Goal: Task Accomplishment & Management: Complete application form

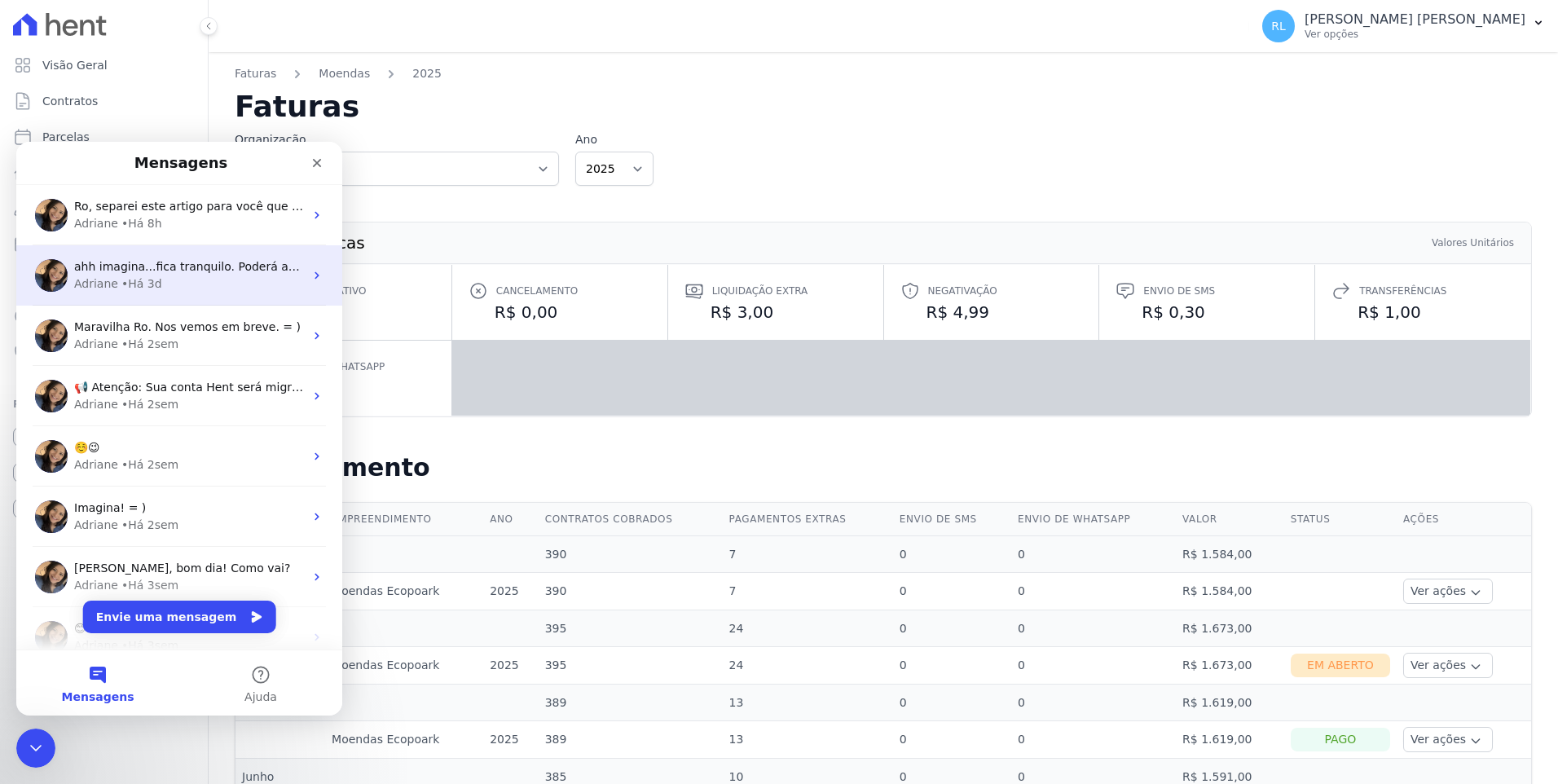
scroll to position [82, 0]
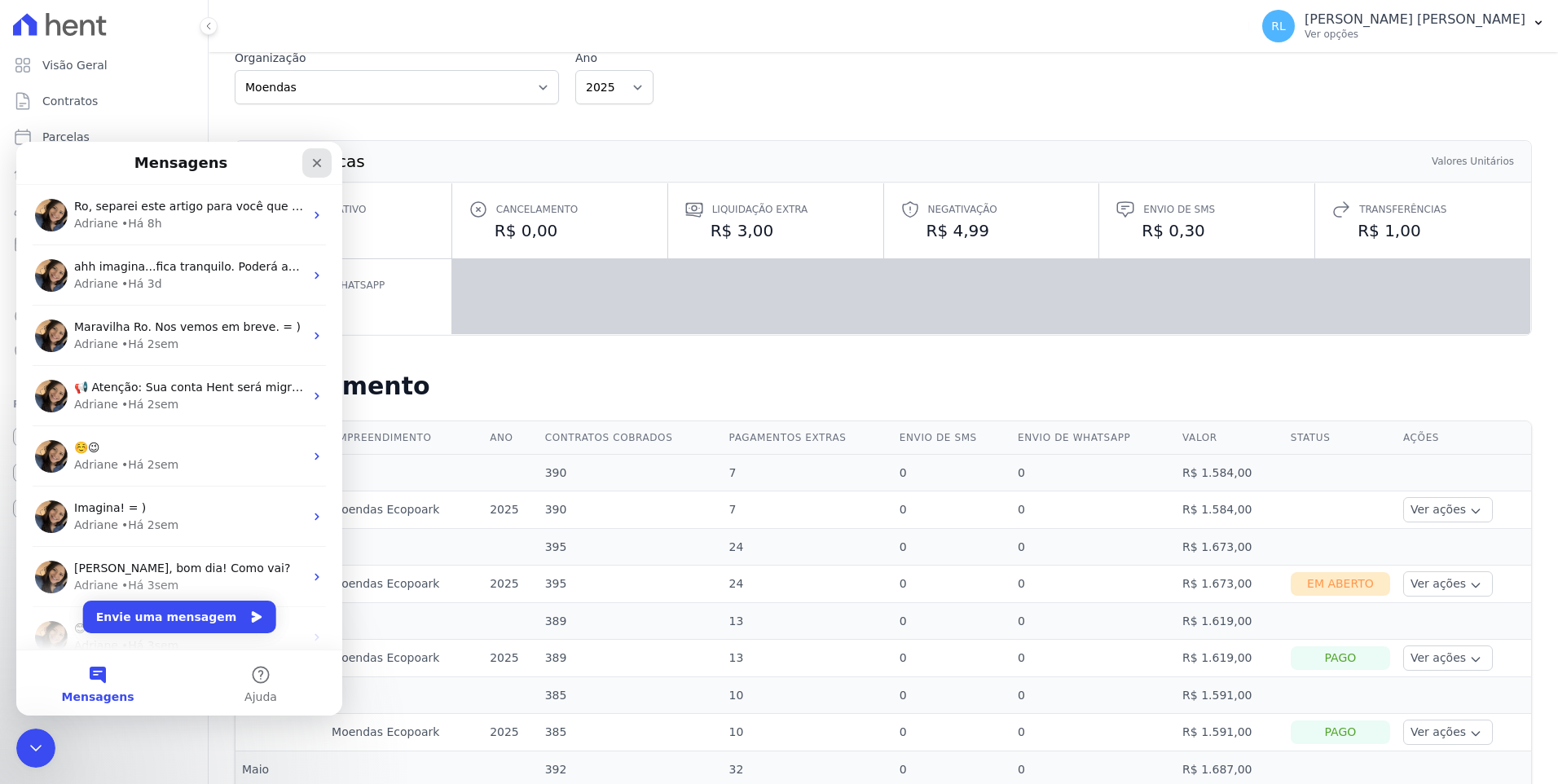
click at [325, 164] on div "Fechar" at bounding box center [317, 163] width 30 height 30
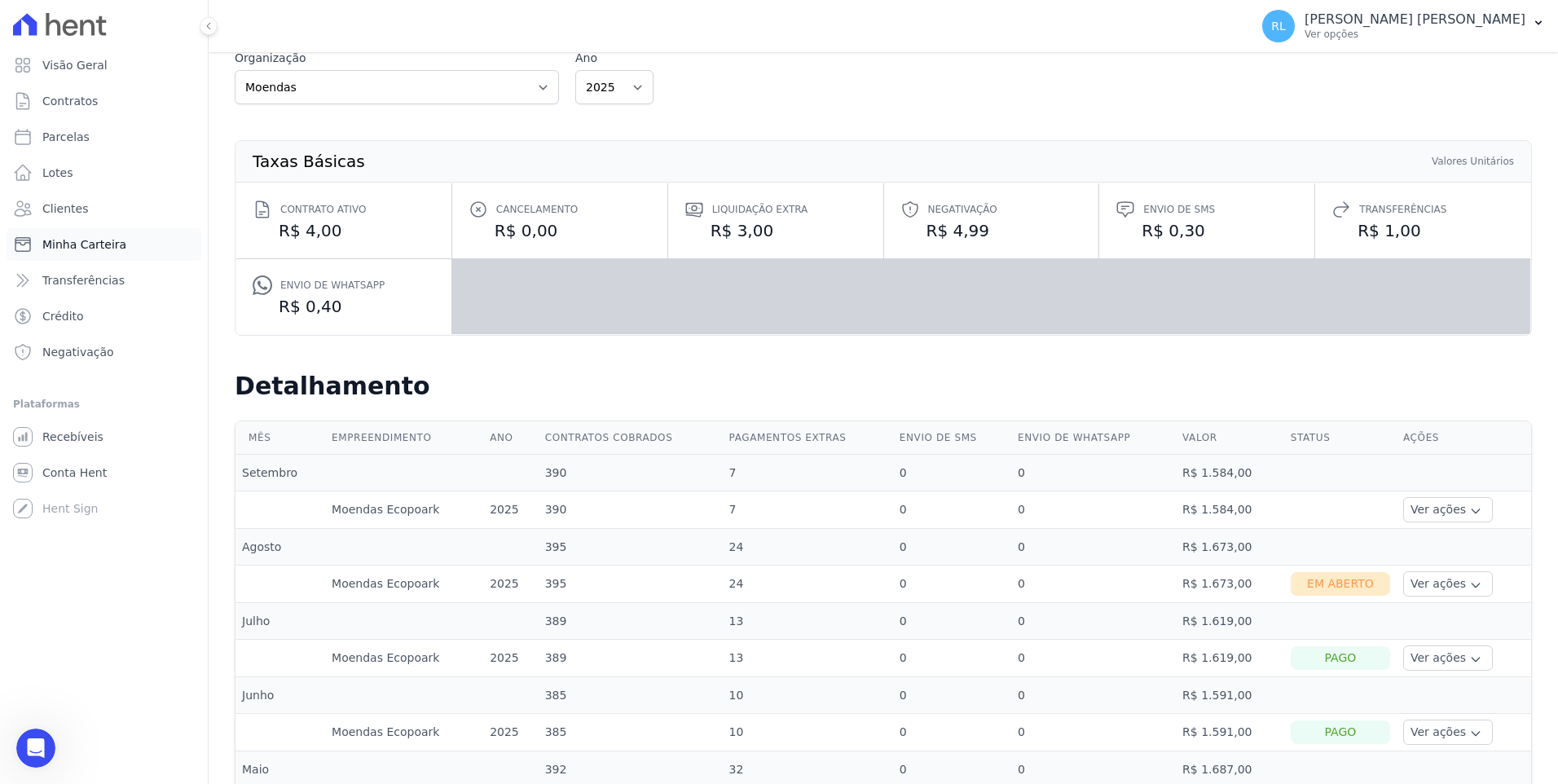
click at [104, 245] on span "Minha Carteira" at bounding box center [84, 244] width 84 height 16
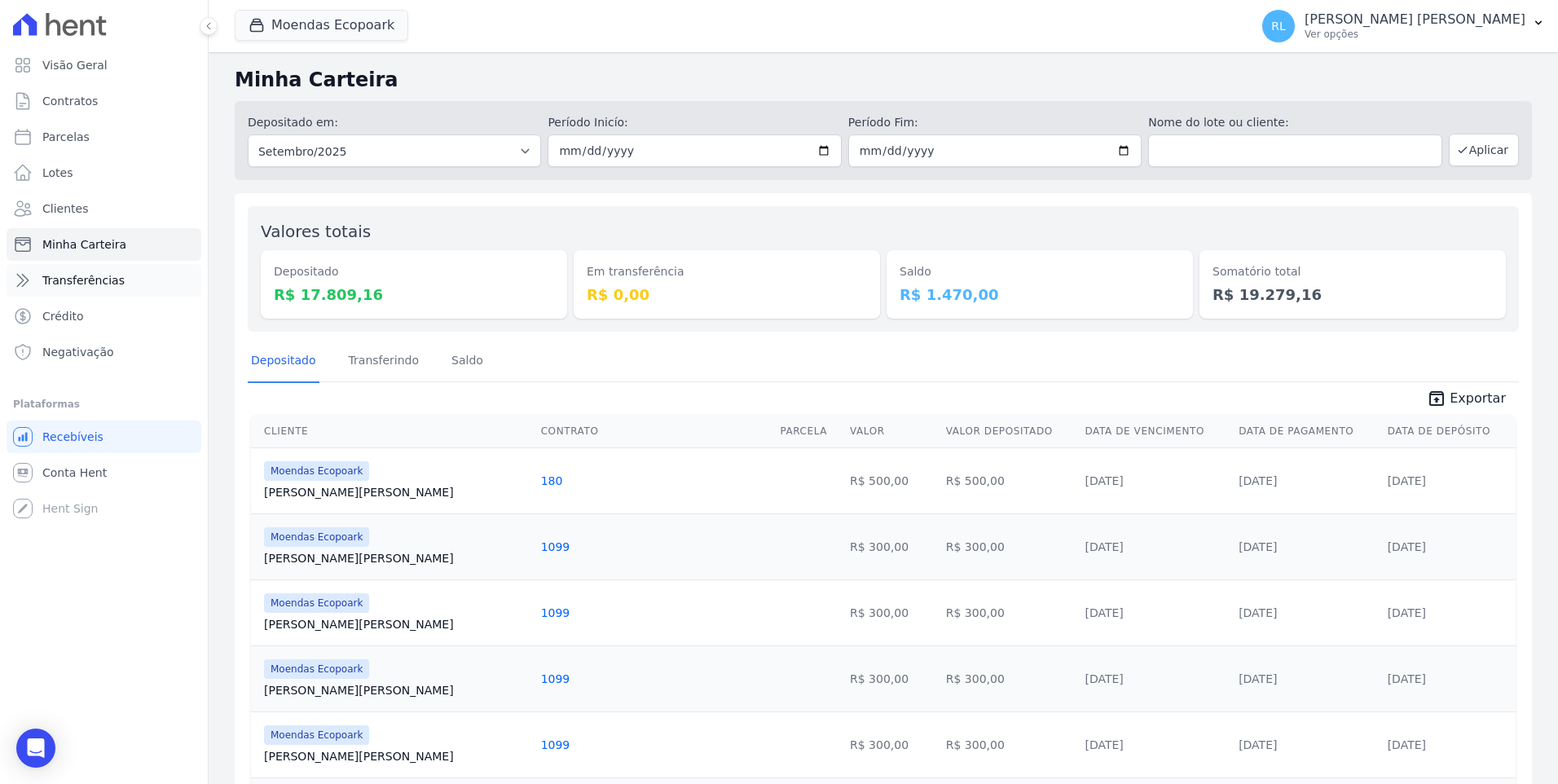
click at [116, 274] on link "Transferências" at bounding box center [104, 280] width 195 height 32
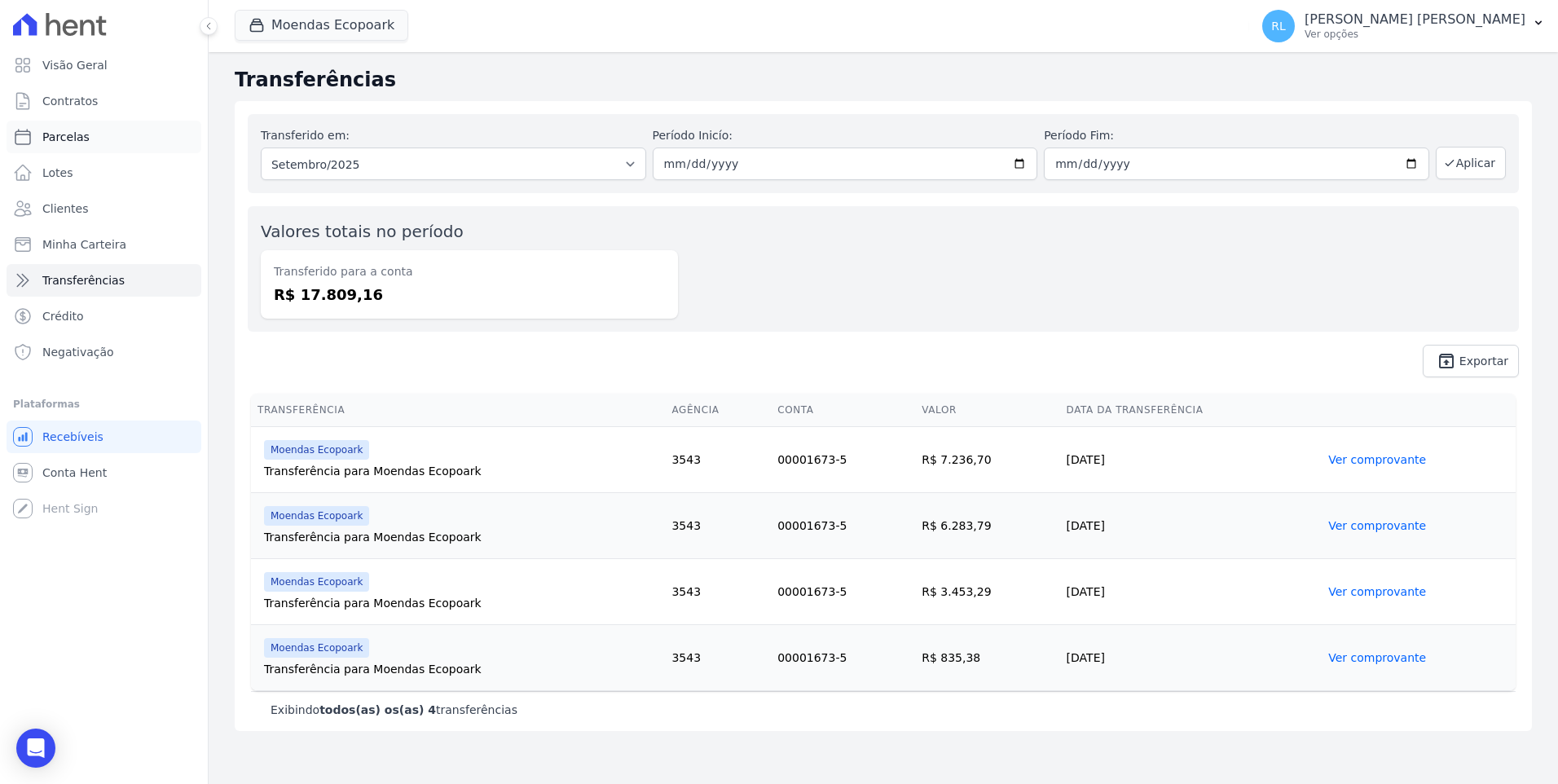
click at [80, 137] on span "Parcelas" at bounding box center [66, 137] width 48 height 16
select select
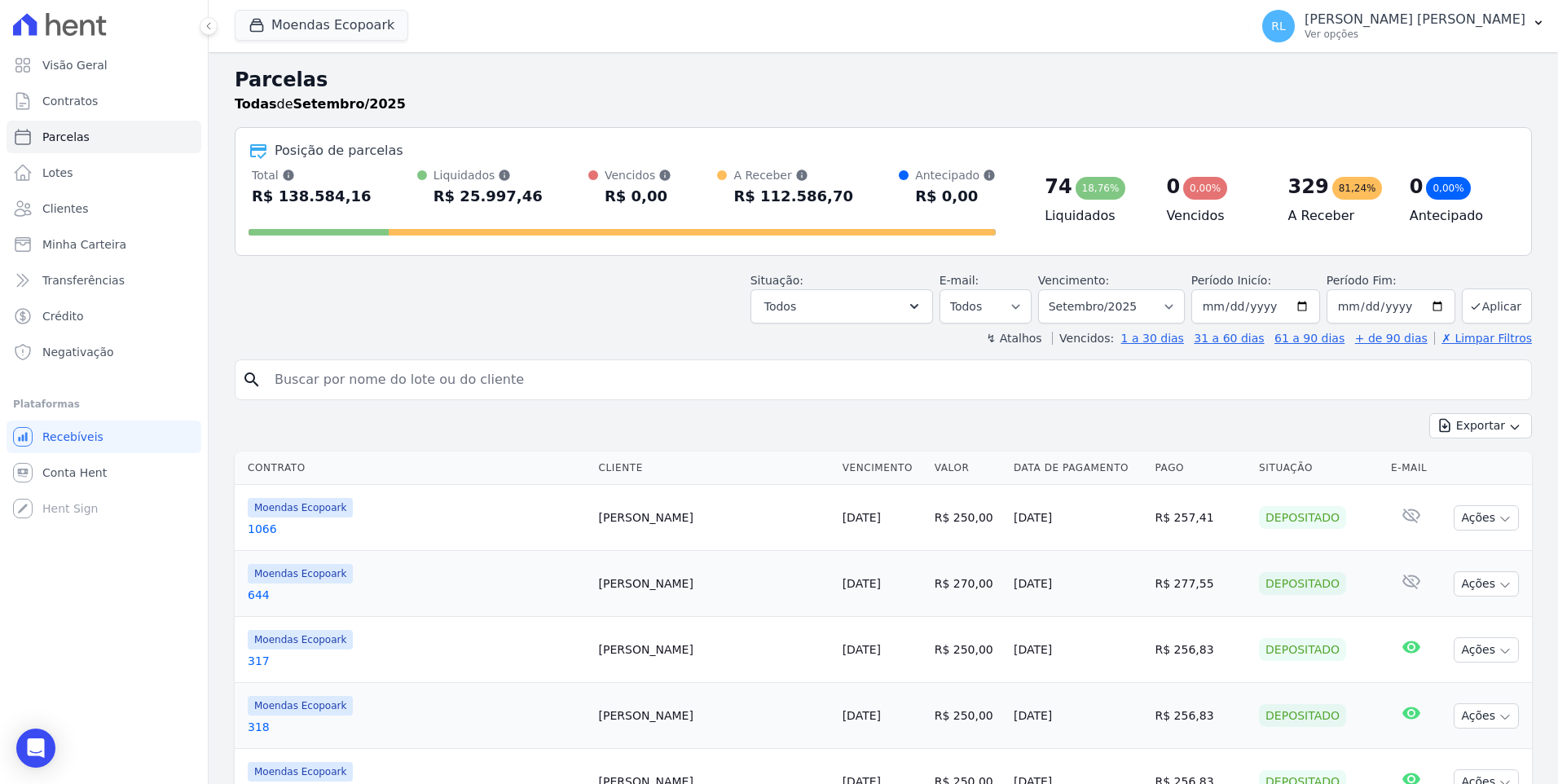
click at [352, 381] on input "search" at bounding box center [895, 380] width 1260 height 32
type input "sara"
select select
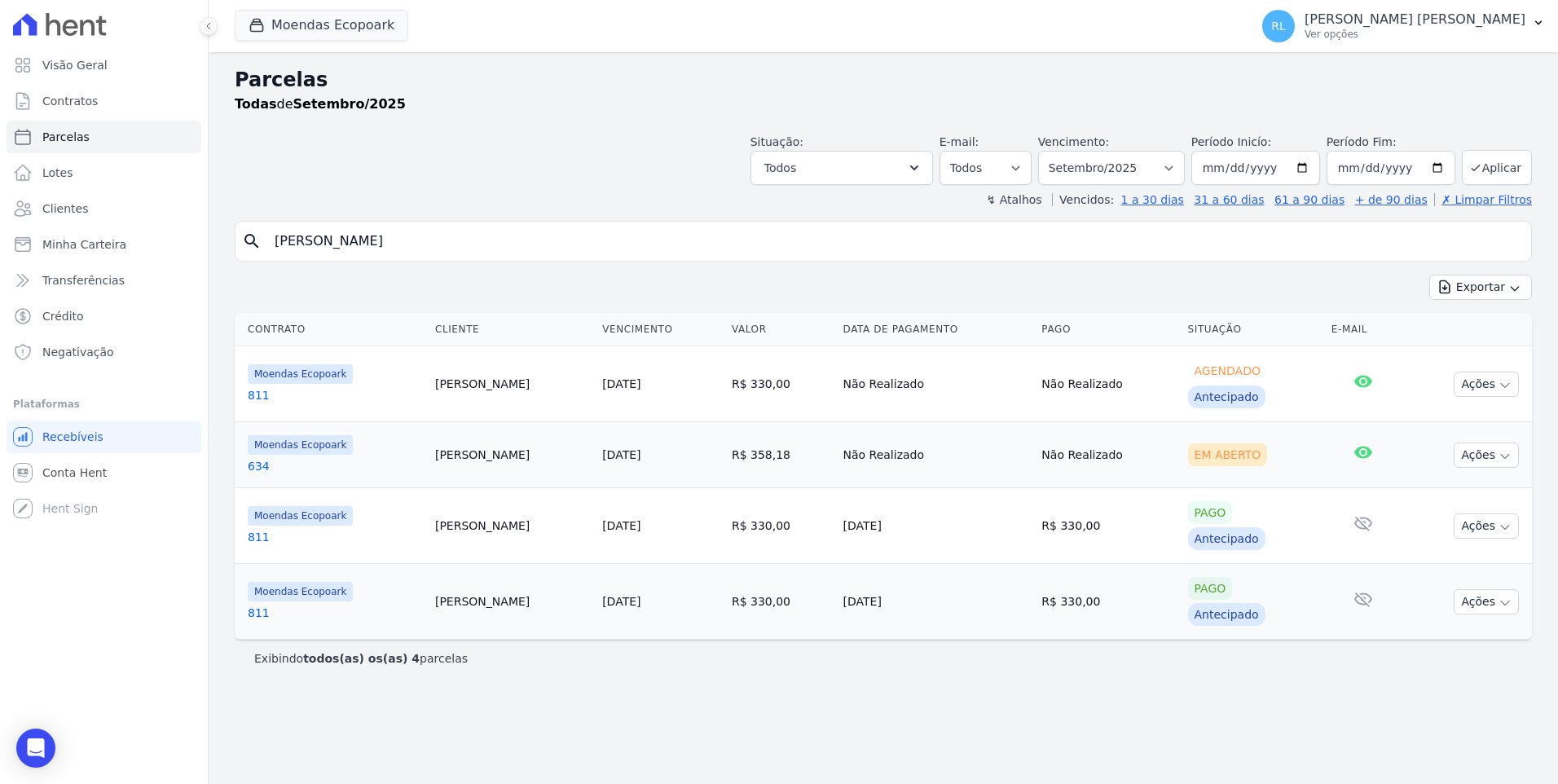
click at [248, 392] on link "811" at bounding box center [335, 395] width 174 height 16
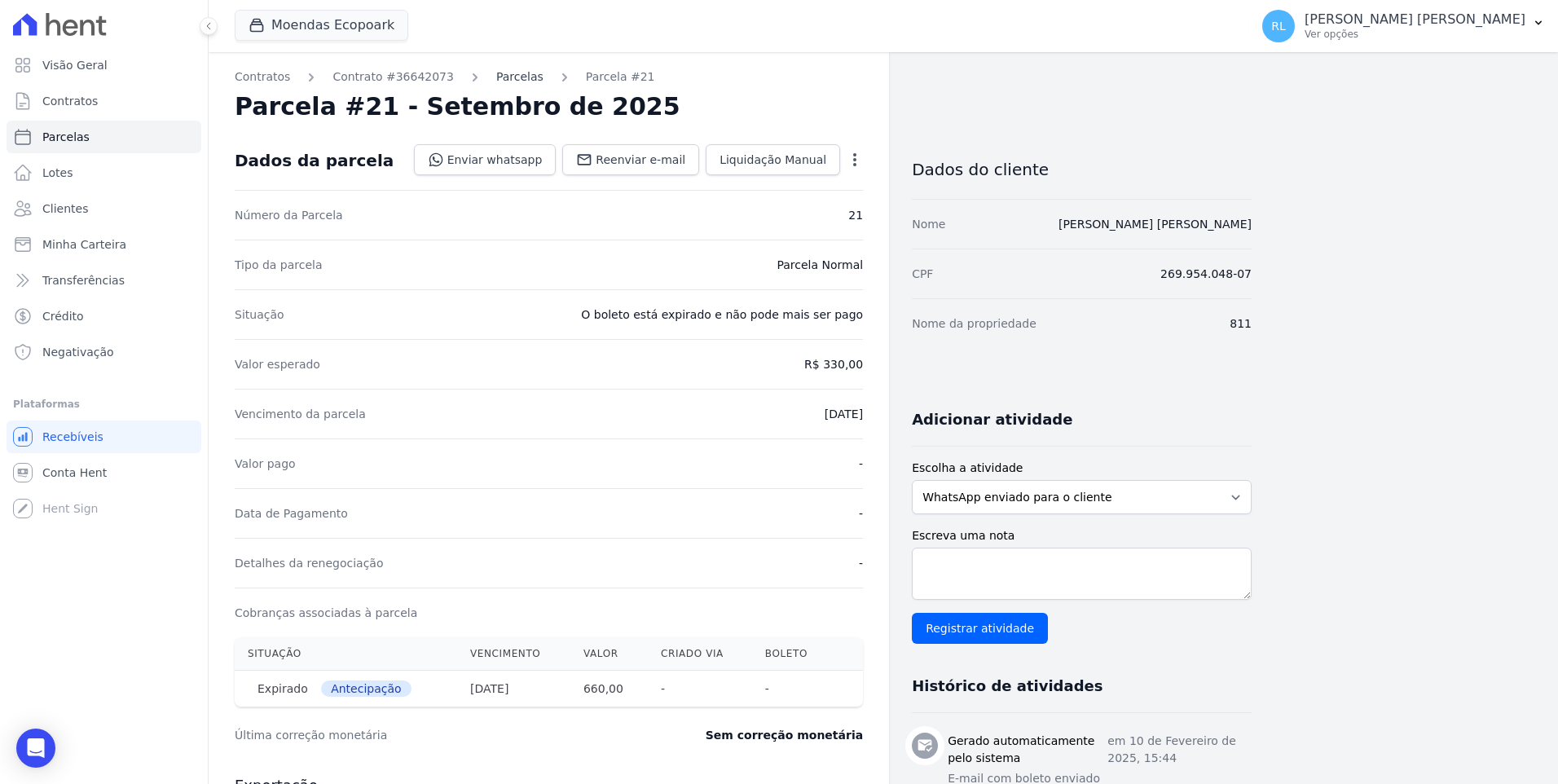
click at [510, 83] on link "Parcelas" at bounding box center [520, 77] width 48 height 17
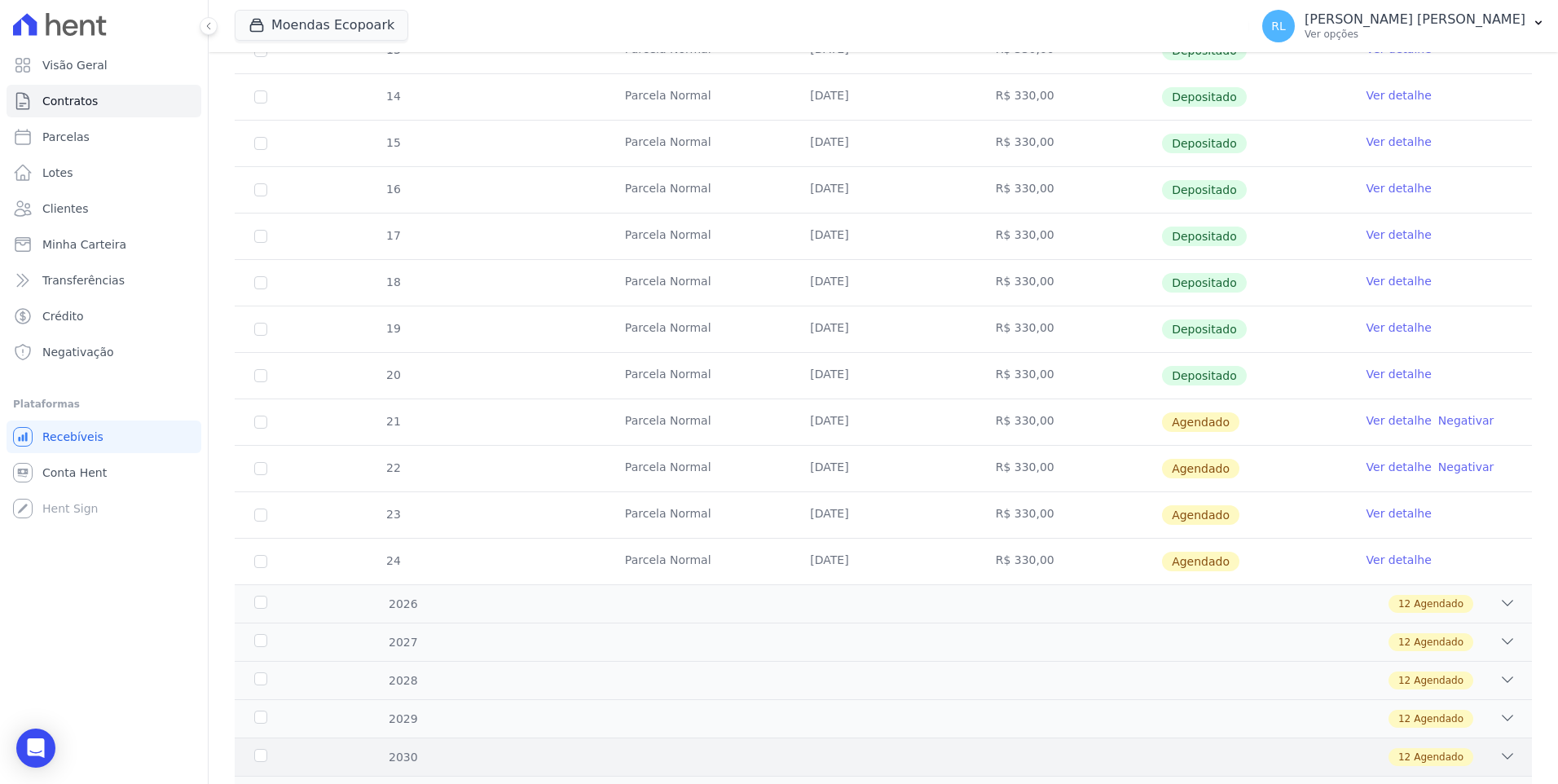
scroll to position [408, 0]
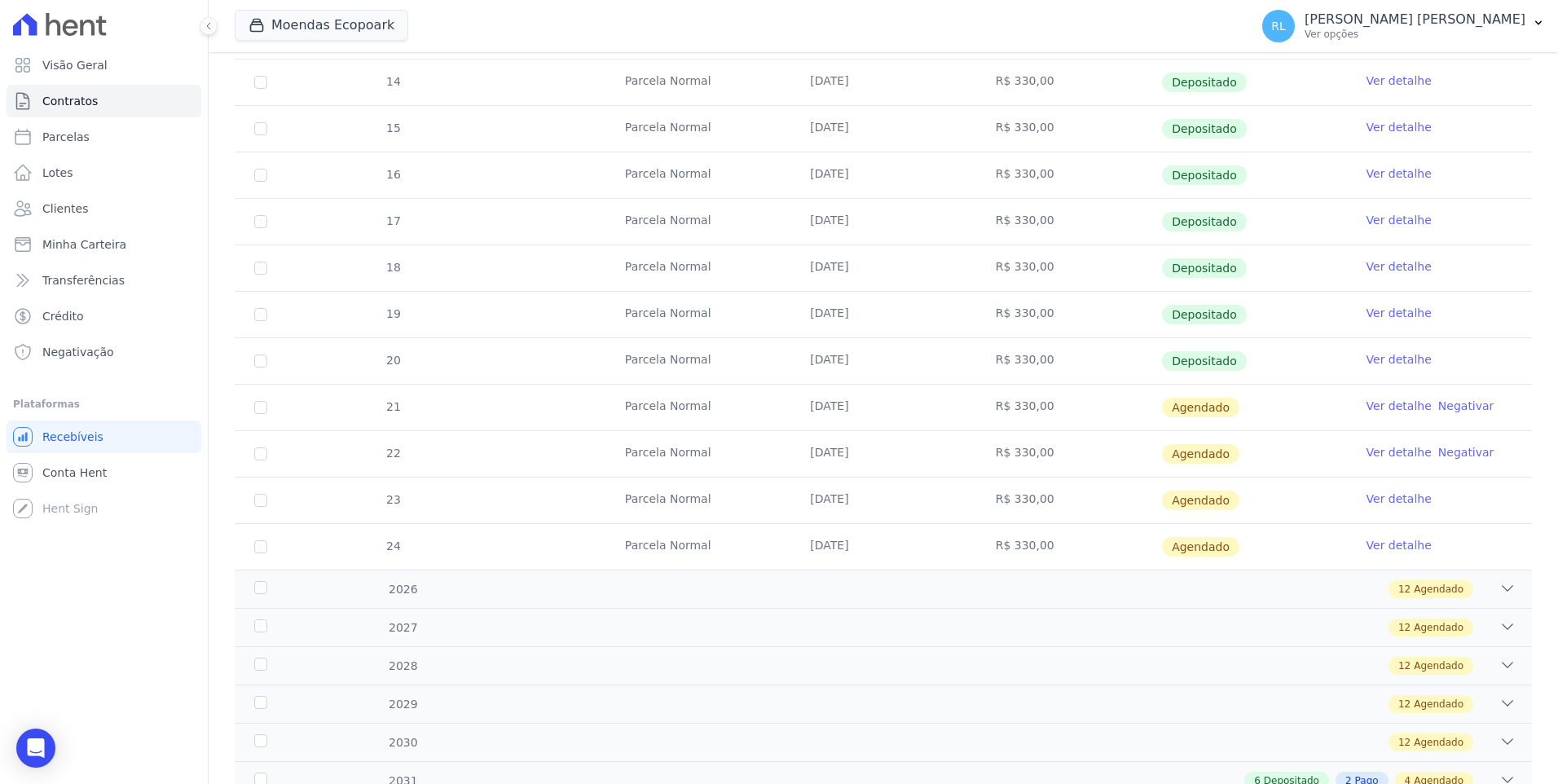
click at [1372, 409] on link "Ver detalhe" at bounding box center [1399, 405] width 65 height 16
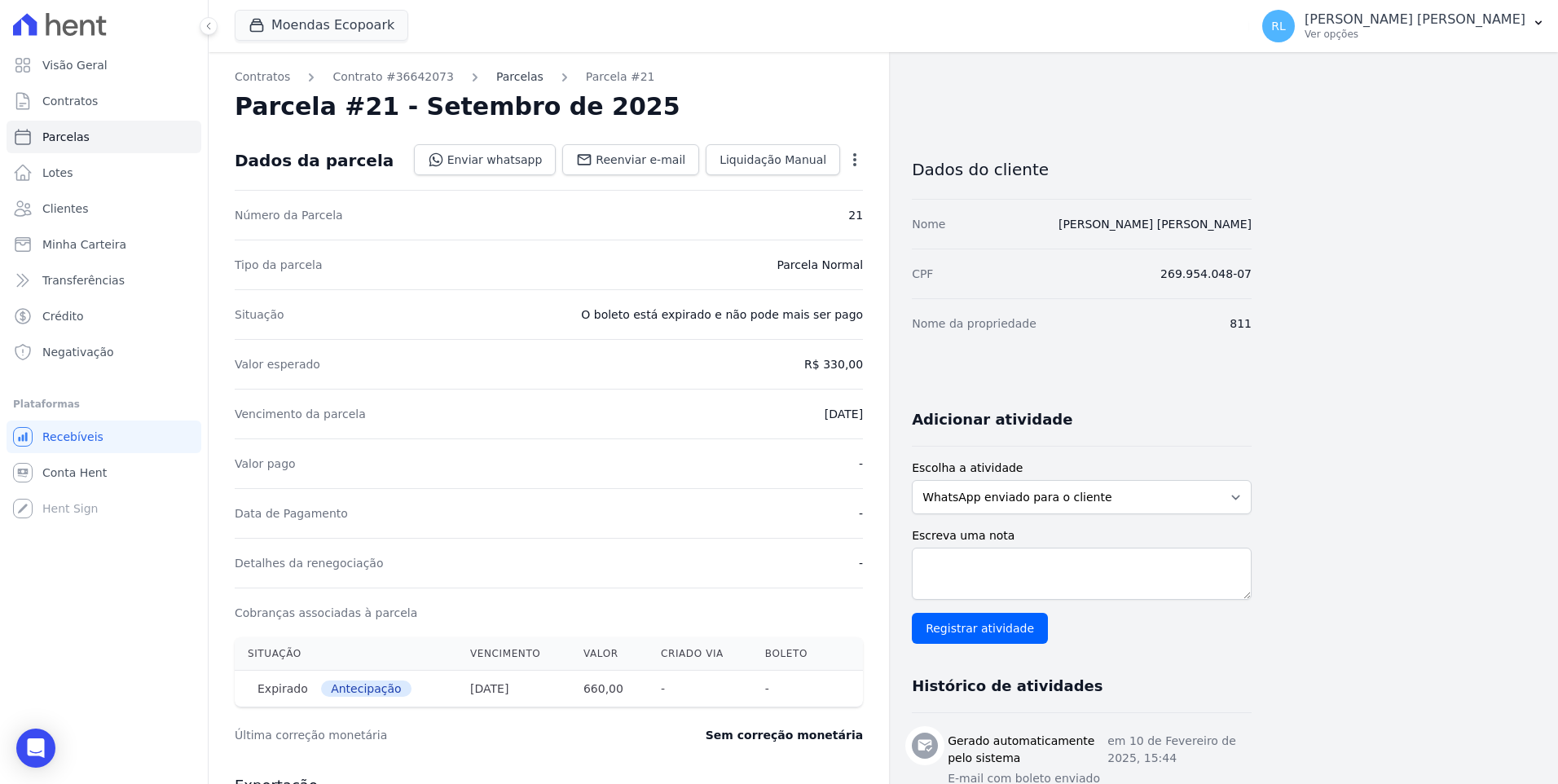
click at [506, 78] on link "Parcelas" at bounding box center [520, 77] width 48 height 17
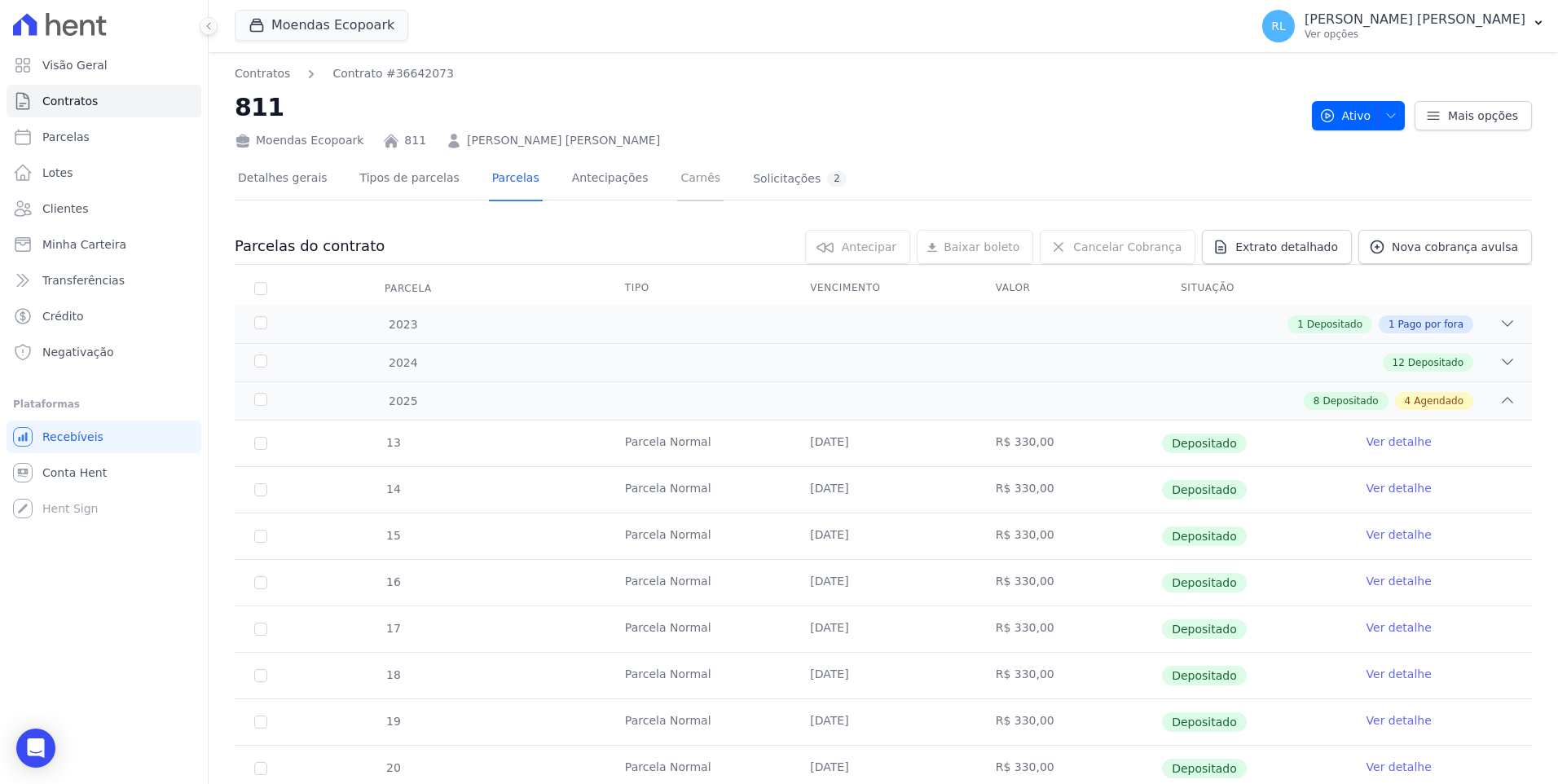
click at [677, 174] on link "Carnês" at bounding box center [700, 179] width 47 height 43
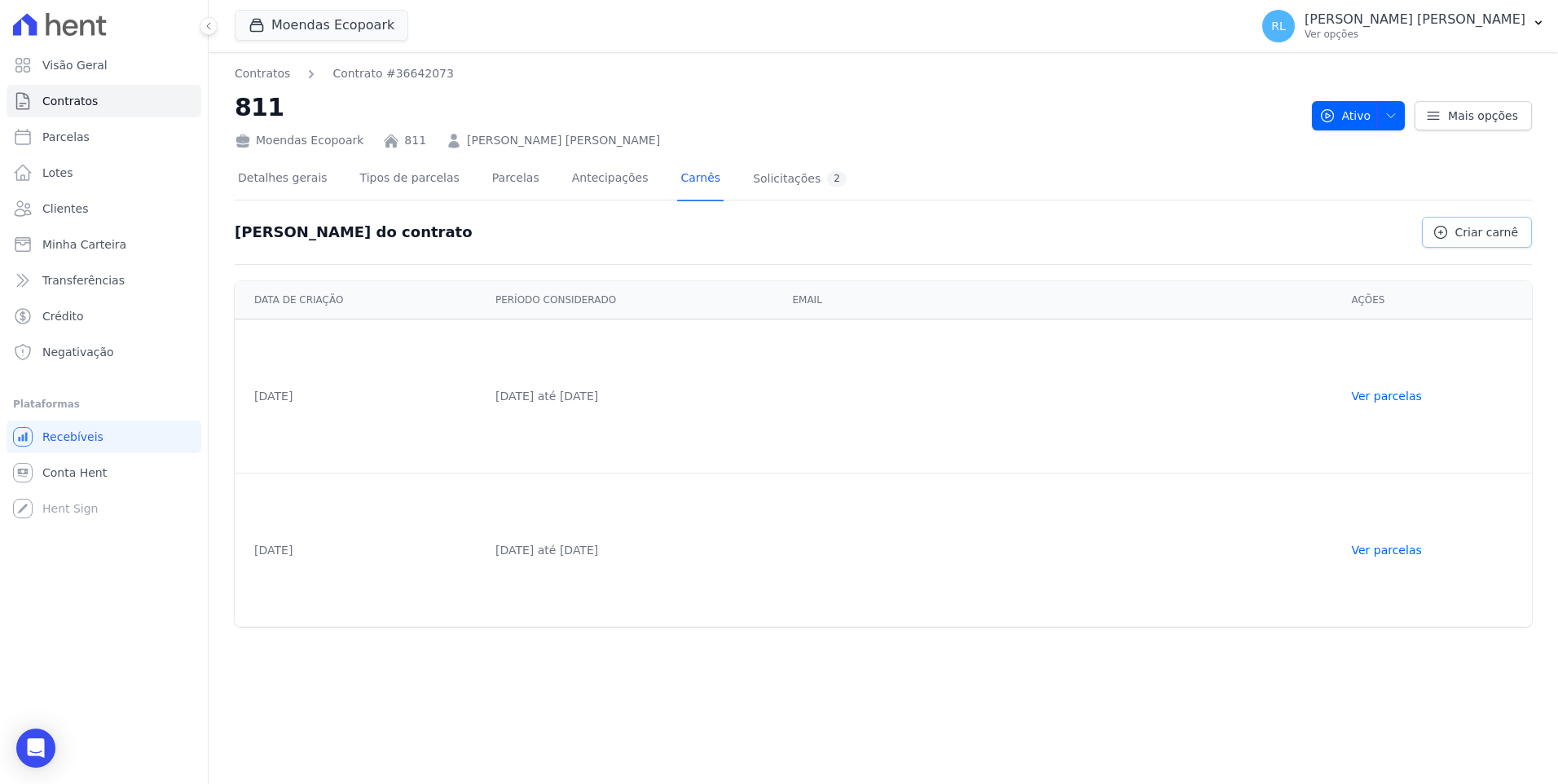
click at [1438, 229] on link "Criar carnê" at bounding box center [1477, 232] width 110 height 31
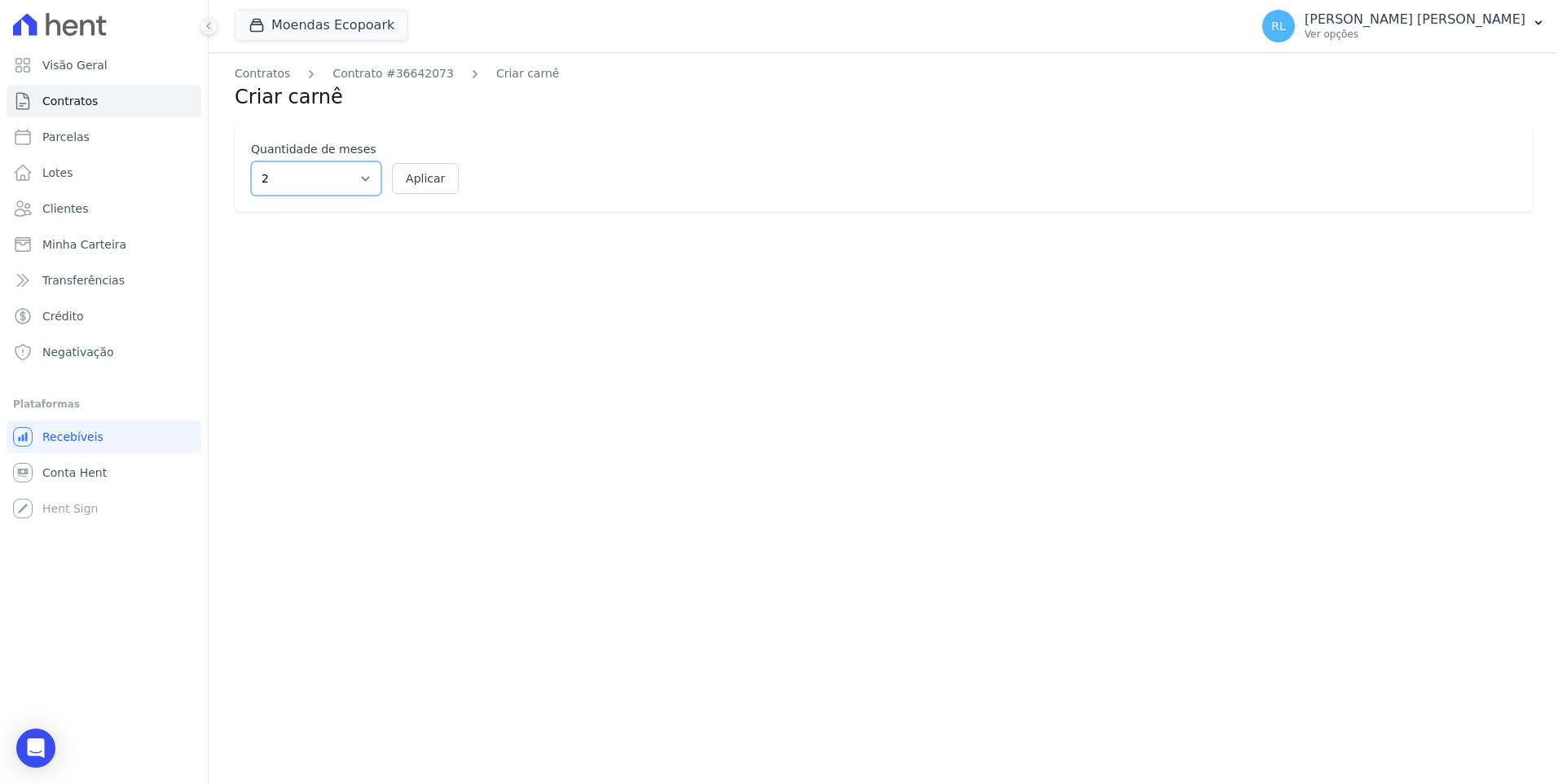
click at [342, 183] on select "2 3 4 5 6 7 8 9 10 11 12" at bounding box center [315, 178] width 130 height 34
select select "10"
click at [251, 161] on select "2 3 4 5 6 7 8 9 10 11 12" at bounding box center [315, 178] width 130 height 34
click at [434, 183] on button "Aplicar" at bounding box center [425, 178] width 67 height 31
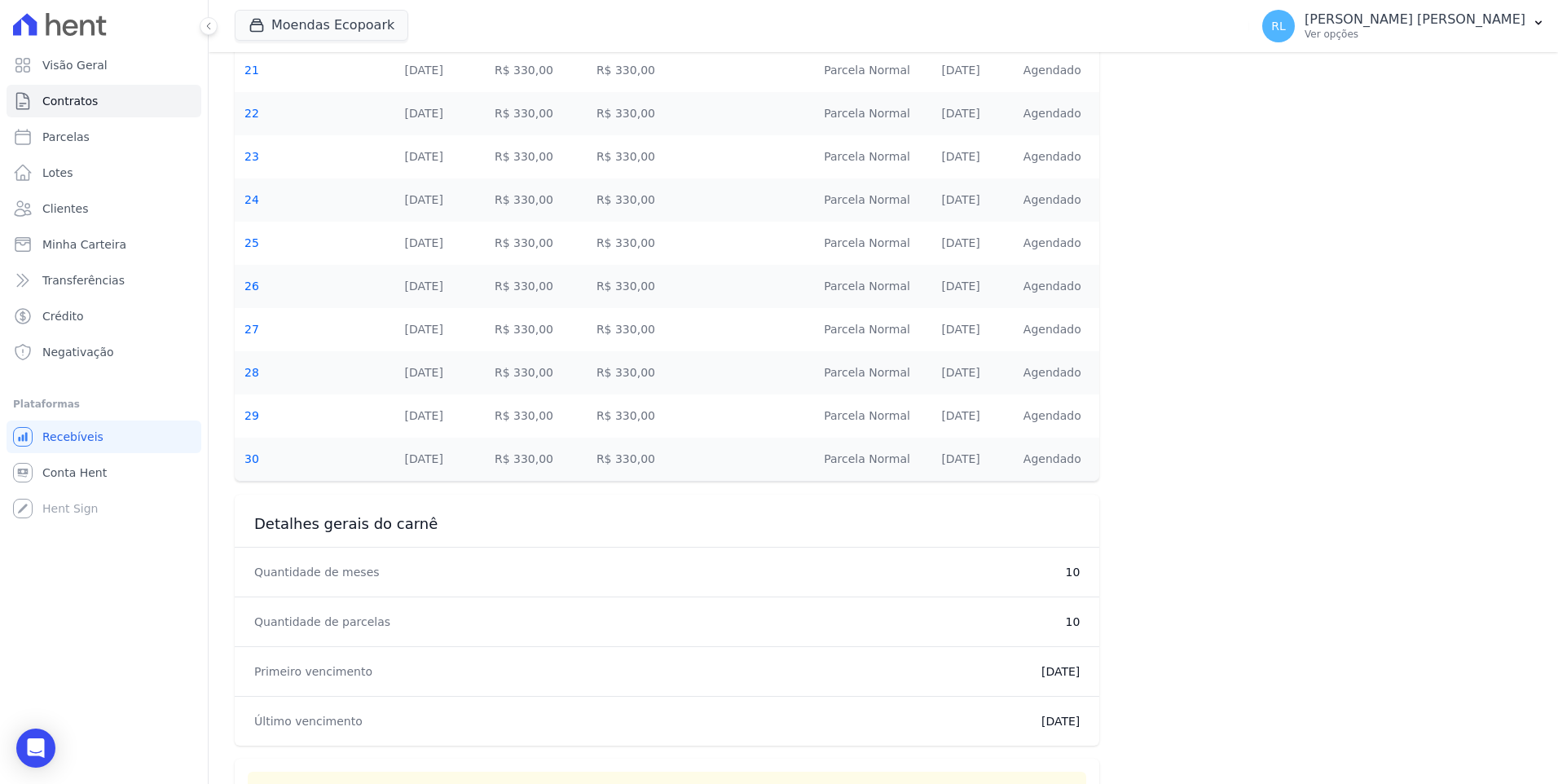
scroll to position [647, 0]
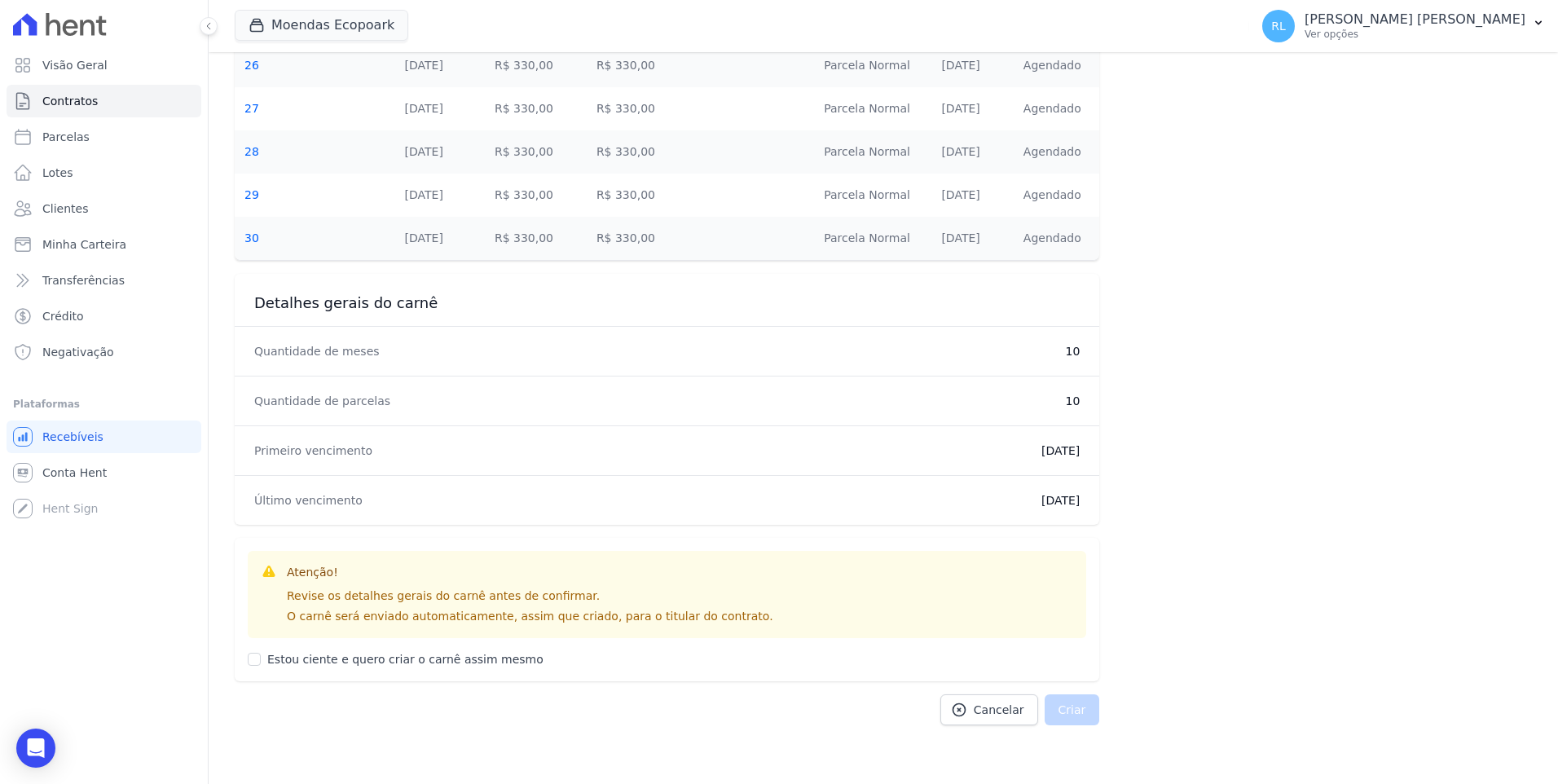
click at [271, 665] on label "Estou ciente e quero criar o carnê assim mesmo" at bounding box center [405, 658] width 276 height 13
click at [261, 665] on input "Estou ciente e quero criar o carnê assim mesmo" at bounding box center [254, 658] width 13 height 13
checkbox input "true"
click at [1075, 712] on button "Criar" at bounding box center [1072, 709] width 55 height 31
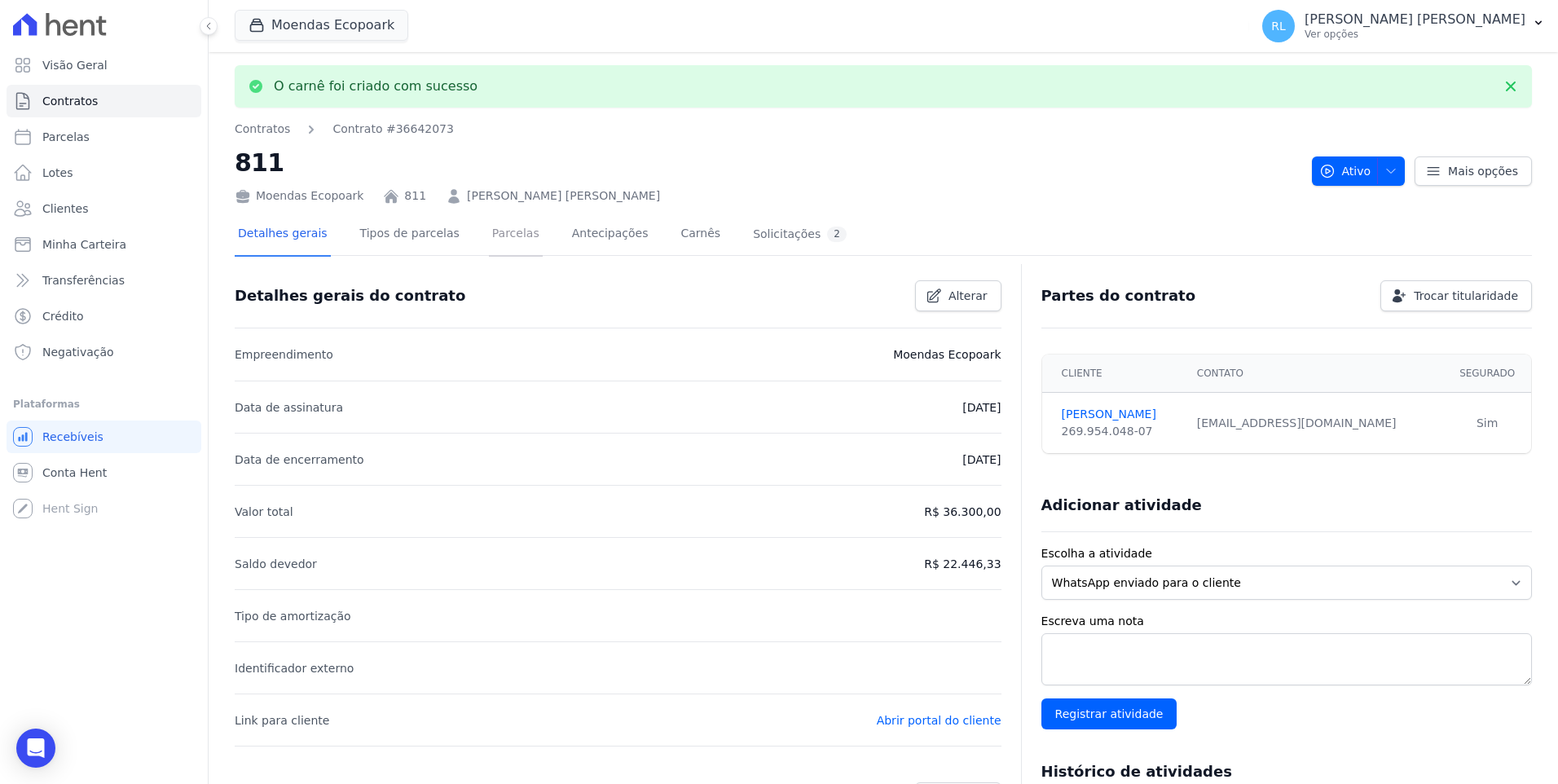
click at [494, 231] on link "Parcelas" at bounding box center [516, 234] width 54 height 43
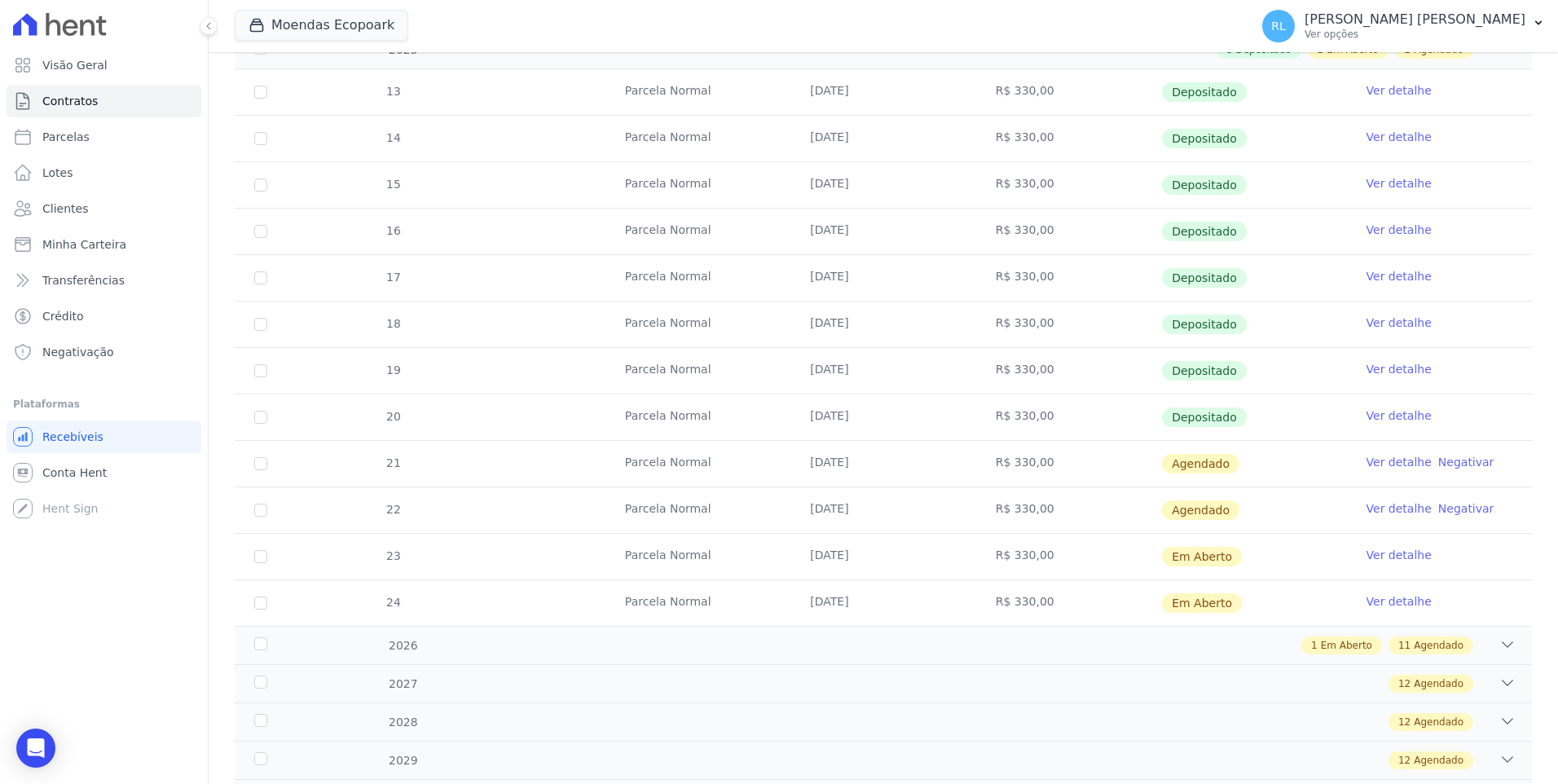
scroll to position [510, 0]
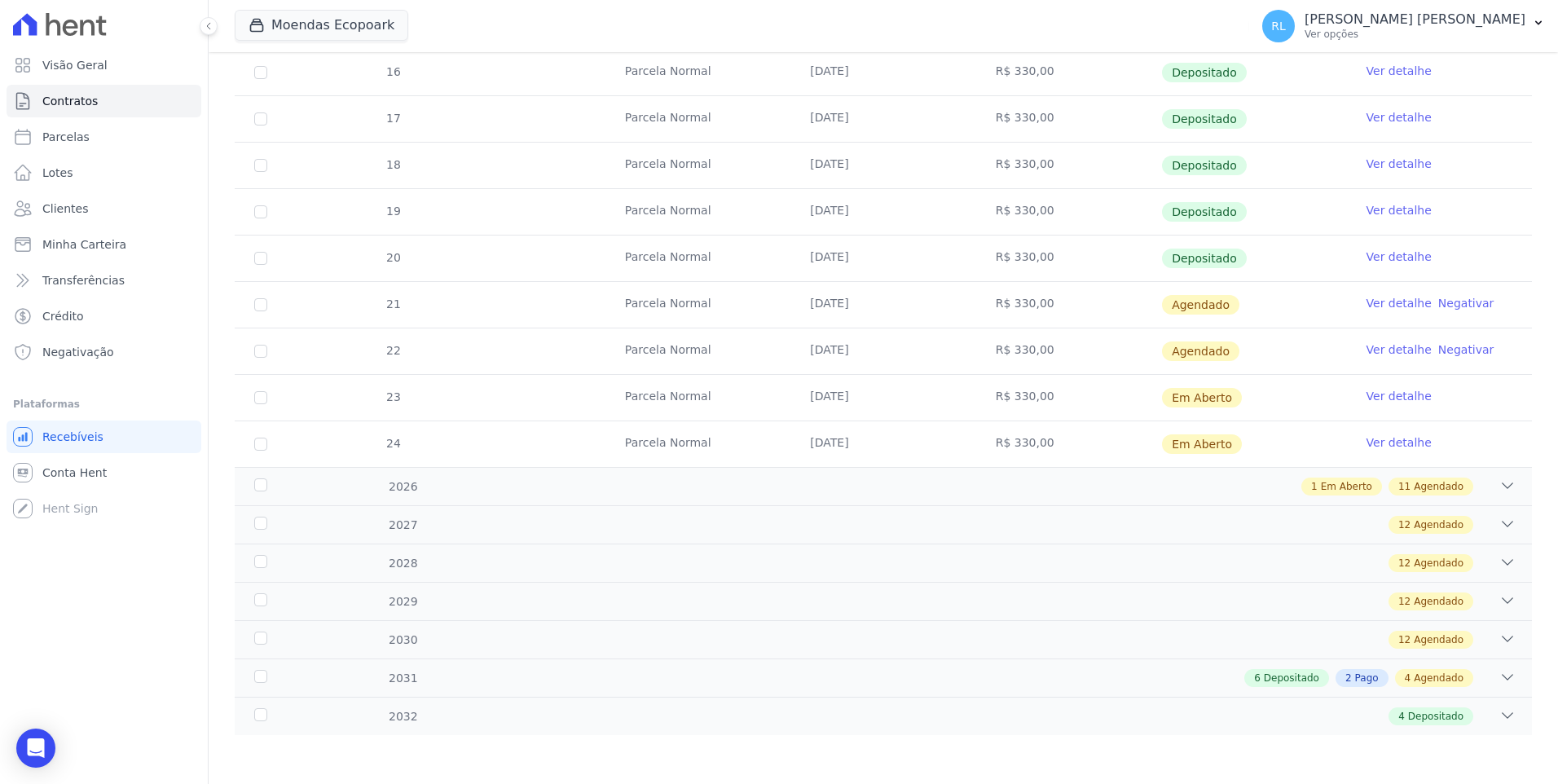
click at [1389, 302] on link "Ver detalhe" at bounding box center [1399, 302] width 65 height 16
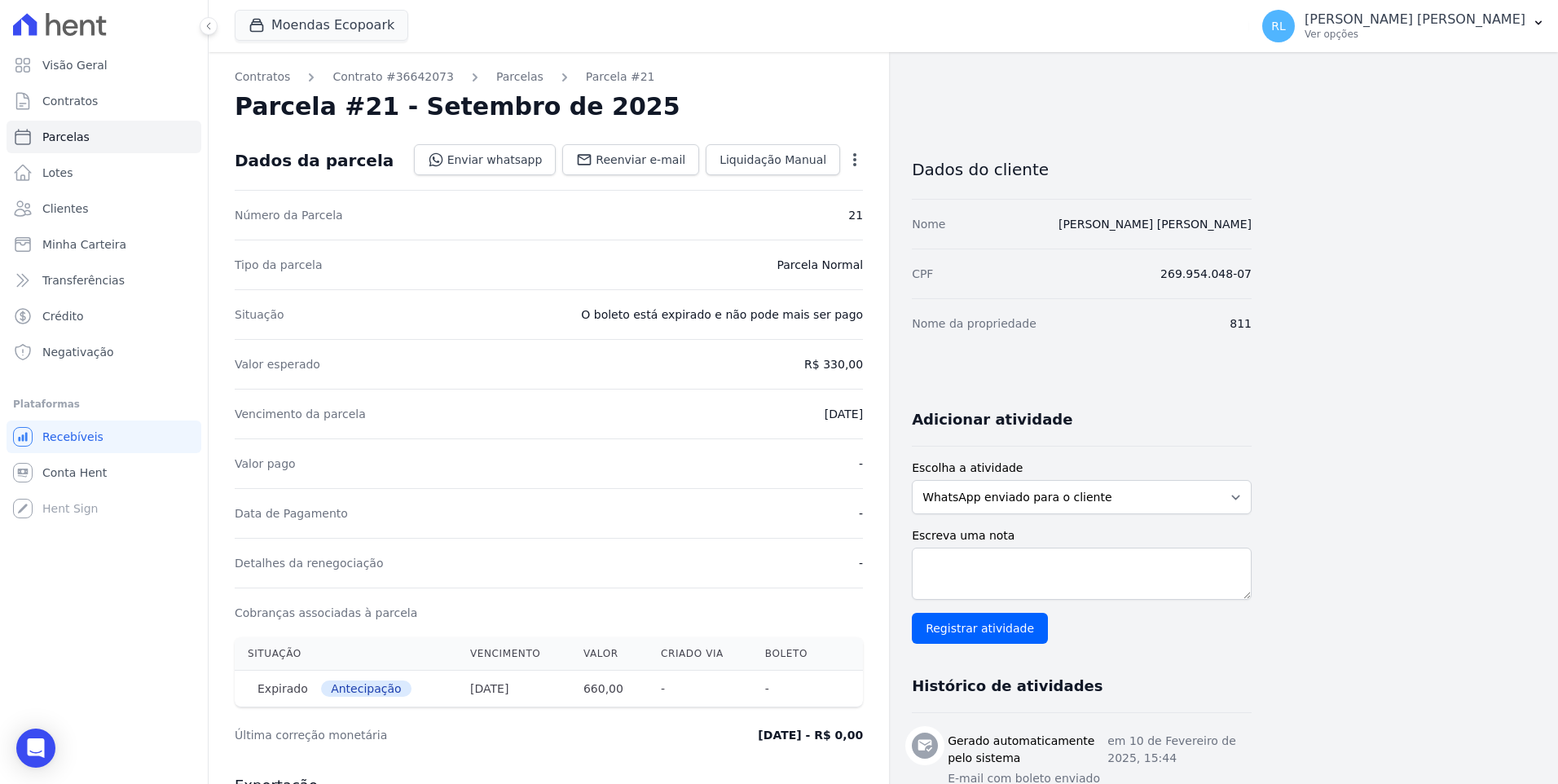
click at [855, 171] on div "Open options" at bounding box center [855, 161] width 16 height 20
click at [858, 168] on div "Open options" at bounding box center [855, 161] width 16 height 20
click at [856, 159] on icon "button" at bounding box center [855, 159] width 3 height 13
click at [815, 210] on link "Cancelar Cobrança" at bounding box center [784, 211] width 144 height 30
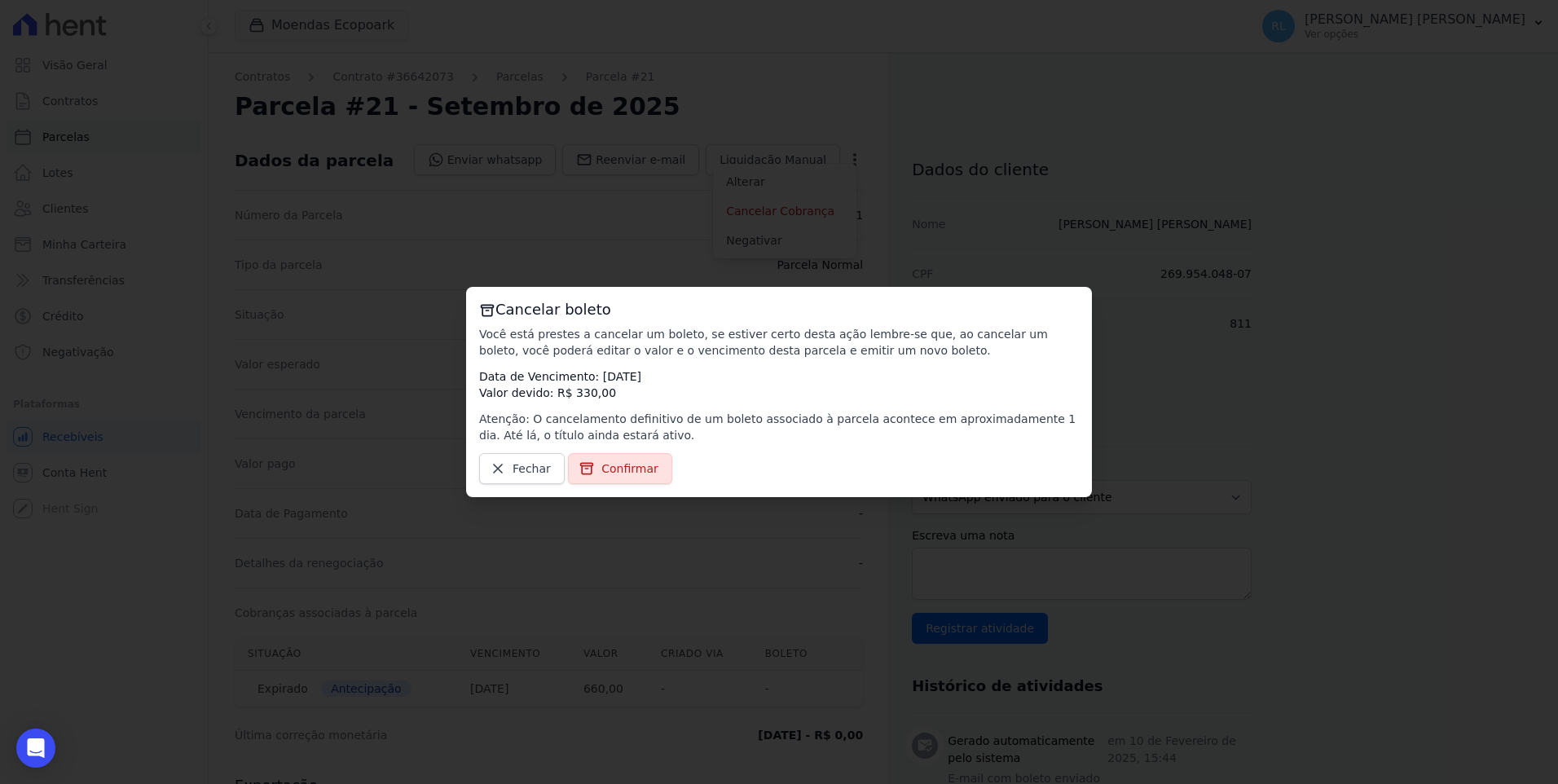
click at [631, 468] on span "Confirmar" at bounding box center [629, 468] width 57 height 16
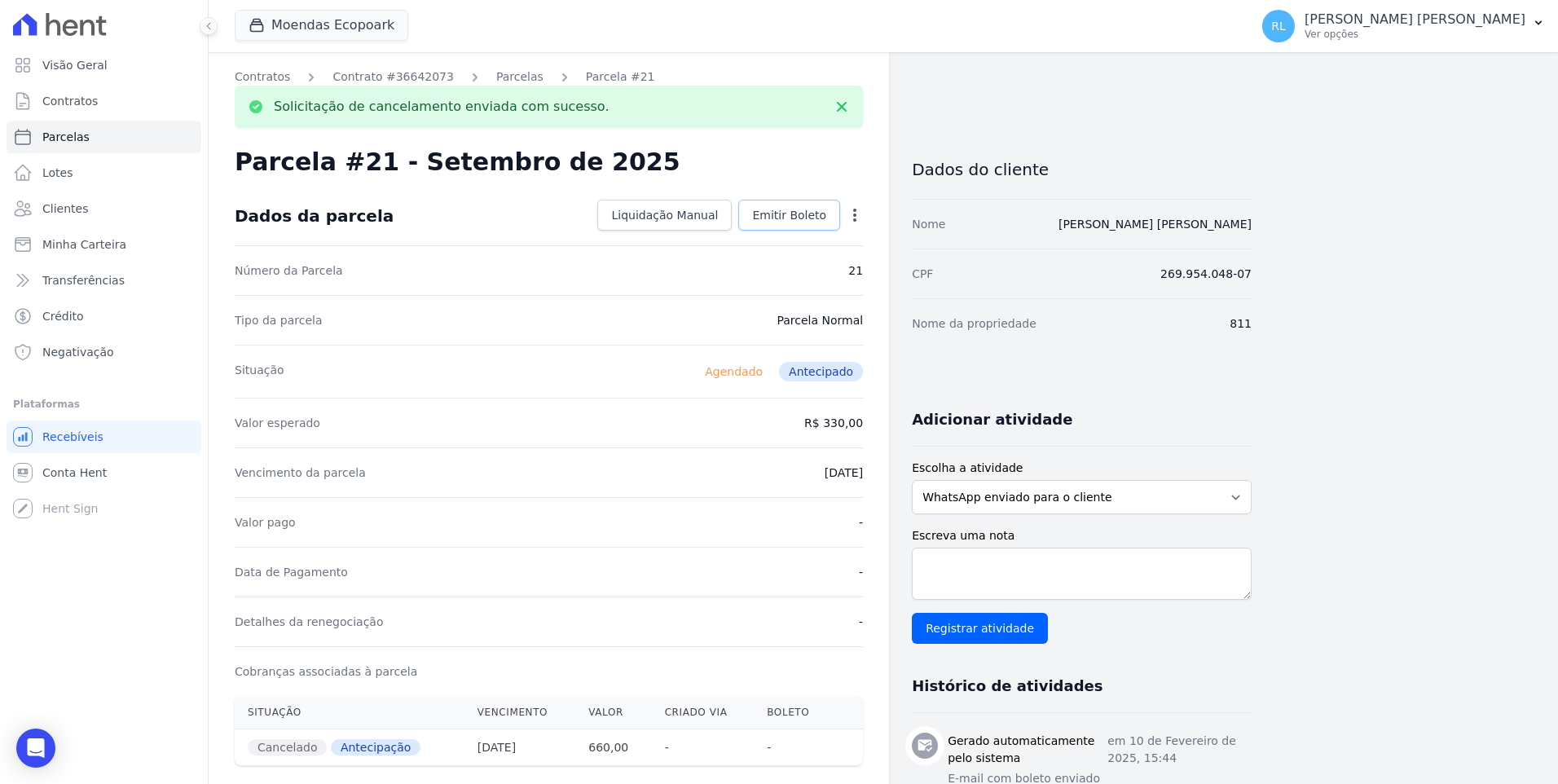
click at [813, 222] on span "Emitir Boleto" at bounding box center [788, 215] width 74 height 16
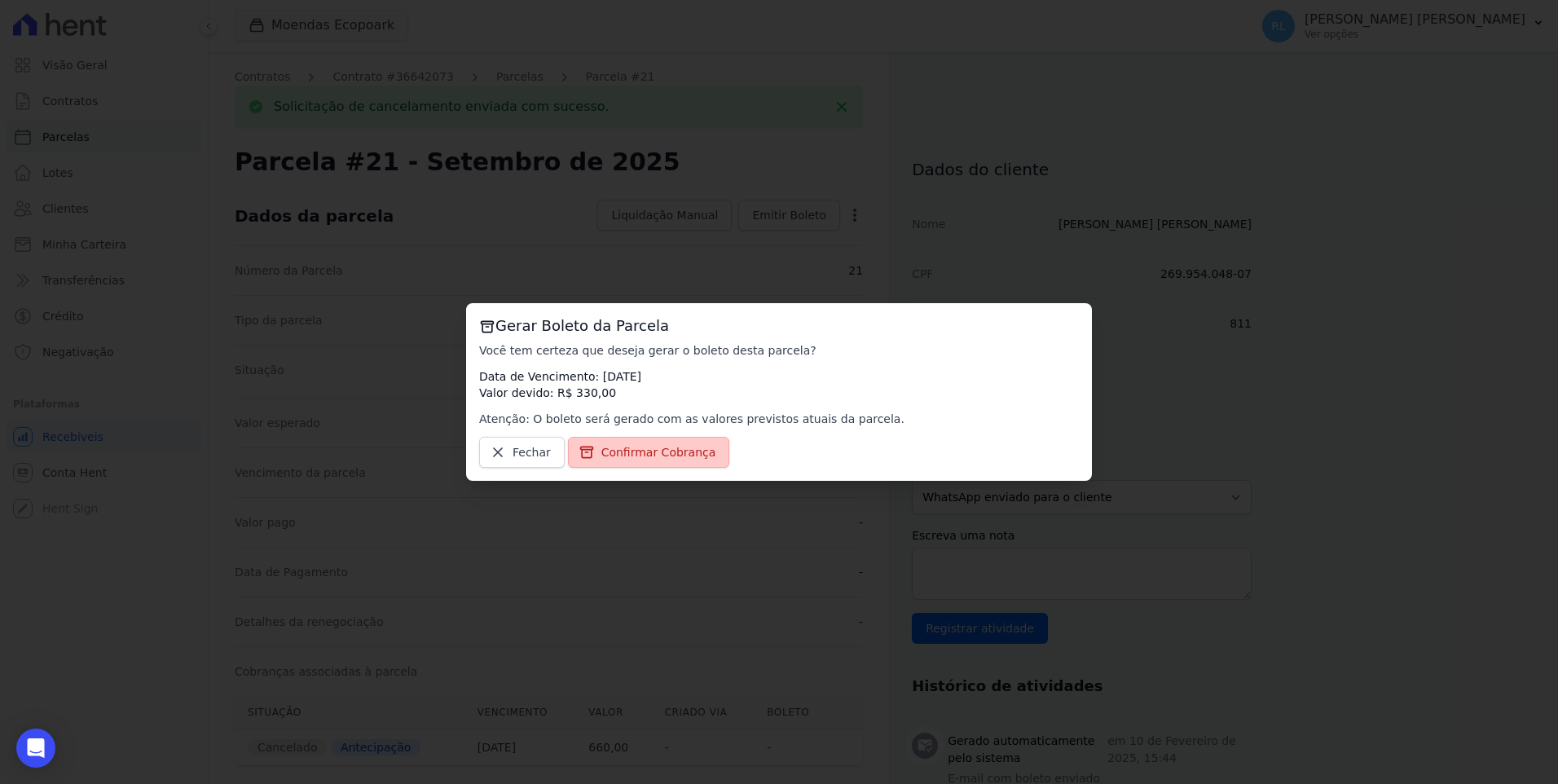
click at [632, 444] on span "Confirmar Cobrança" at bounding box center [658, 452] width 115 height 16
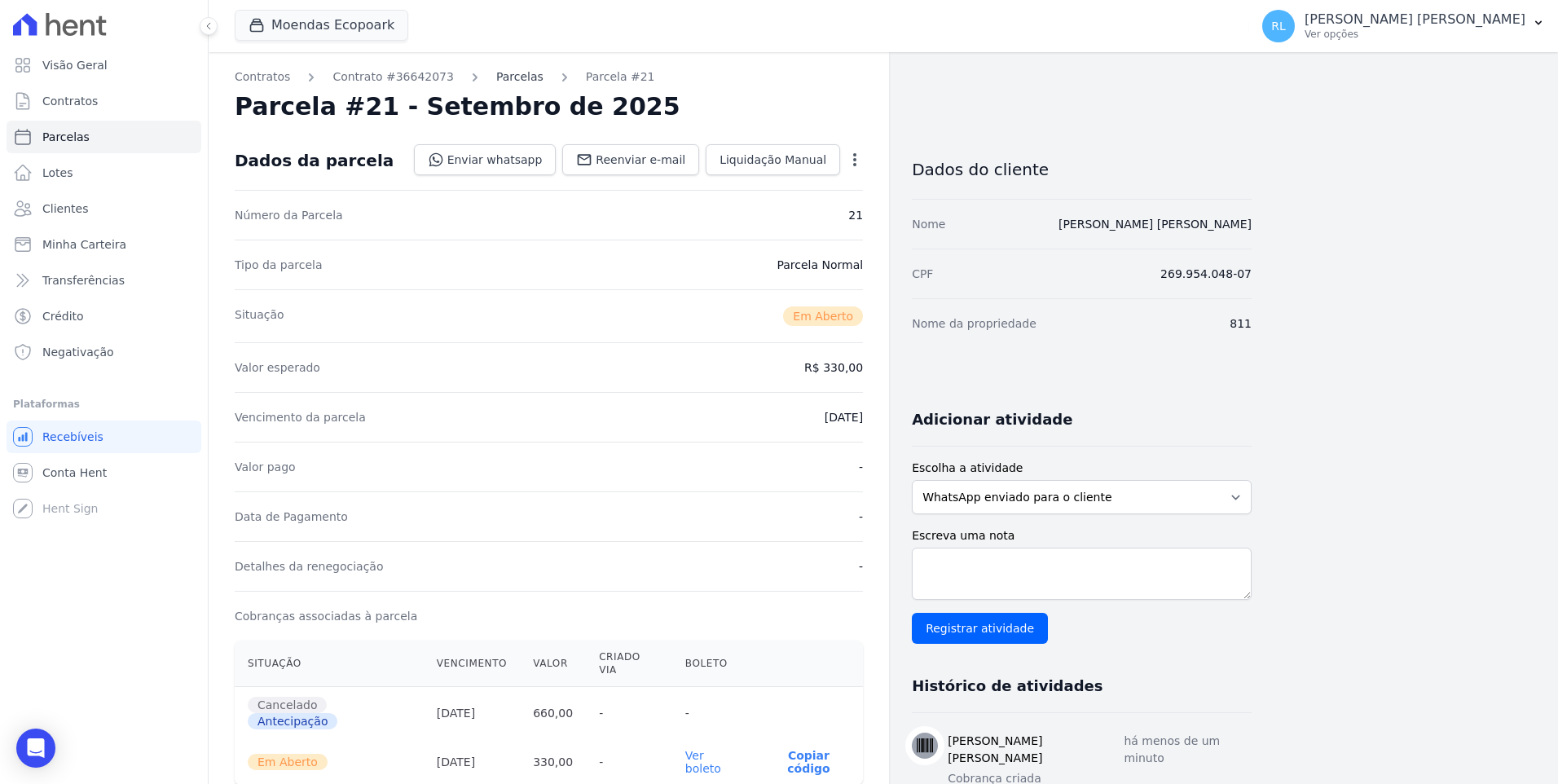
click at [504, 76] on link "Parcelas" at bounding box center [520, 77] width 48 height 17
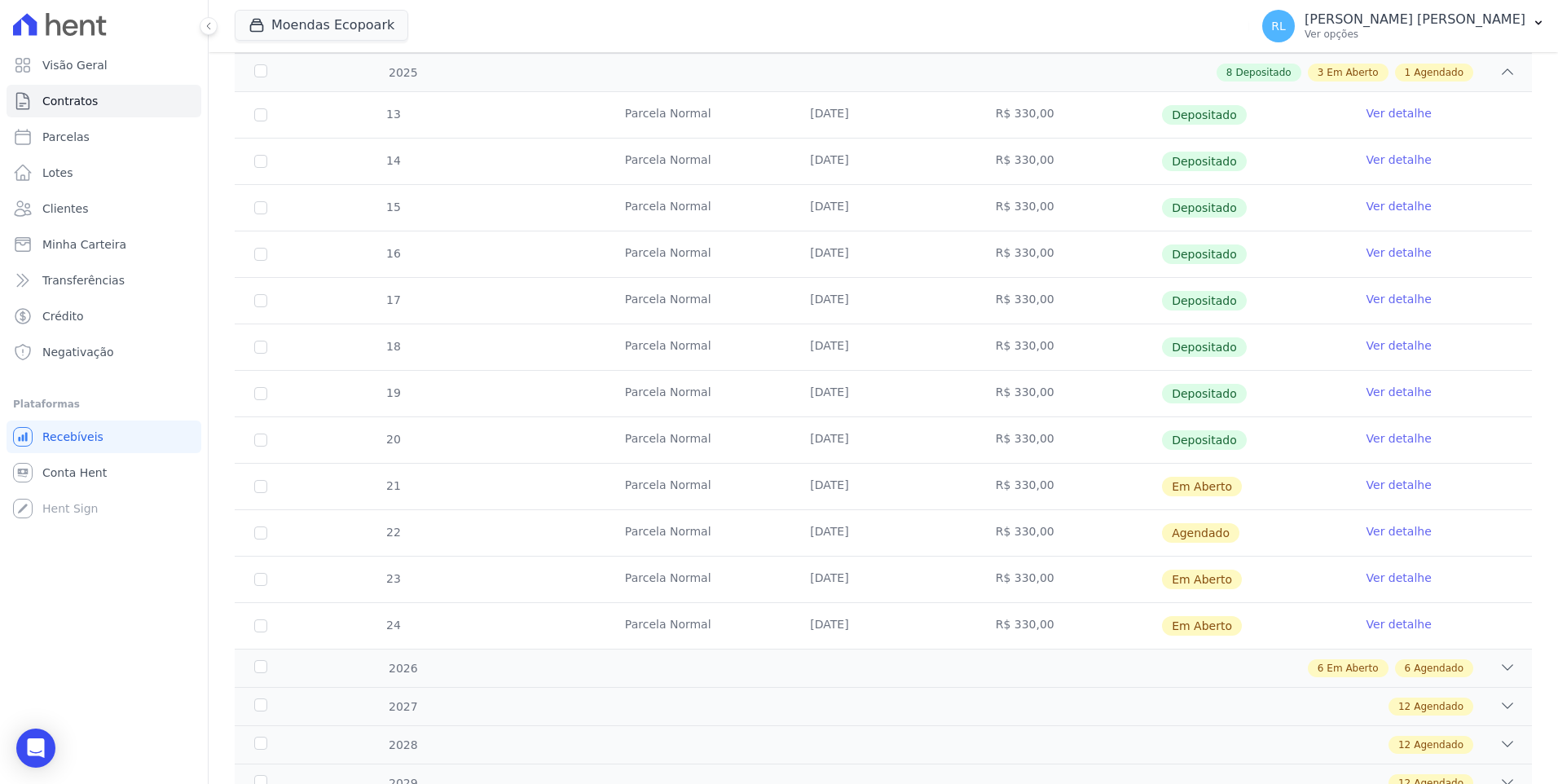
scroll to position [408, 0]
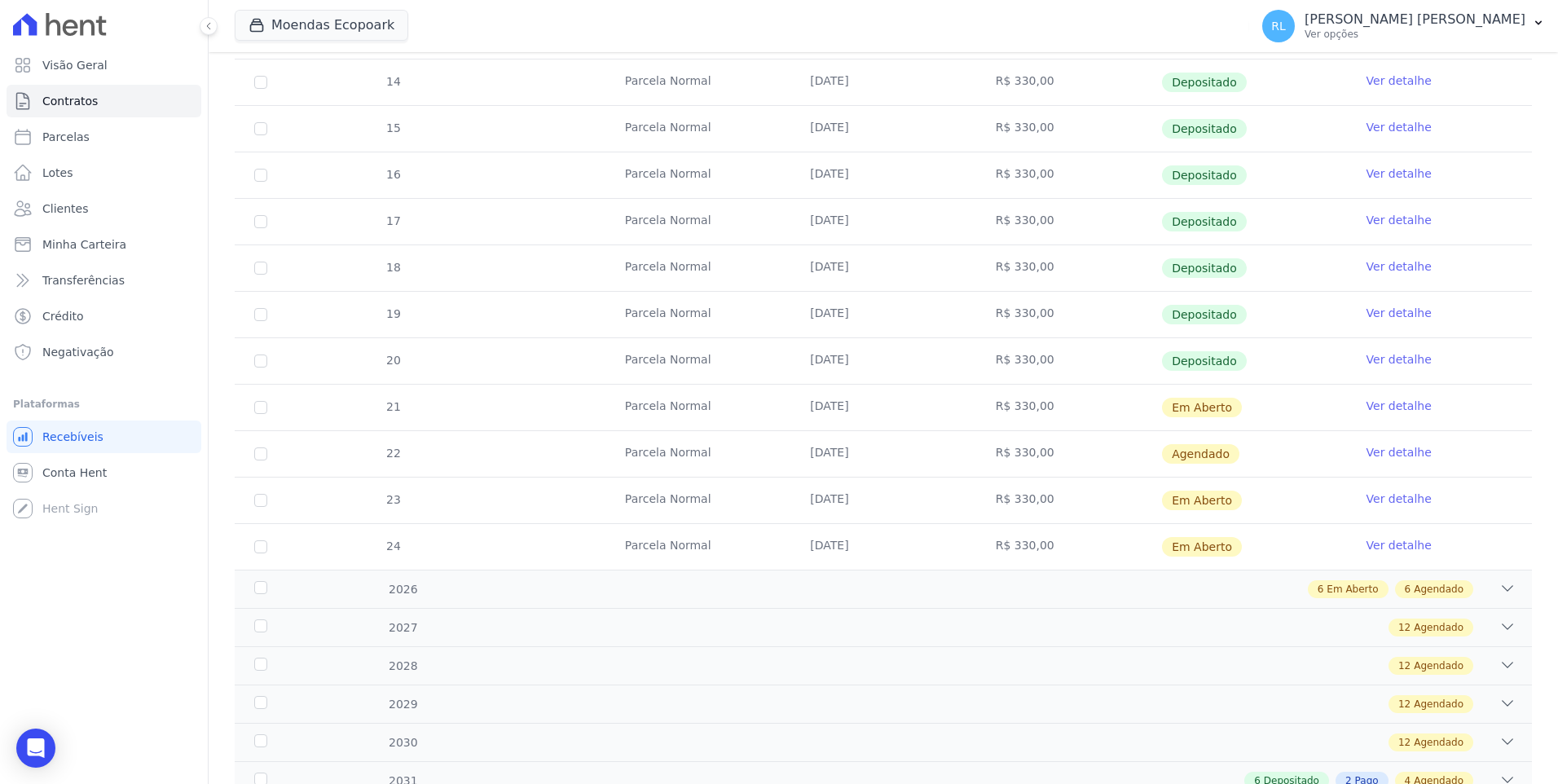
click at [1370, 453] on link "Ver detalhe" at bounding box center [1399, 452] width 65 height 16
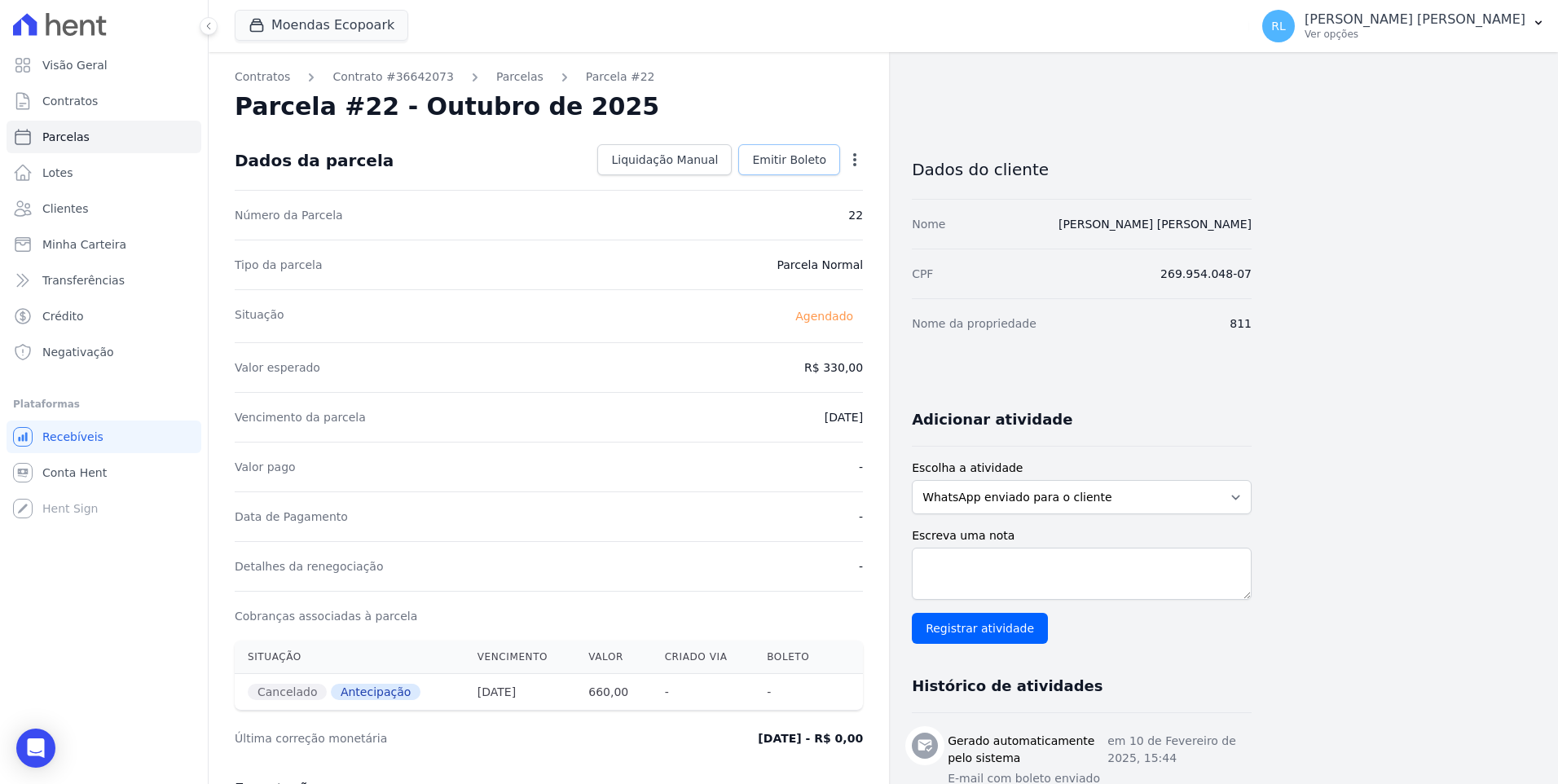
click at [814, 166] on span "Emitir Boleto" at bounding box center [788, 159] width 74 height 16
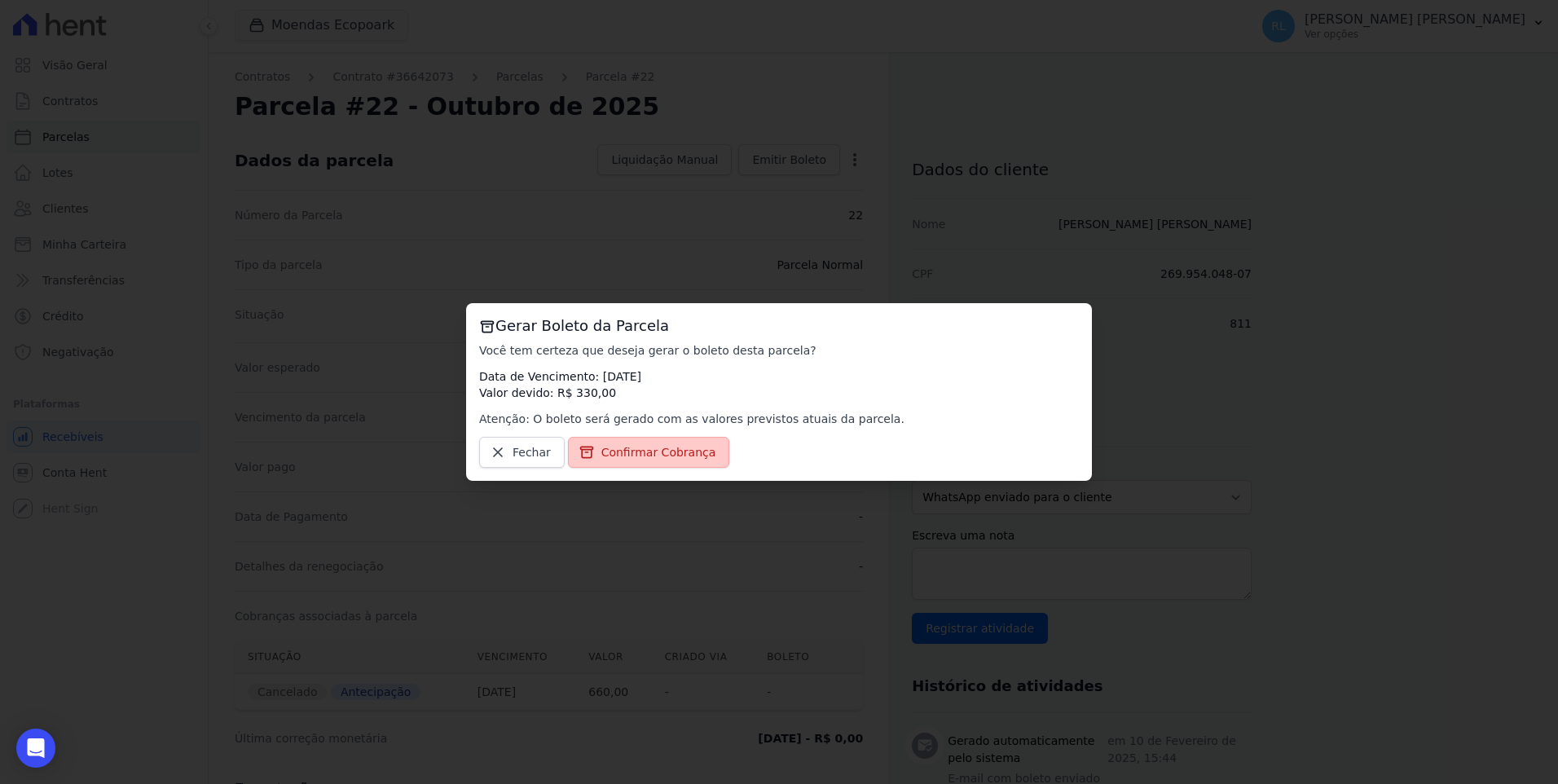
click at [676, 443] on link "Confirmar Cobrança" at bounding box center [649, 452] width 162 height 31
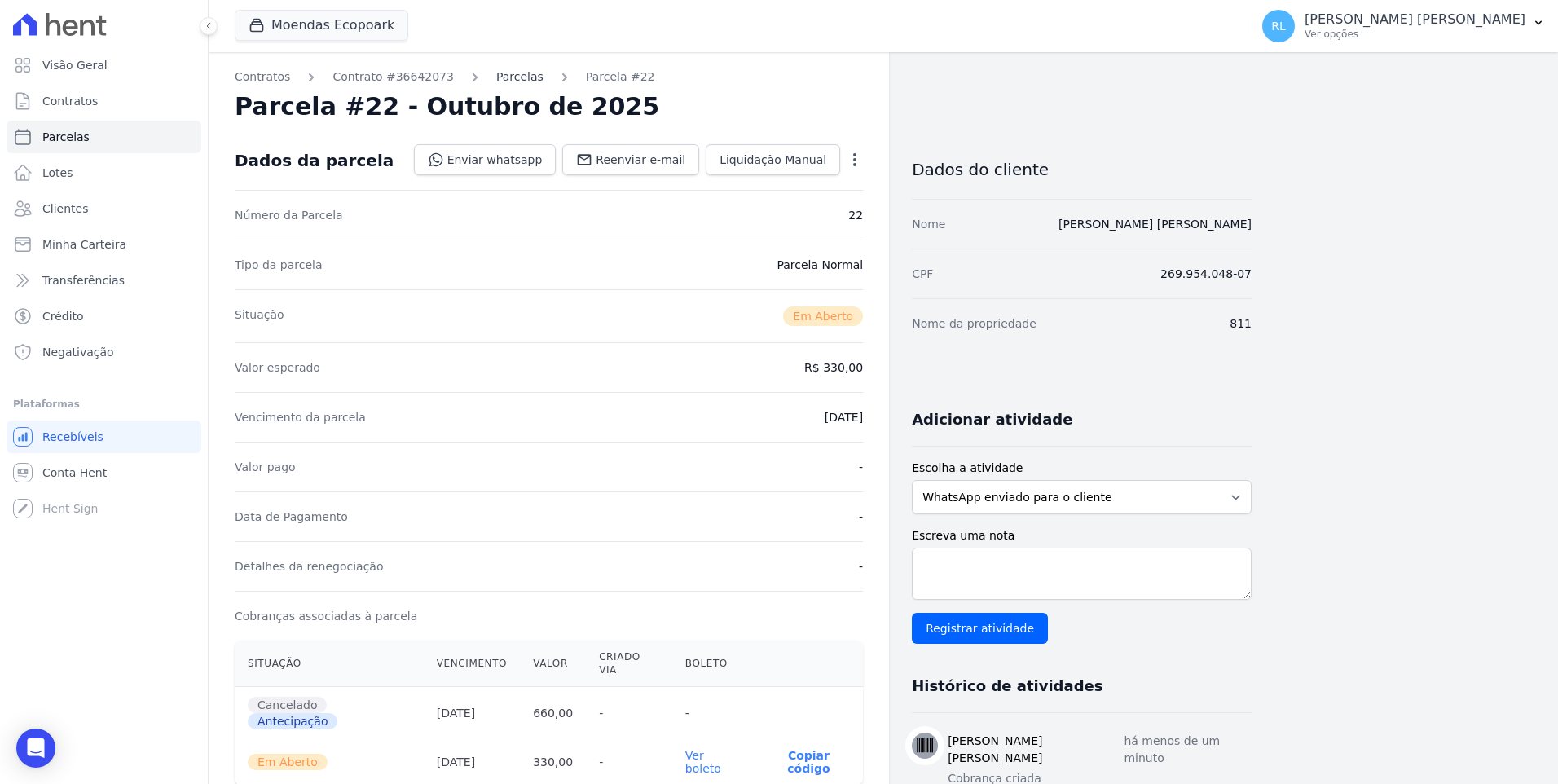
click at [501, 71] on link "Parcelas" at bounding box center [520, 77] width 48 height 17
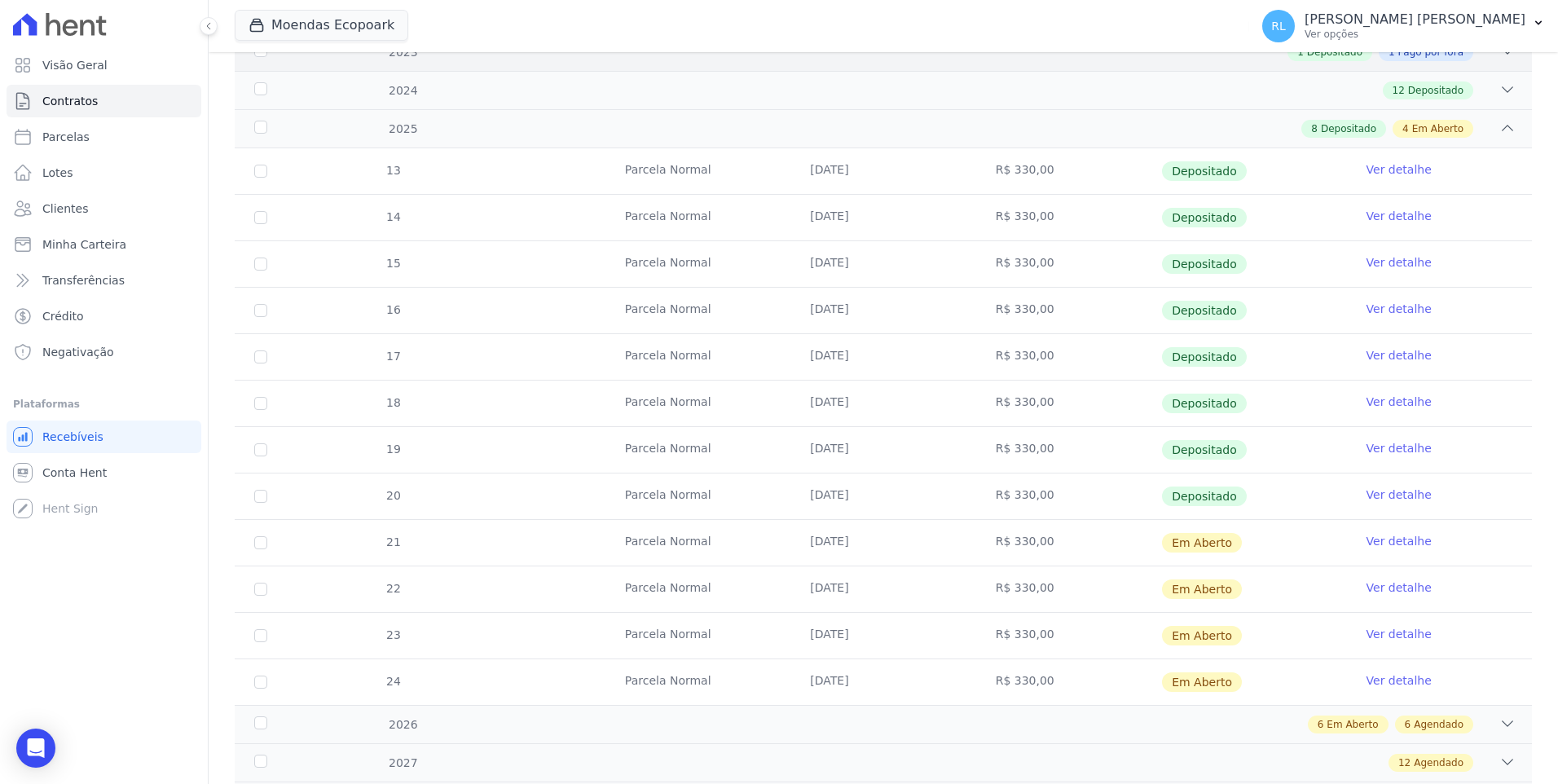
scroll to position [326, 0]
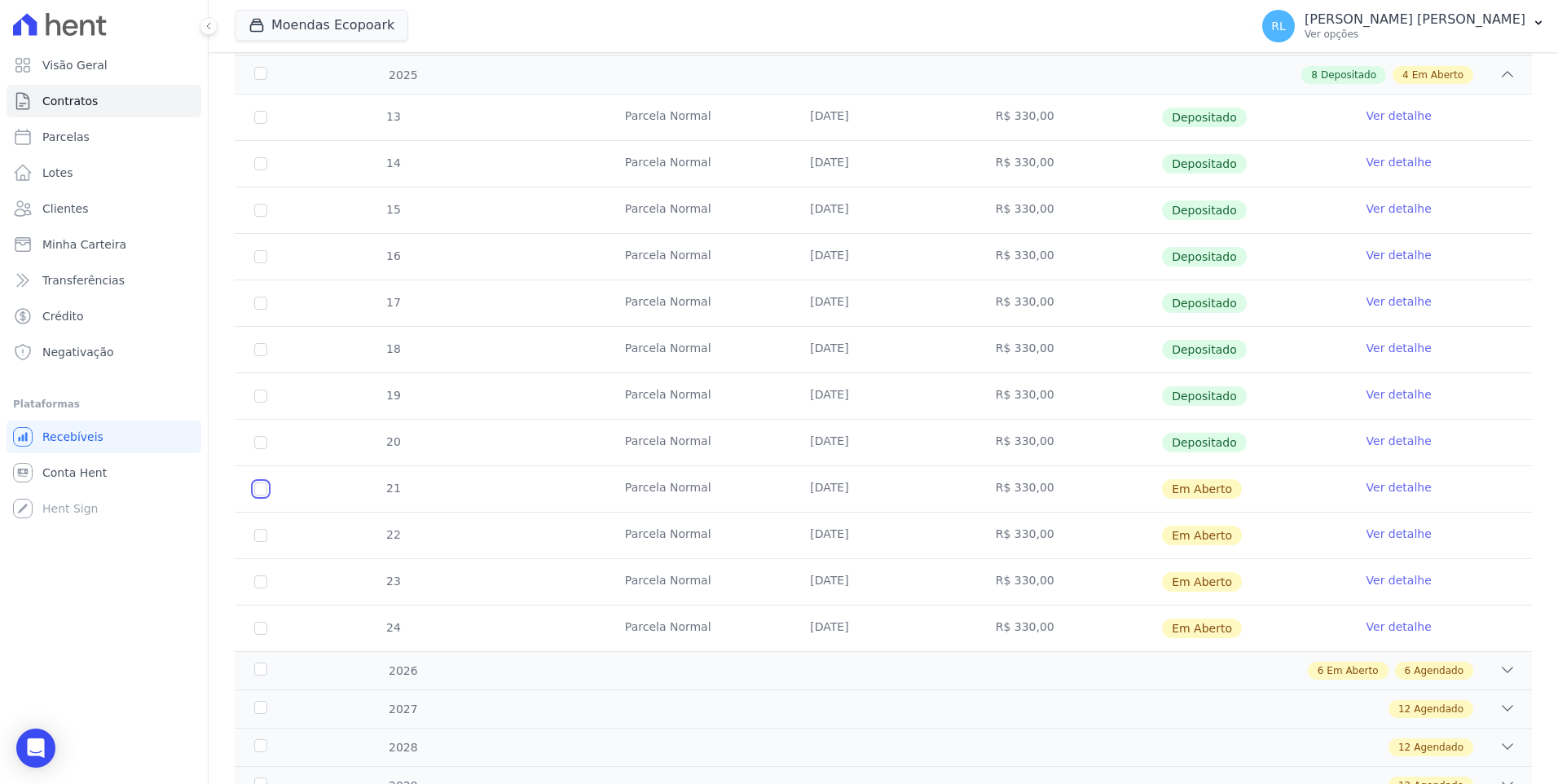
click at [266, 492] on input "checkbox" at bounding box center [260, 488] width 13 height 13
checkbox input "true"
click at [264, 536] on input "checkbox" at bounding box center [260, 535] width 13 height 13
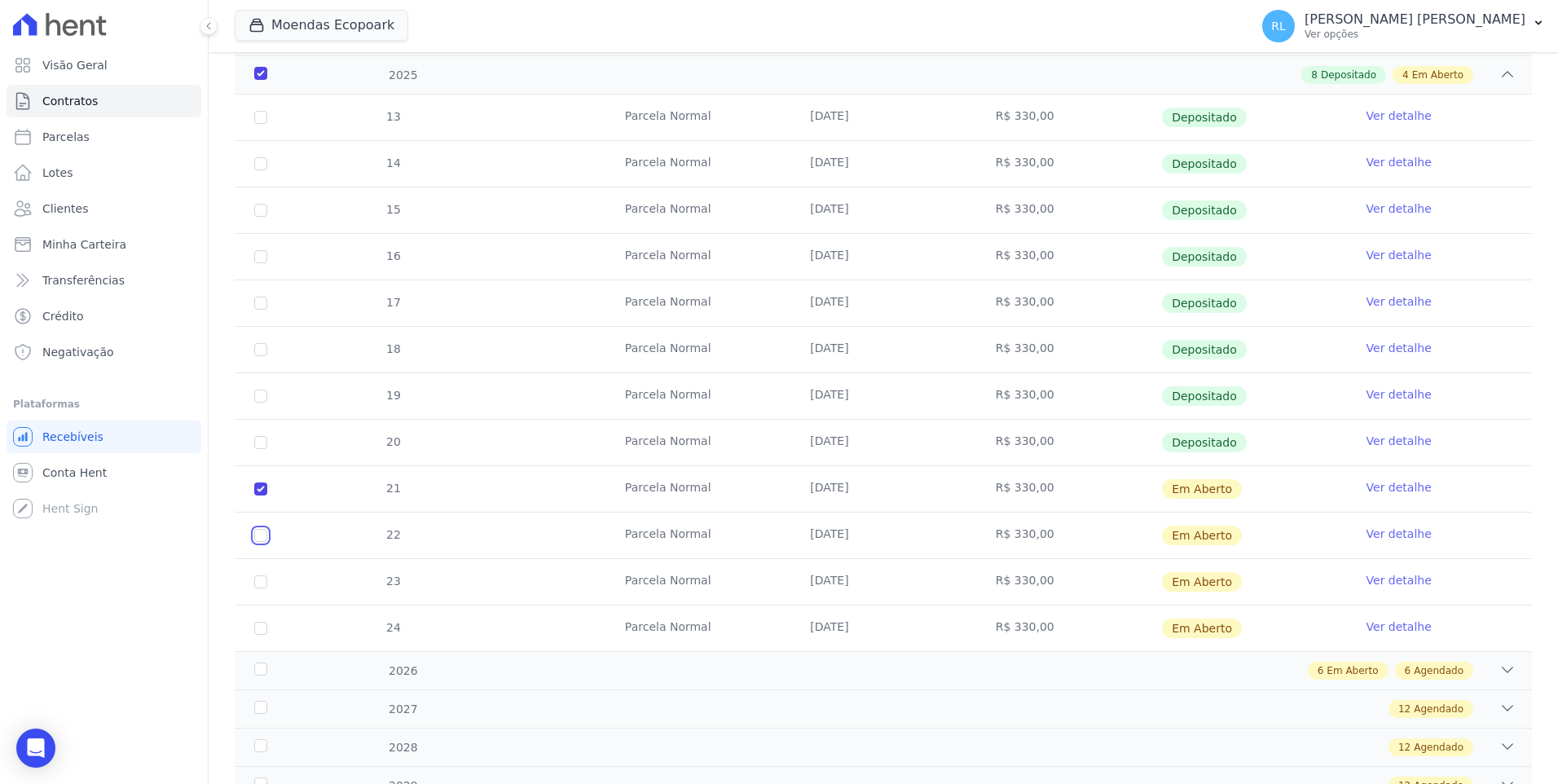
checkbox input "true"
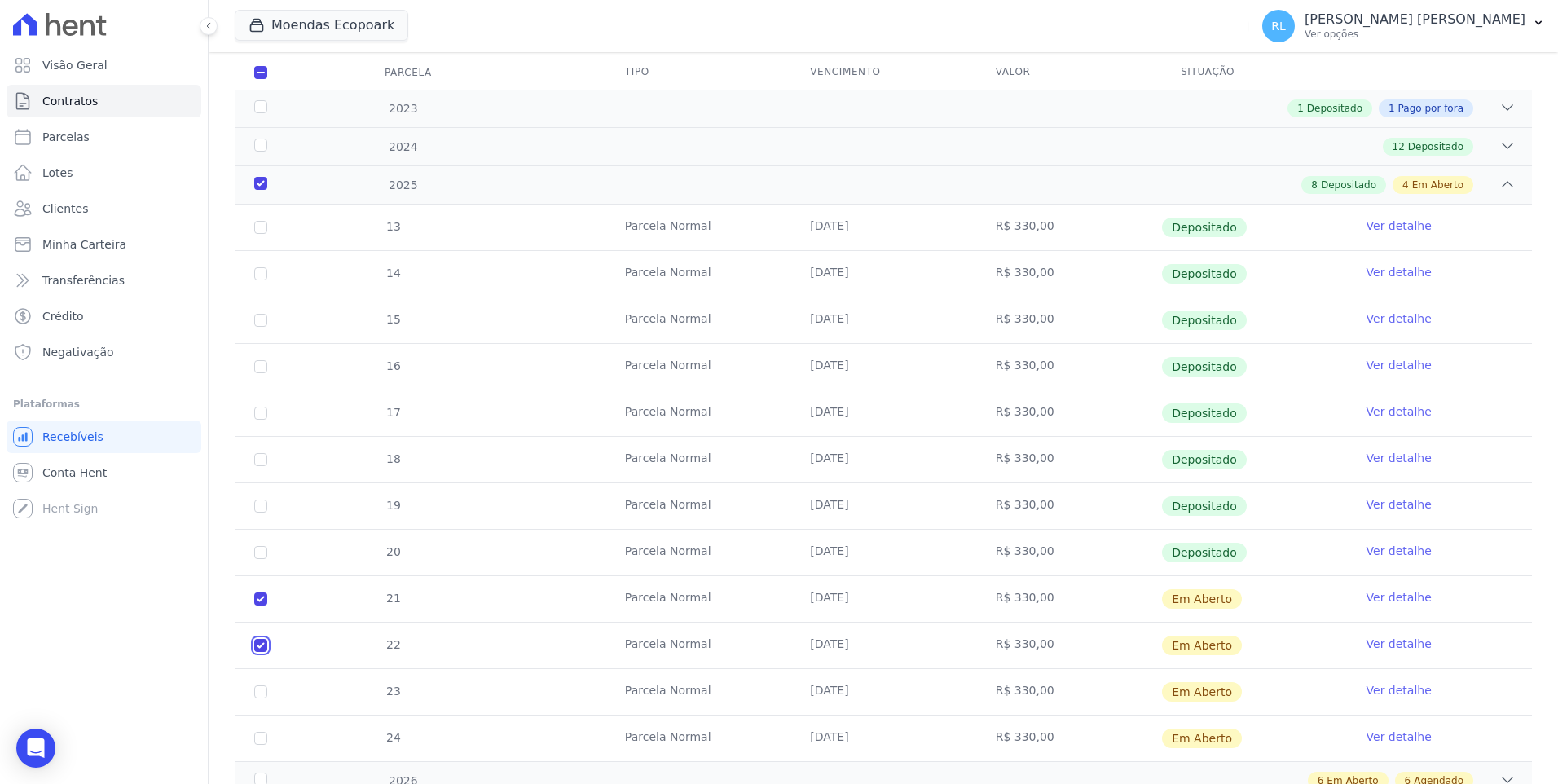
scroll to position [0, 0]
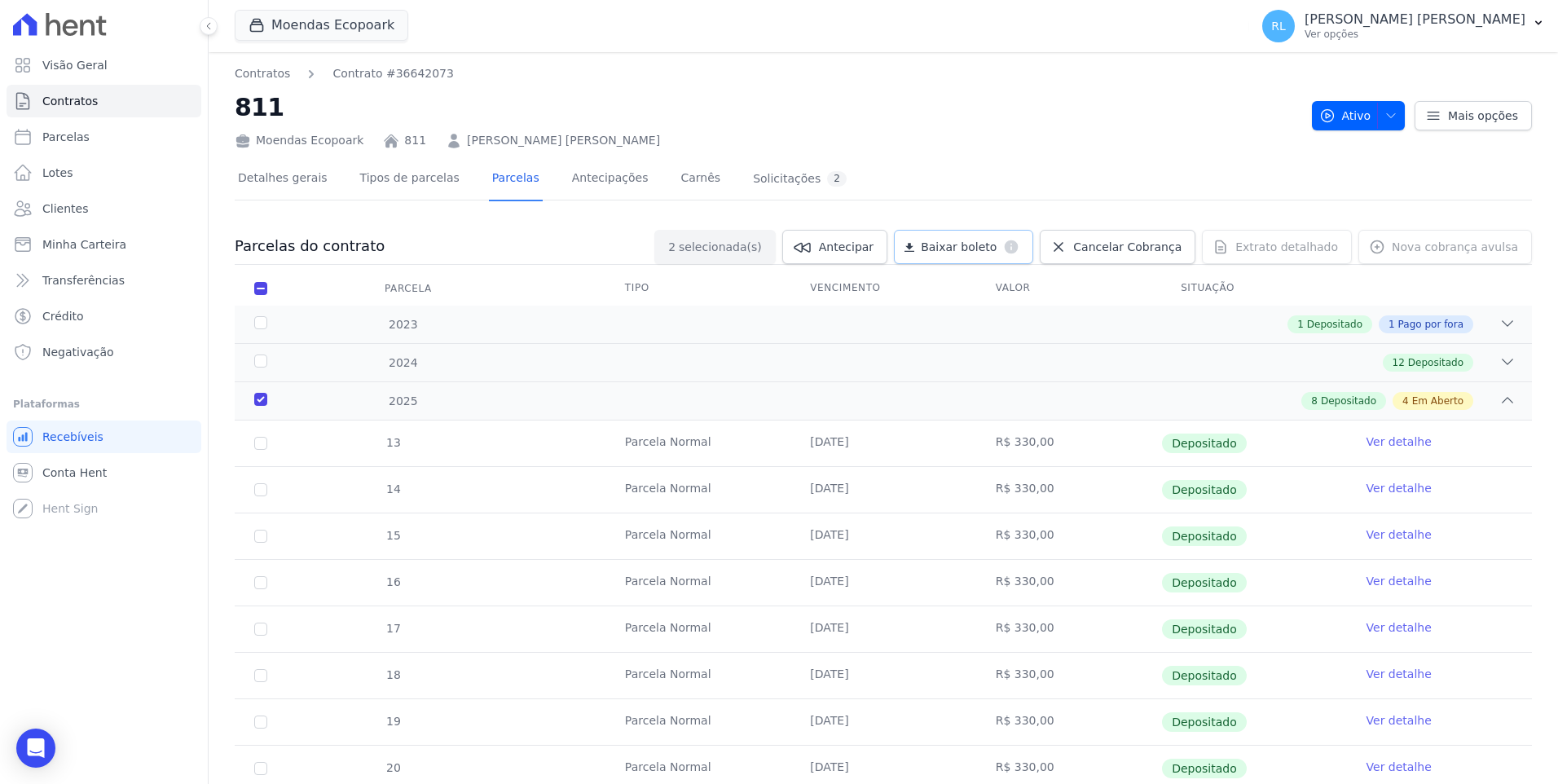
click at [996, 252] on span "Baixar boleto" at bounding box center [958, 246] width 76 height 16
click at [112, 102] on link "Contratos" at bounding box center [104, 101] width 195 height 32
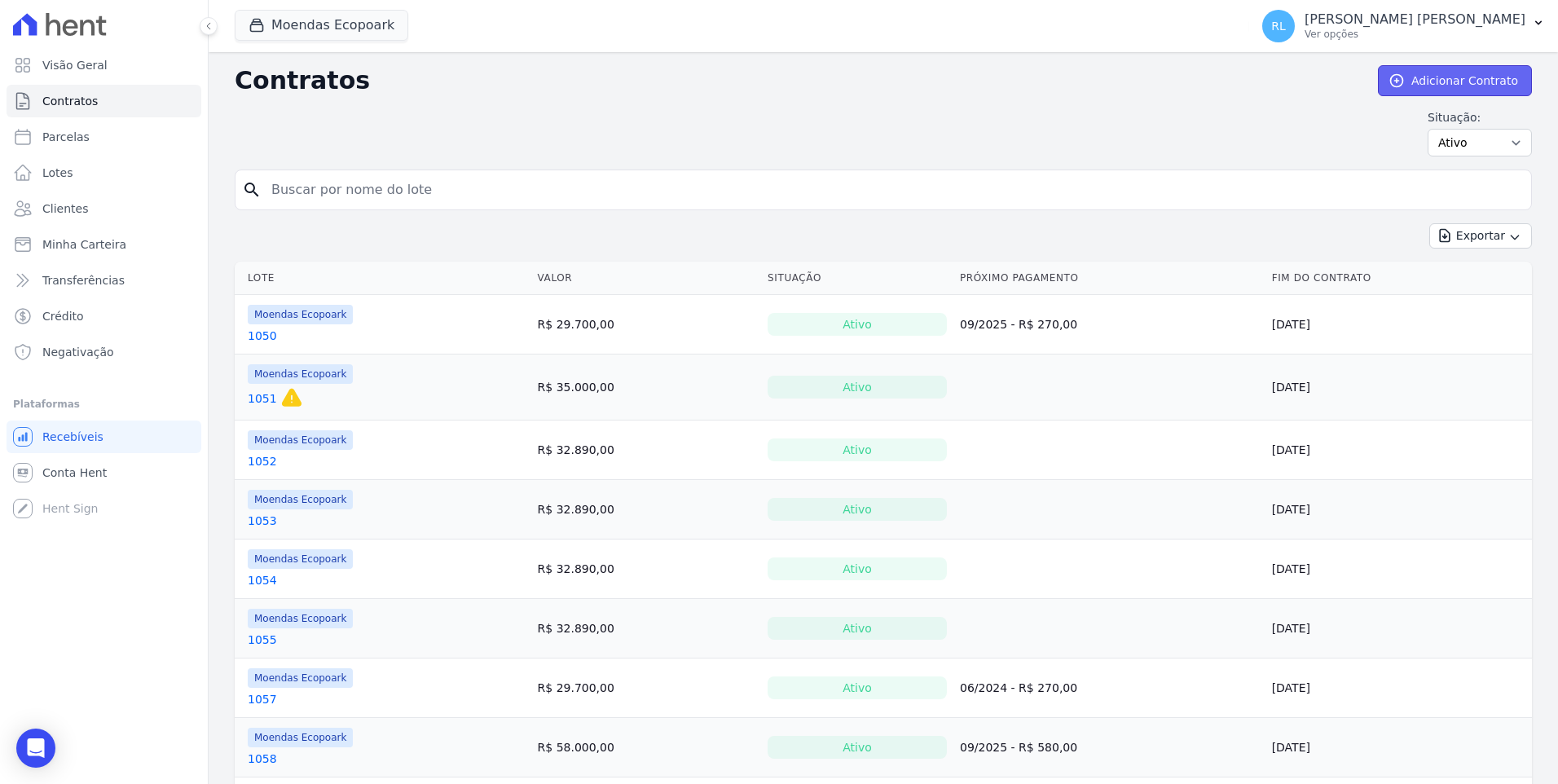
click at [1414, 80] on link "Adicionar Contrato" at bounding box center [1454, 81] width 154 height 31
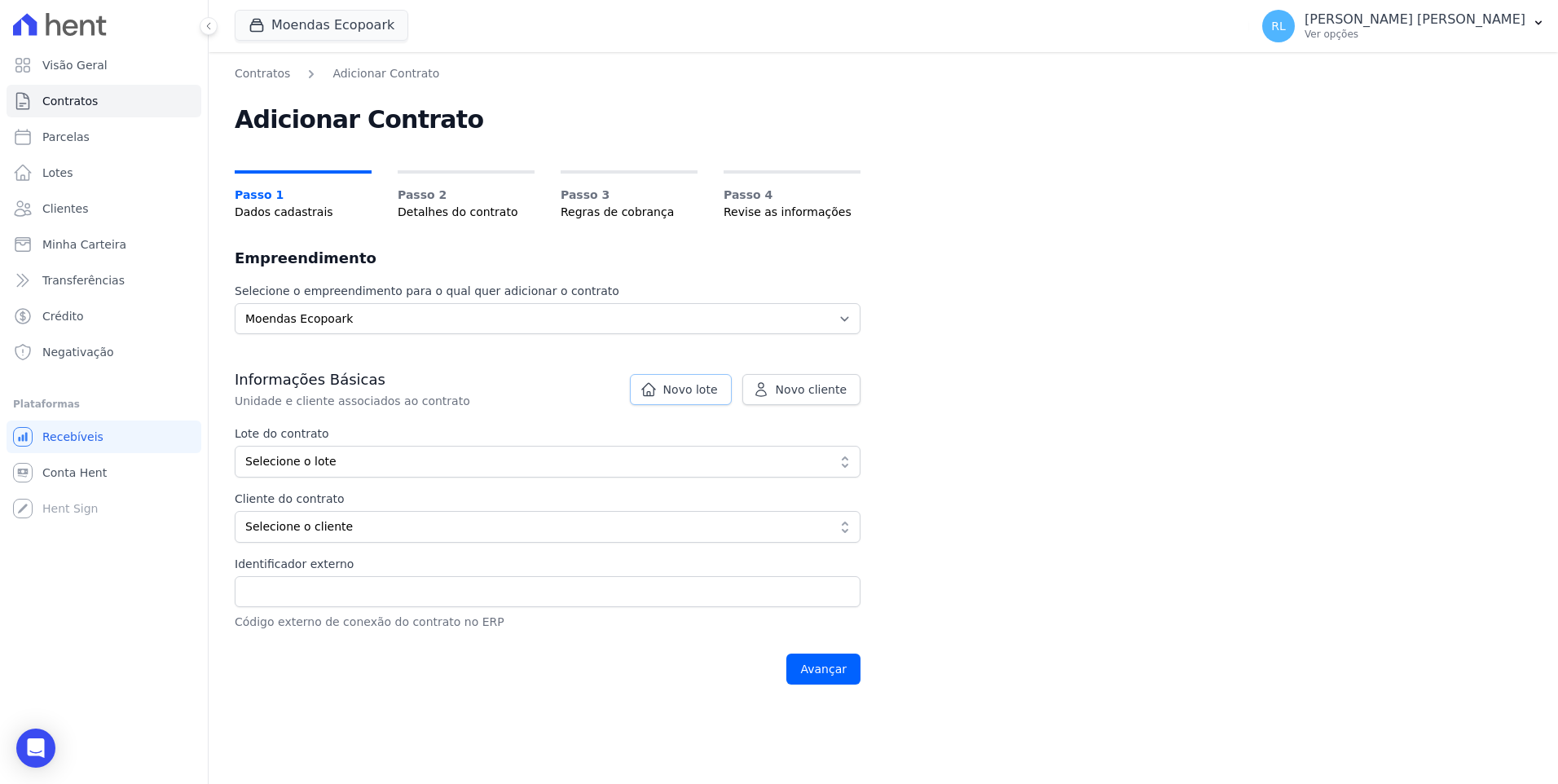
click at [654, 386] on icon at bounding box center [648, 389] width 16 height 16
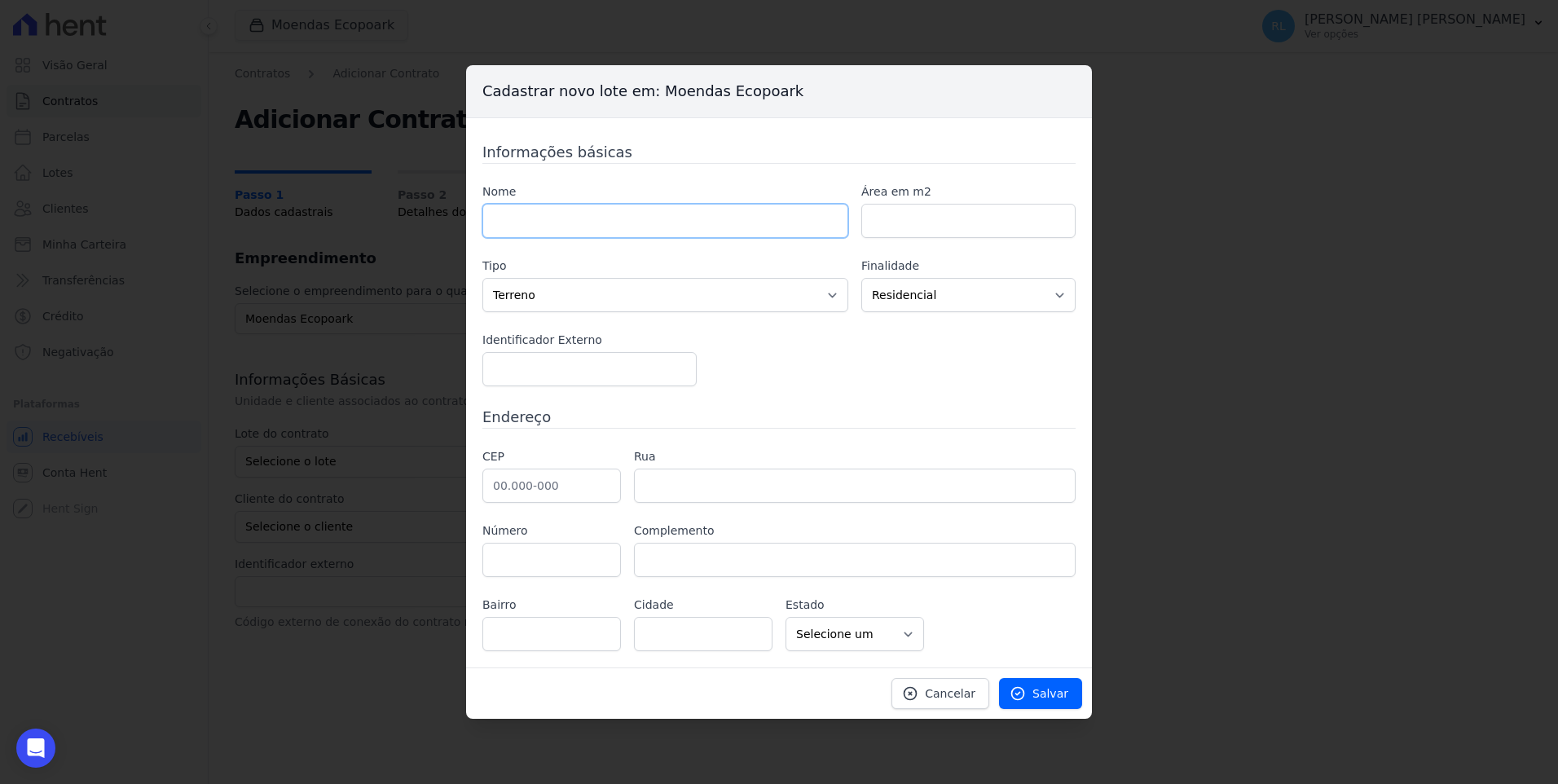
click at [505, 223] on input "text" at bounding box center [665, 221] width 366 height 34
type input "772"
click at [916, 230] on input "number" at bounding box center [968, 221] width 214 height 34
type input "1000"
click at [579, 471] on input "text" at bounding box center [551, 486] width 138 height 34
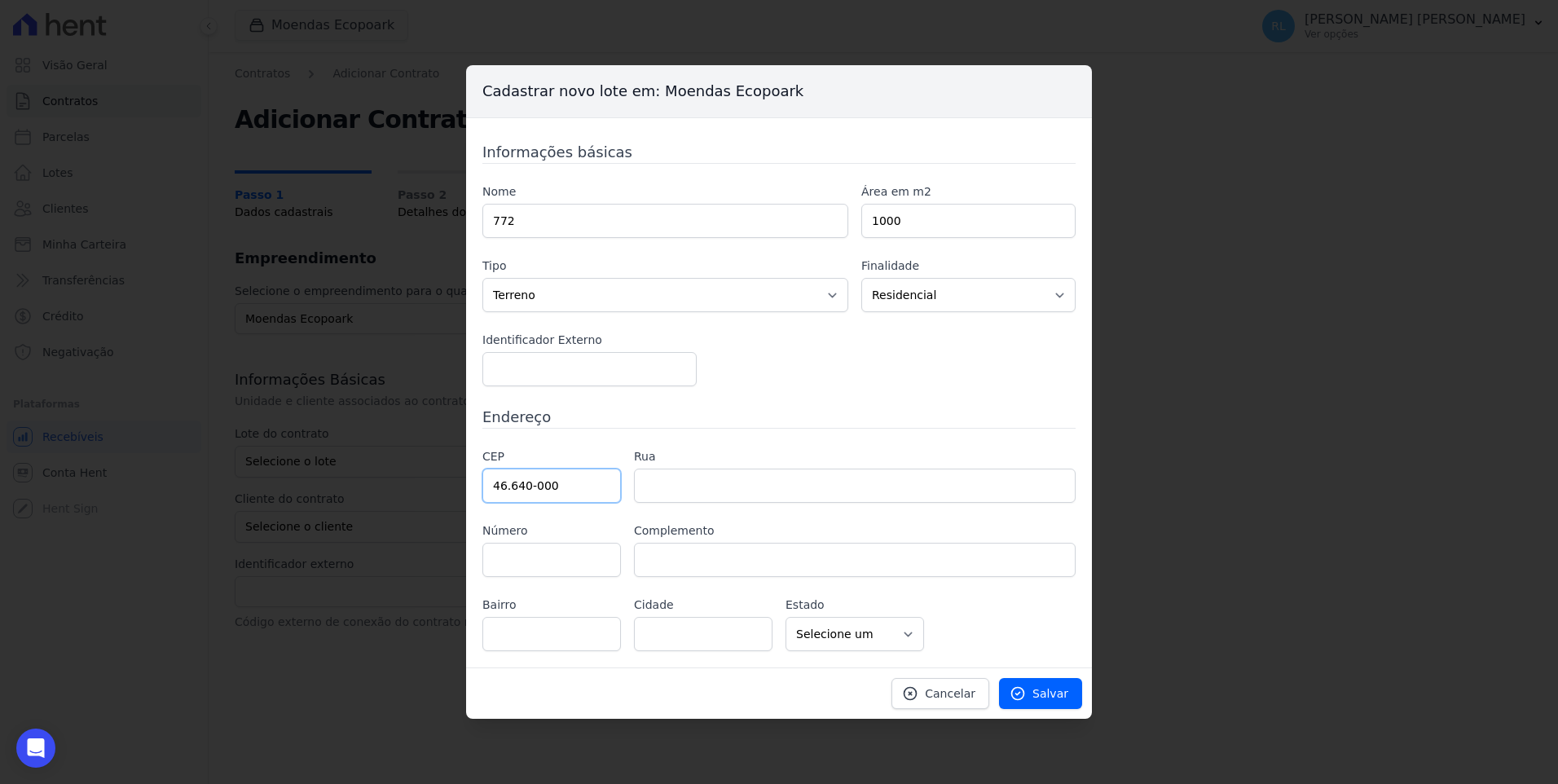
type input "46.640-000"
type input "Ituaçu"
select select "BA"
click at [1052, 697] on span "Salvar" at bounding box center [1051, 693] width 36 height 16
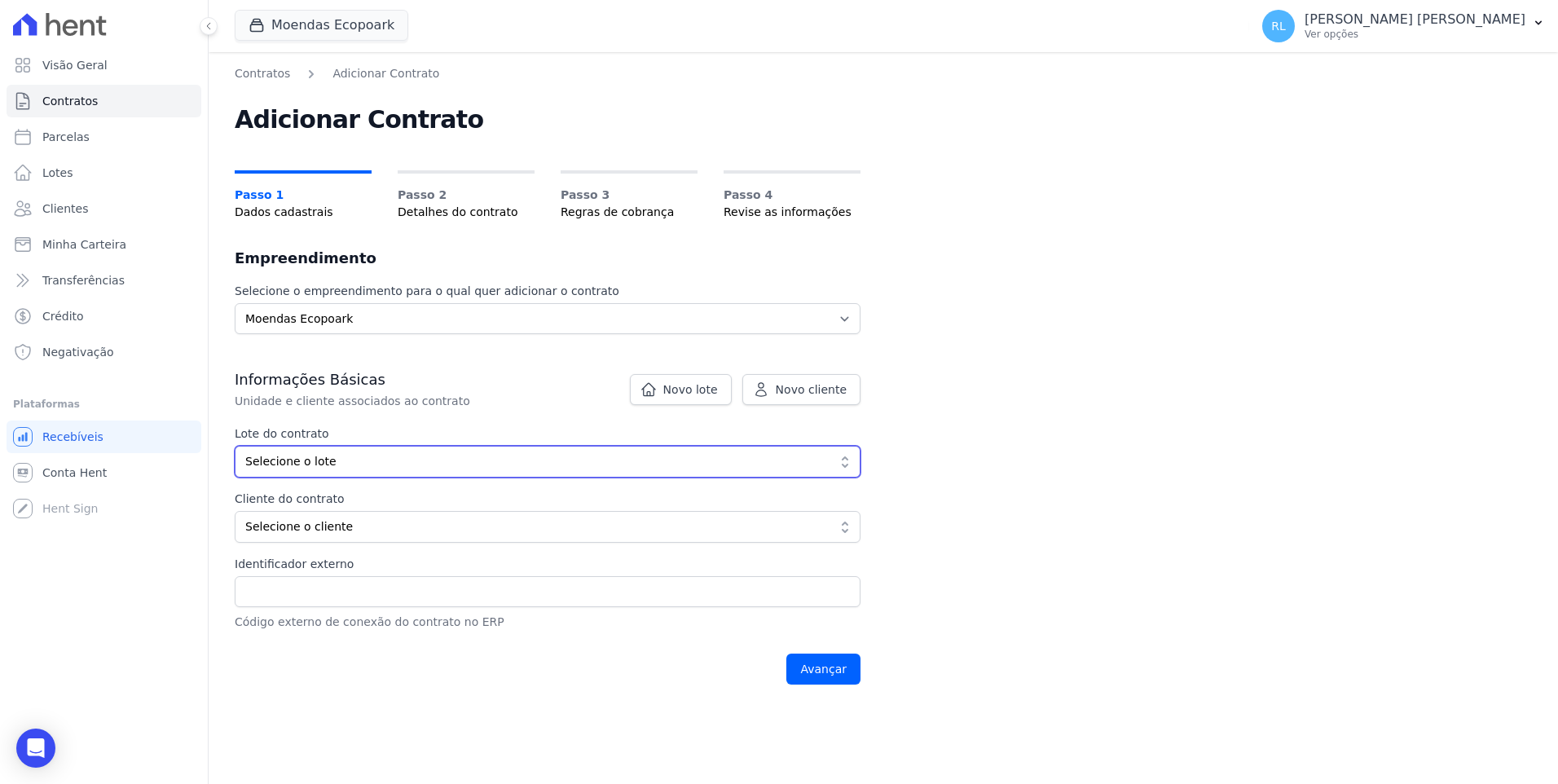
click at [456, 462] on span "Selecione o lote" at bounding box center [536, 461] width 582 height 17
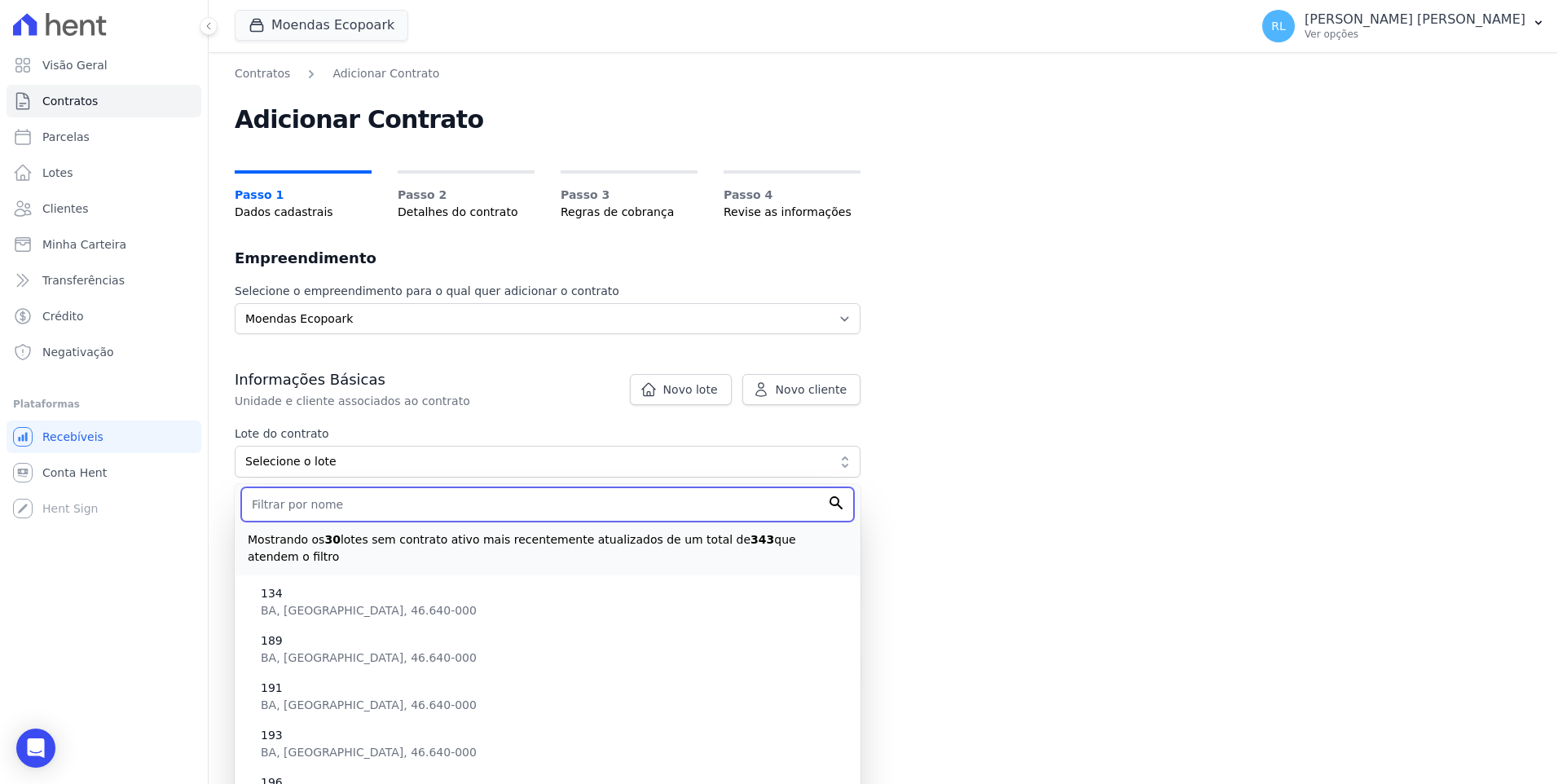
click at [377, 508] on input "text" at bounding box center [547, 505] width 612 height 34
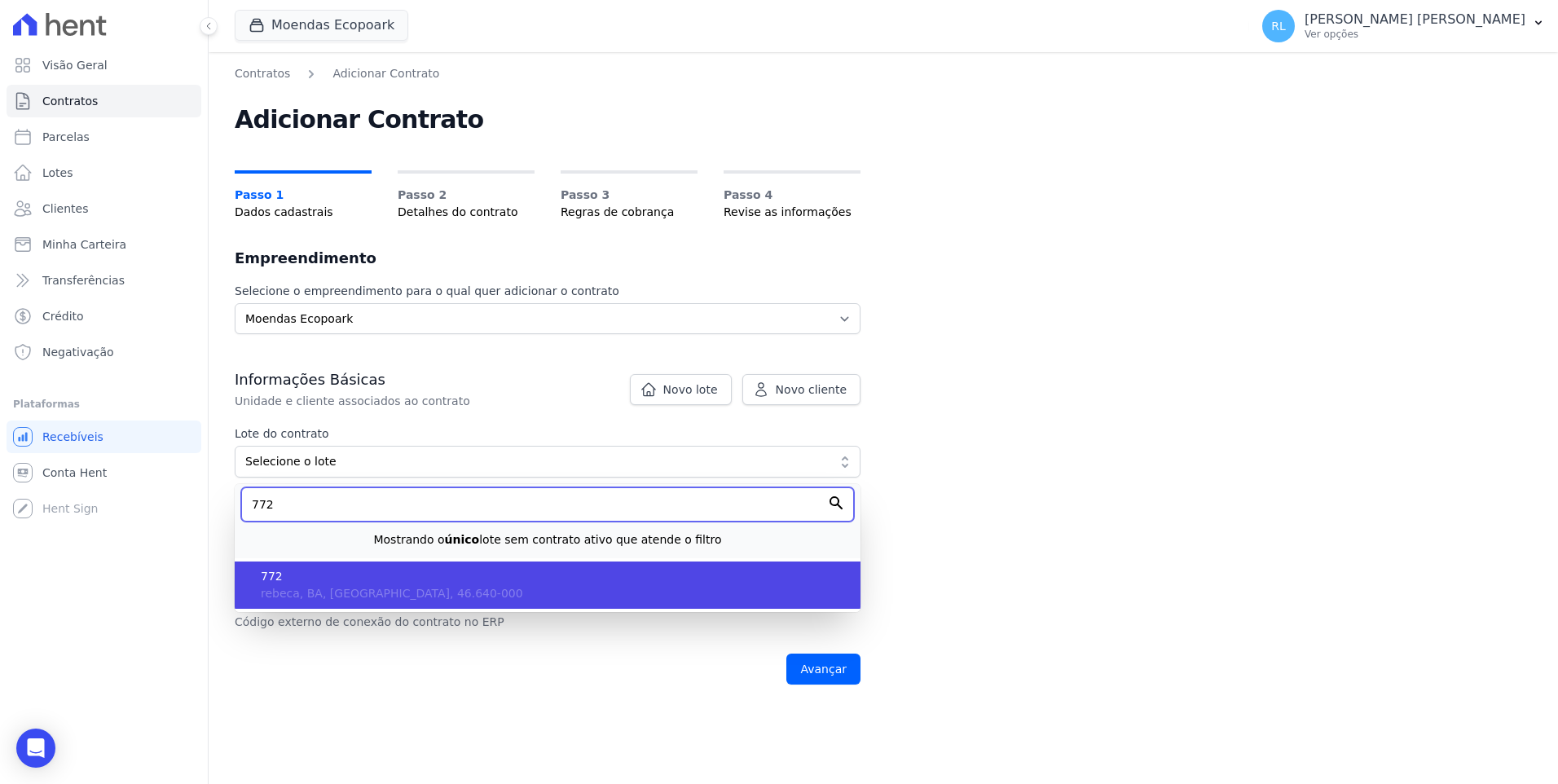
type input "772"
click at [337, 578] on span "772" at bounding box center [554, 577] width 587 height 17
type input "7e6d0e25-1161-47d9-8c82-9dccf93c6ec1"
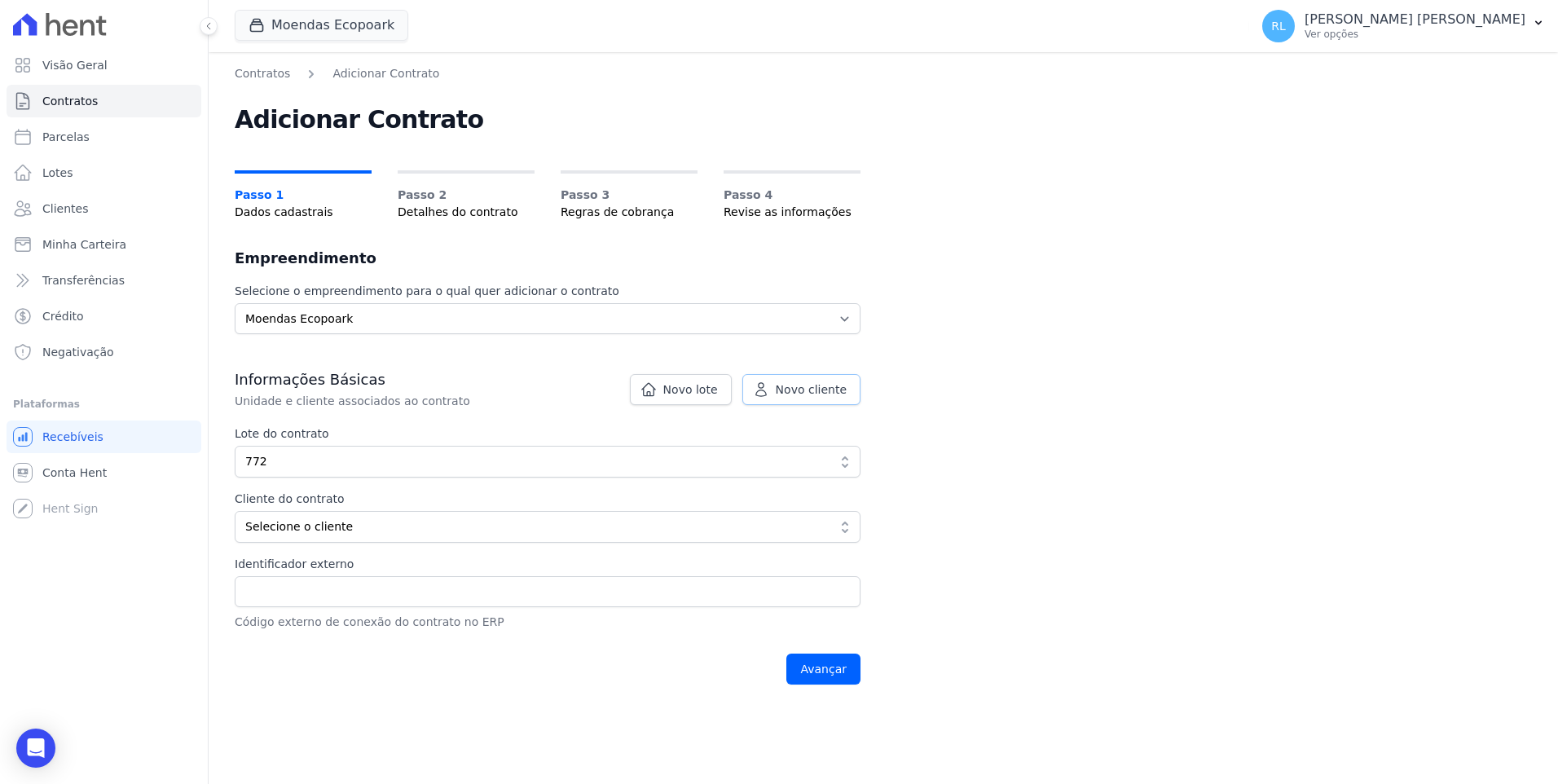
click at [795, 387] on span "Novo cliente" at bounding box center [810, 389] width 71 height 16
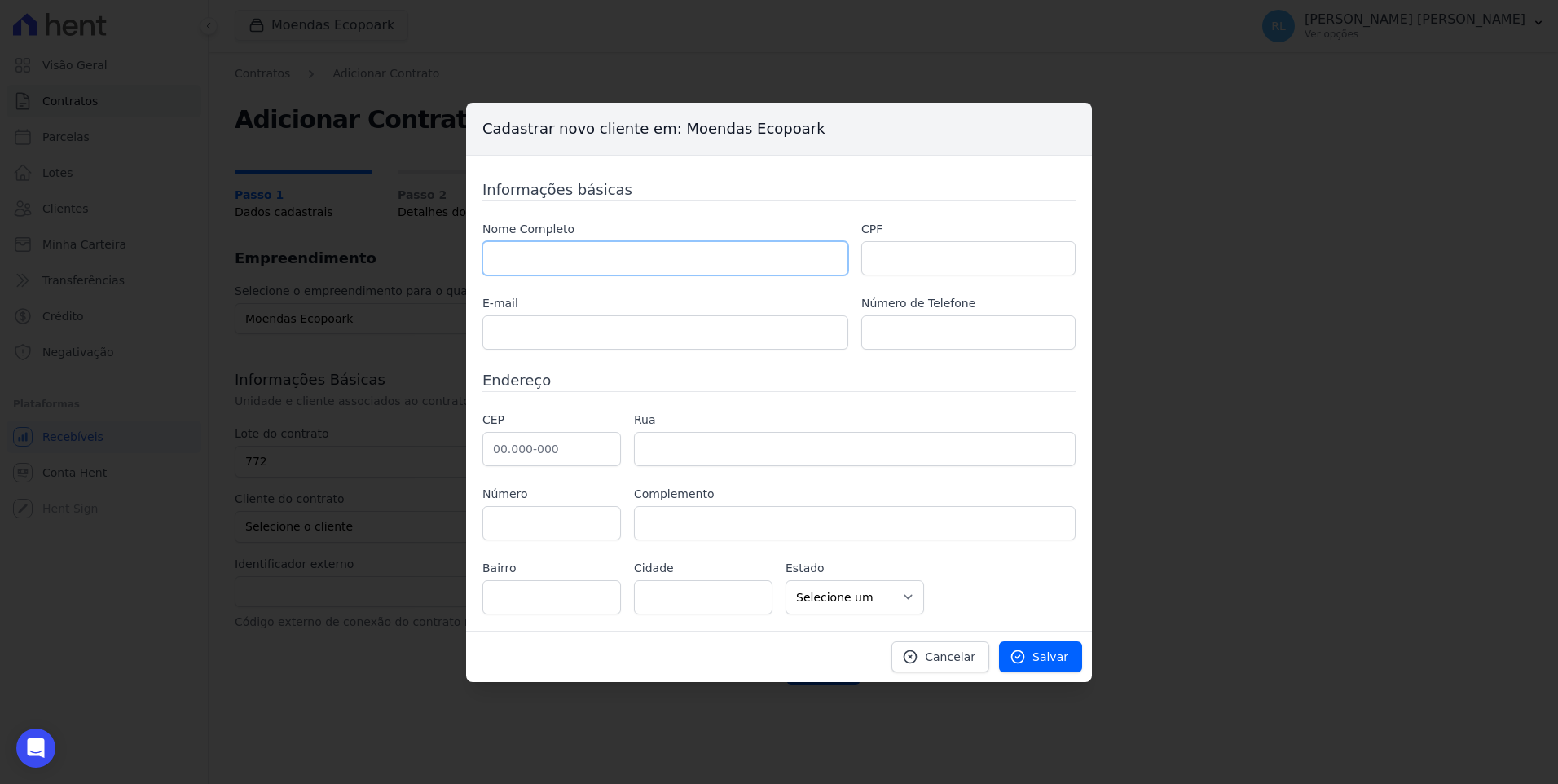
click at [564, 261] on input "text" at bounding box center [665, 258] width 366 height 34
paste input "EDUARDO DOS SANTOS SANTANA"
type input "EDUARDO DOS SANTOS SANTANA"
click at [587, 342] on input "text" at bounding box center [665, 332] width 366 height 34
paste input "Eduardo.santos281@hotmail.com"
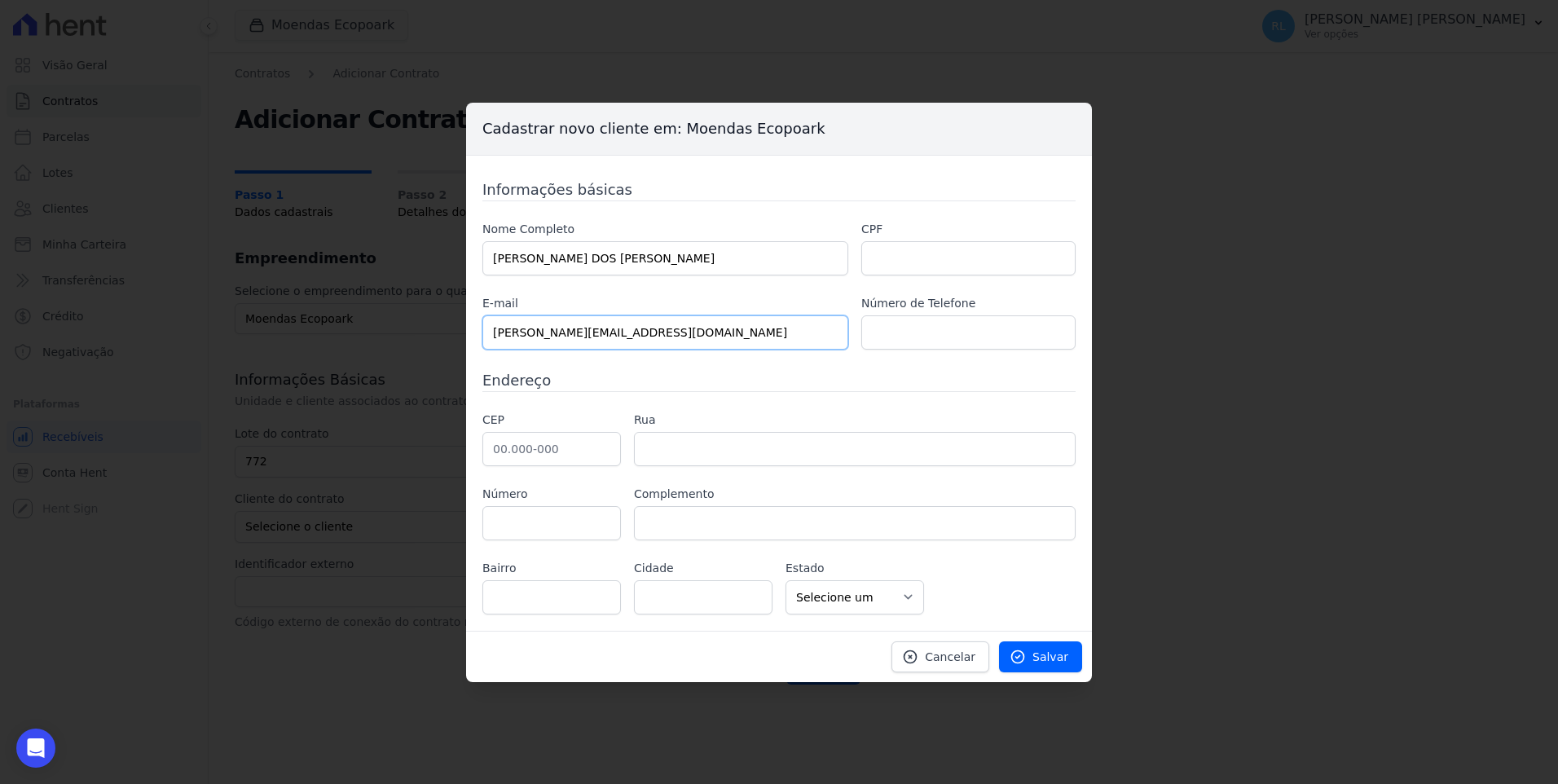
type input "Eduardo.santos281@hotmail.com"
click at [906, 331] on input "text" at bounding box center [968, 332] width 214 height 34
paste input "(11) 91772-1825"
type input "(11) 91772-1825"
click at [902, 266] on input "text" at bounding box center [968, 258] width 214 height 34
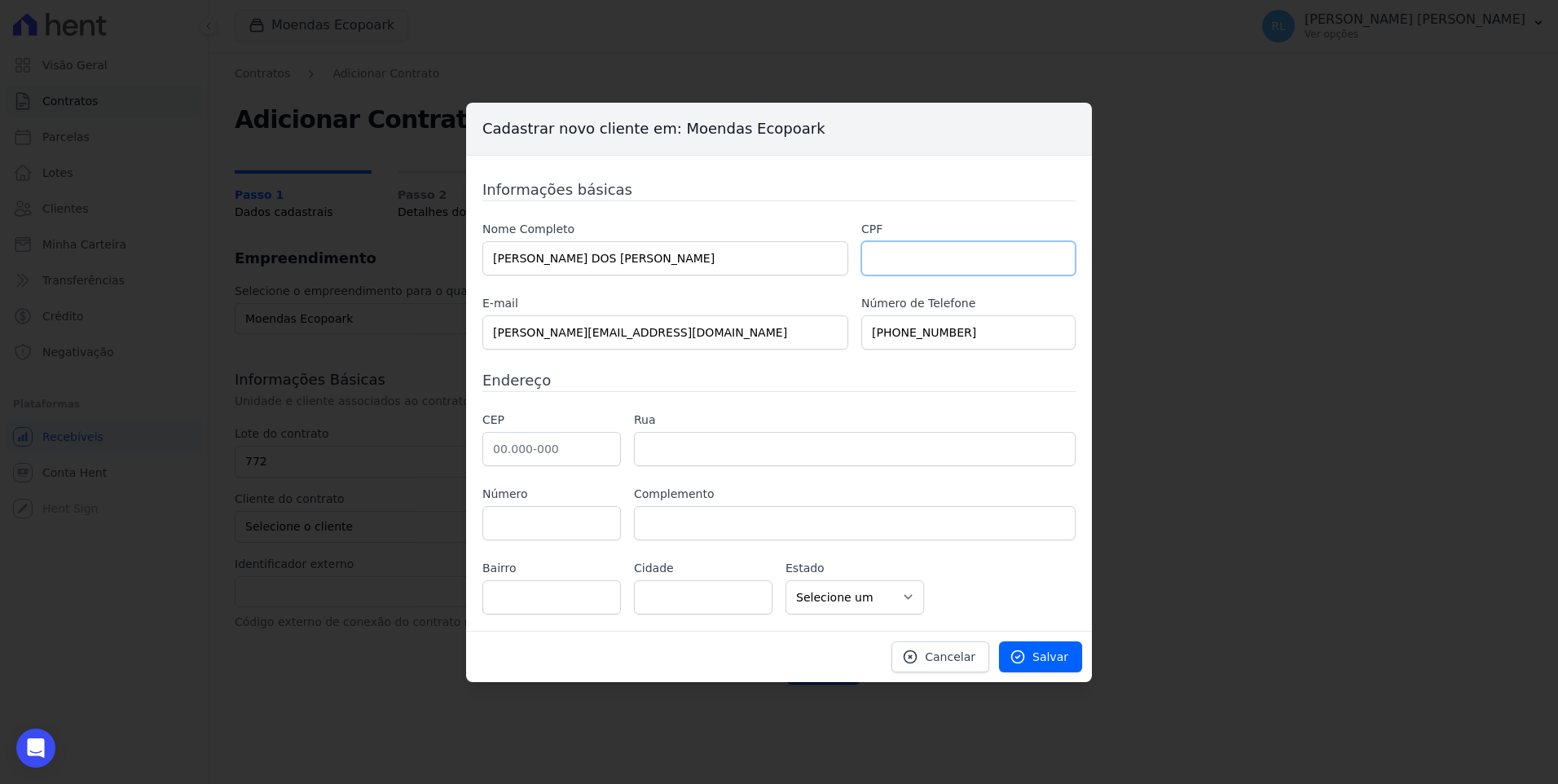
paste input "332.540.268-29"
type input "332.540.268-29"
click at [557, 461] on input "text" at bounding box center [551, 448] width 138 height 34
paste input "07.793-346"
type input "07.793-346"
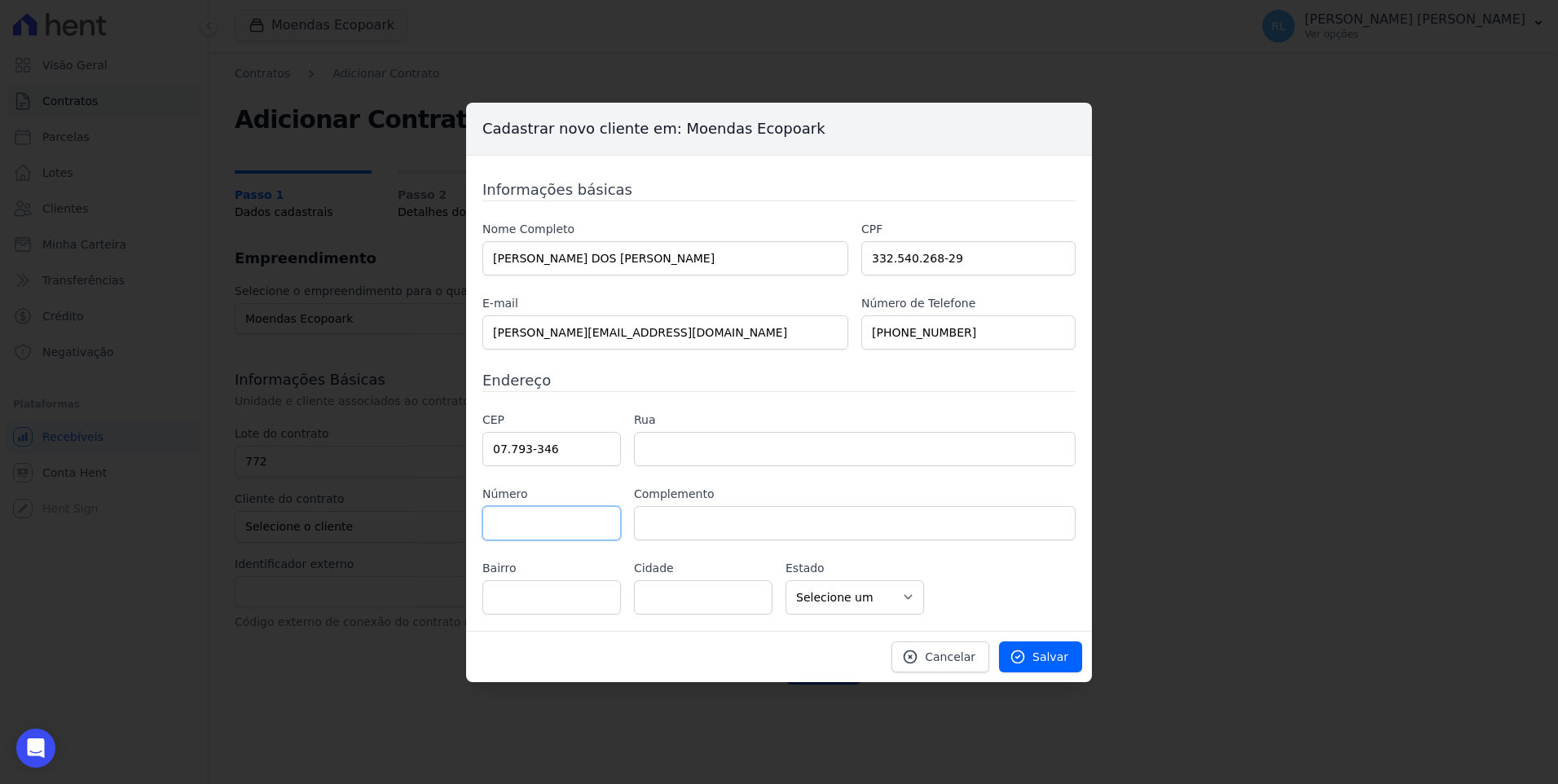
type input "Rua Três"
type input "São Luiz (Polvilho)"
type input "Cajamar"
select select "SP"
type input "91"
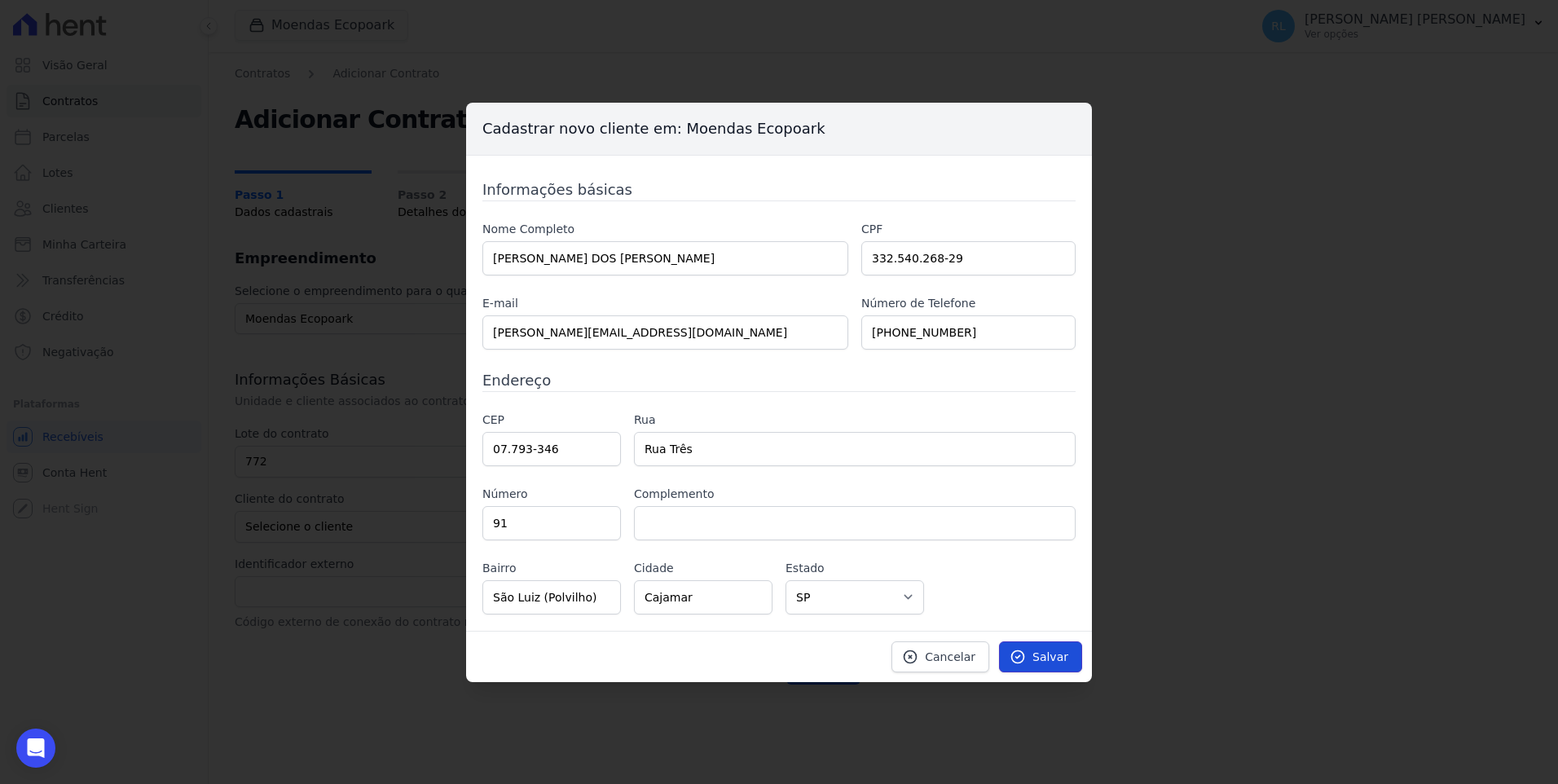
click at [1050, 661] on span "Salvar" at bounding box center [1051, 657] width 36 height 16
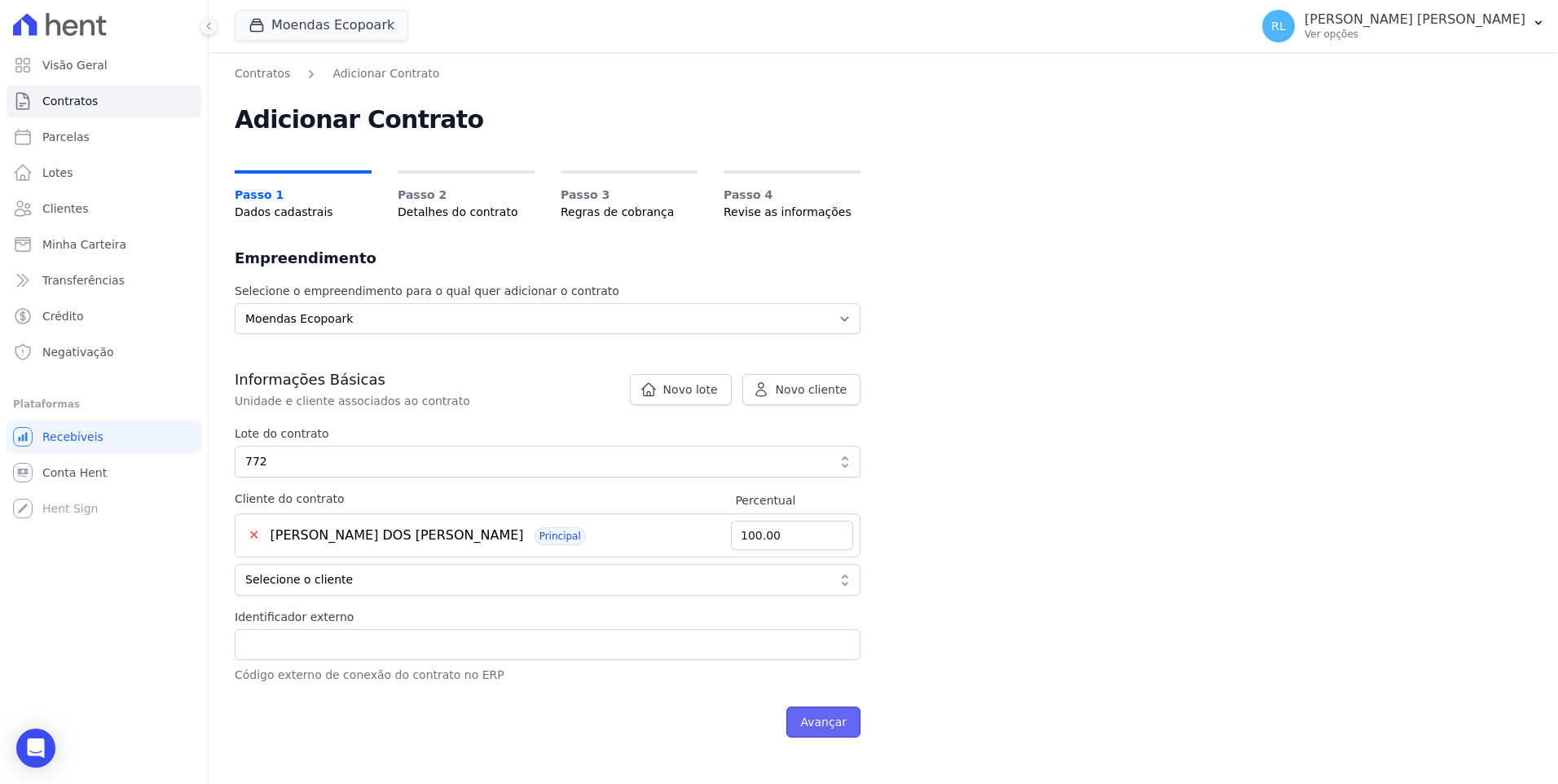
click at [816, 712] on input "Avançar" at bounding box center [823, 722] width 74 height 31
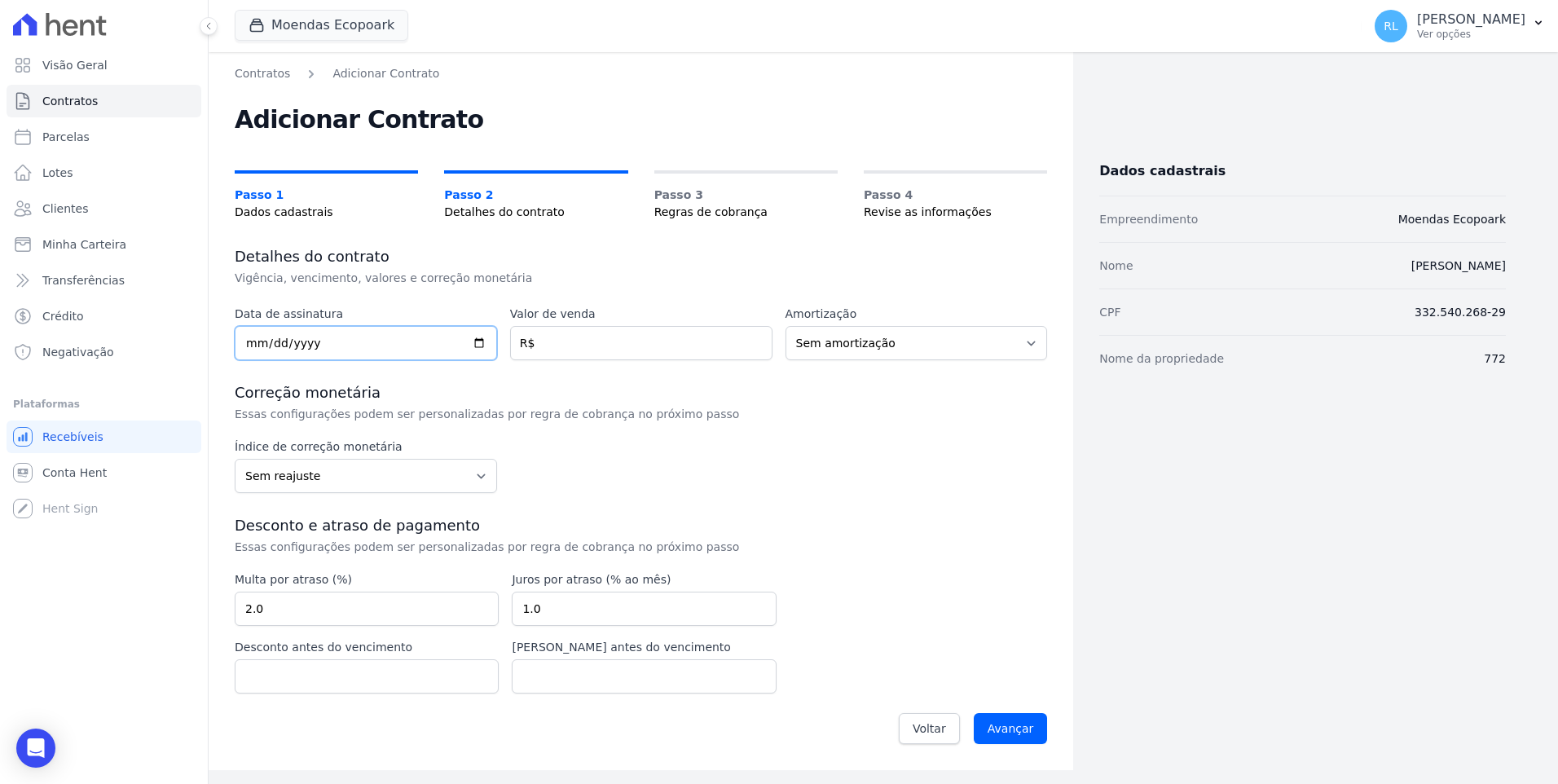
click at [251, 345] on input "date" at bounding box center [365, 343] width 262 height 34
type input "[DATE]"
type input "45000"
click at [1029, 725] on input "Avançar" at bounding box center [1010, 728] width 74 height 31
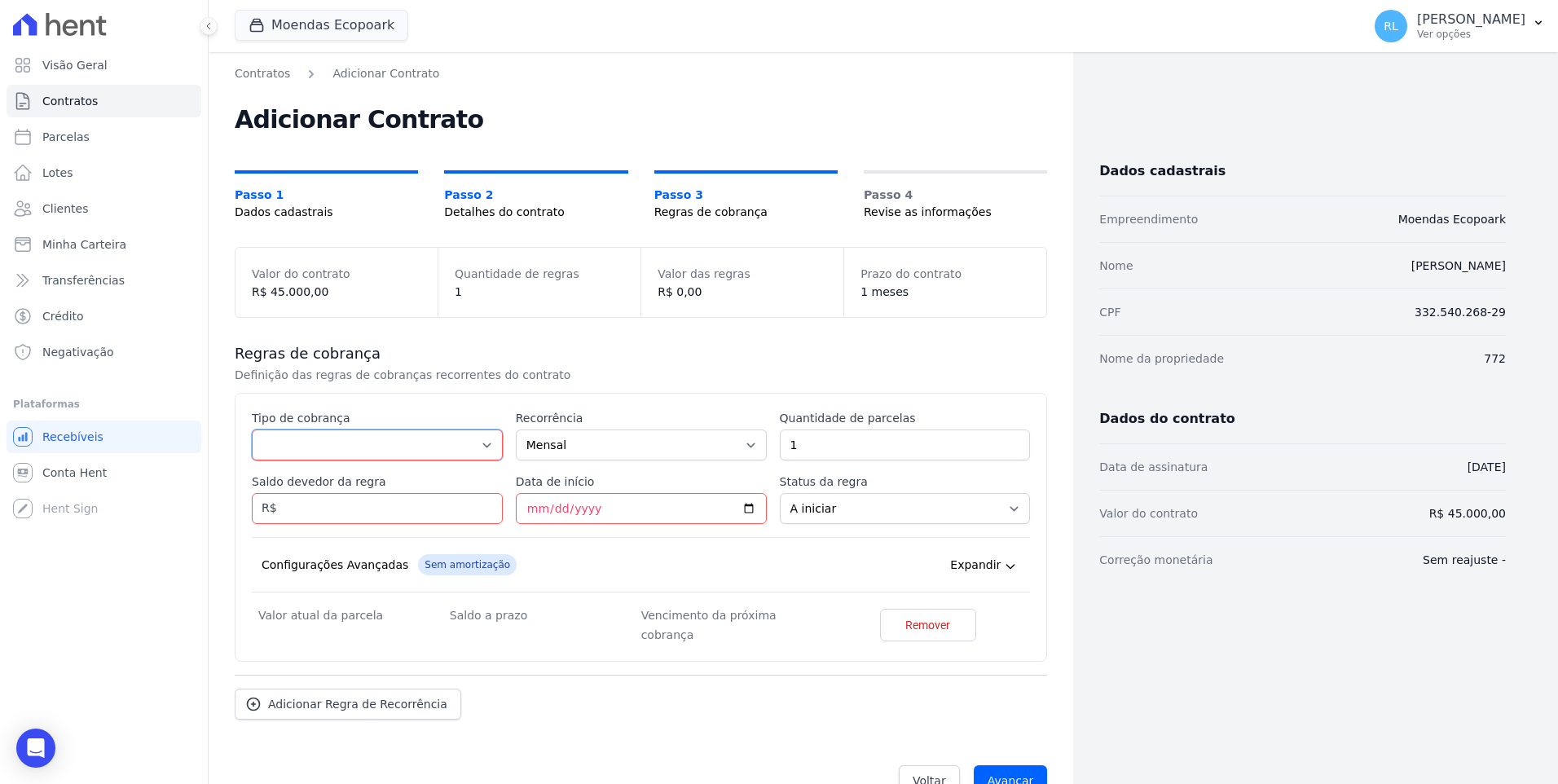
click at [324, 436] on select "Parcela Normal Entrada Sinal Intercalada Chaves Pré-chaves Pós-chaves Impostos …" at bounding box center [376, 445] width 251 height 31
select select "deposit"
click at [251, 430] on select "Parcela Normal Entrada Sinal Intercalada Chaves Pré-chaves Pós-chaves Impostos …" at bounding box center [376, 445] width 251 height 31
click at [820, 449] on input "1" at bounding box center [905, 445] width 251 height 31
type input "13"
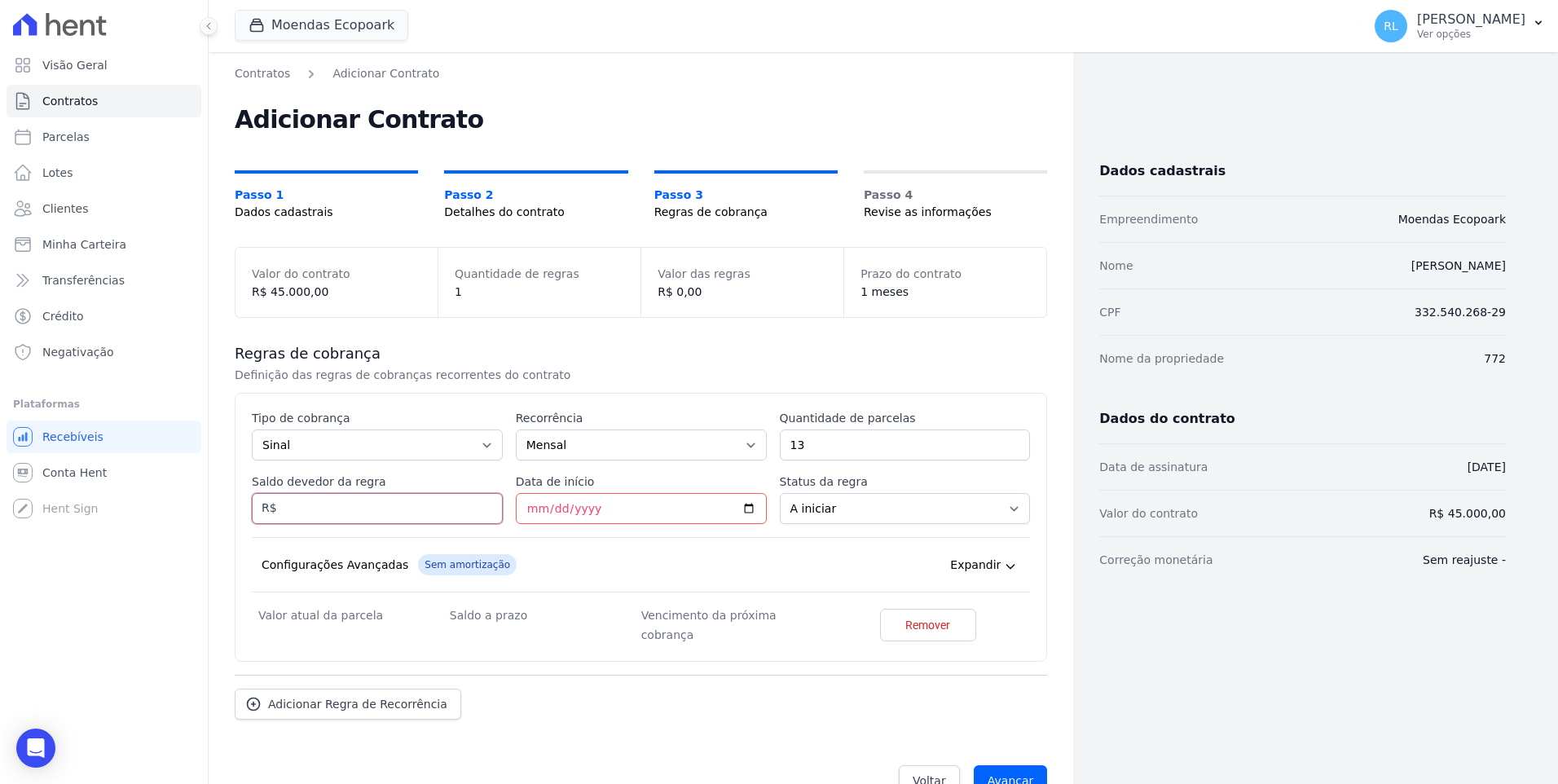
click at [322, 509] on input "Saldo devedor da regra" at bounding box center [376, 508] width 251 height 31
type input "5850"
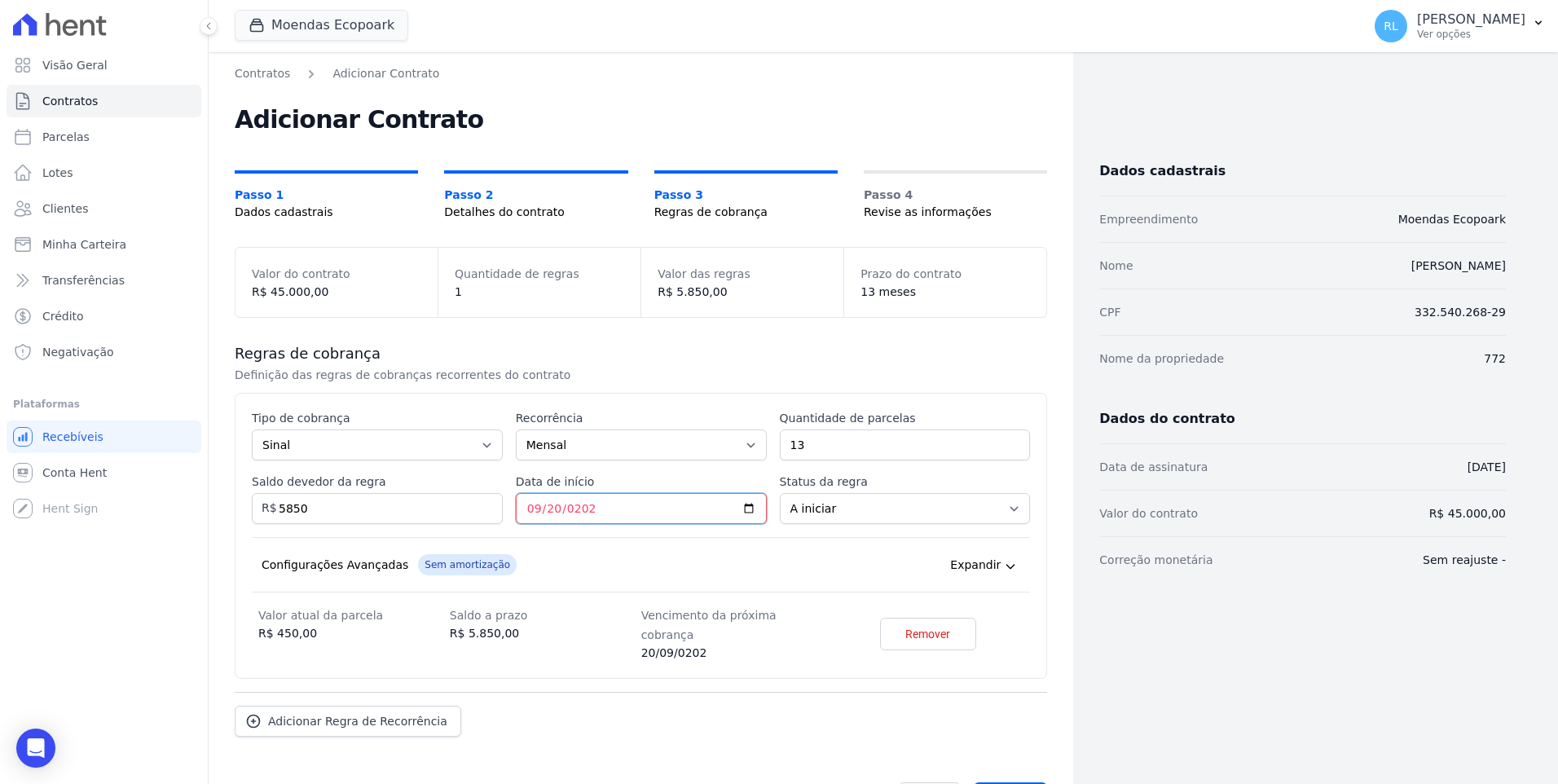
type input "2025-09-20"
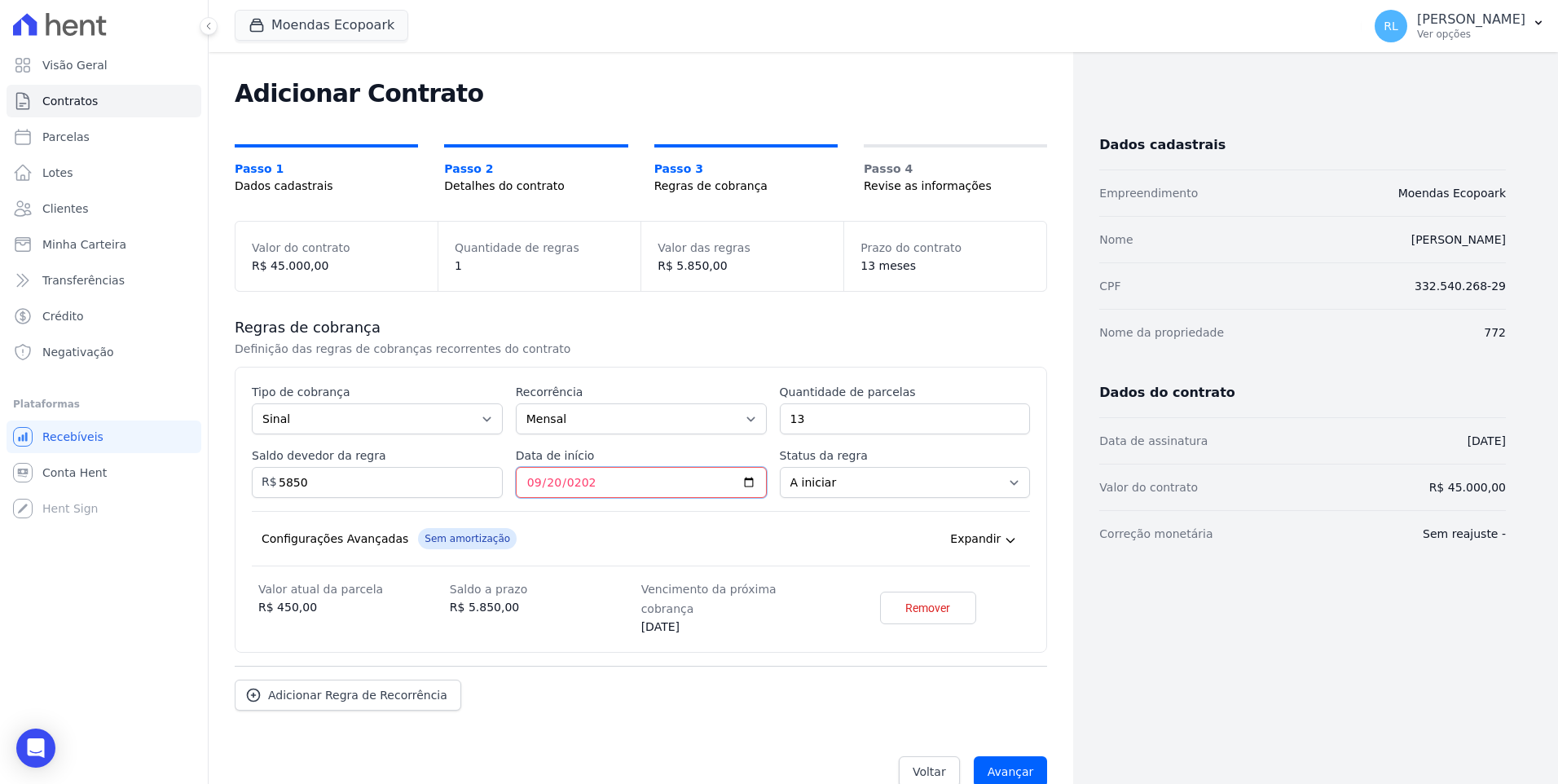
scroll to position [37, 0]
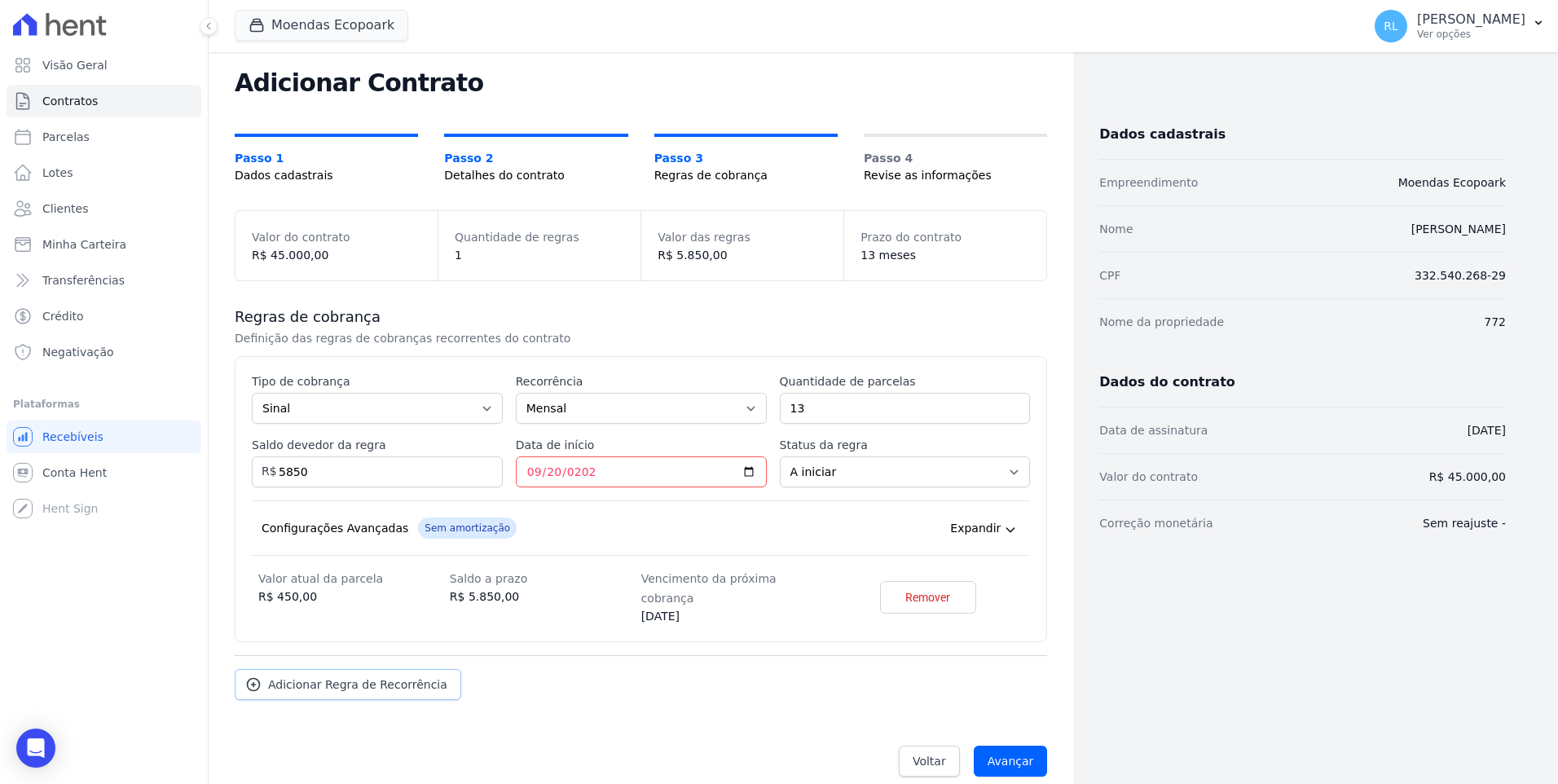
click at [385, 676] on span "Adicionar Regra de Recorrência" at bounding box center [358, 684] width 179 height 16
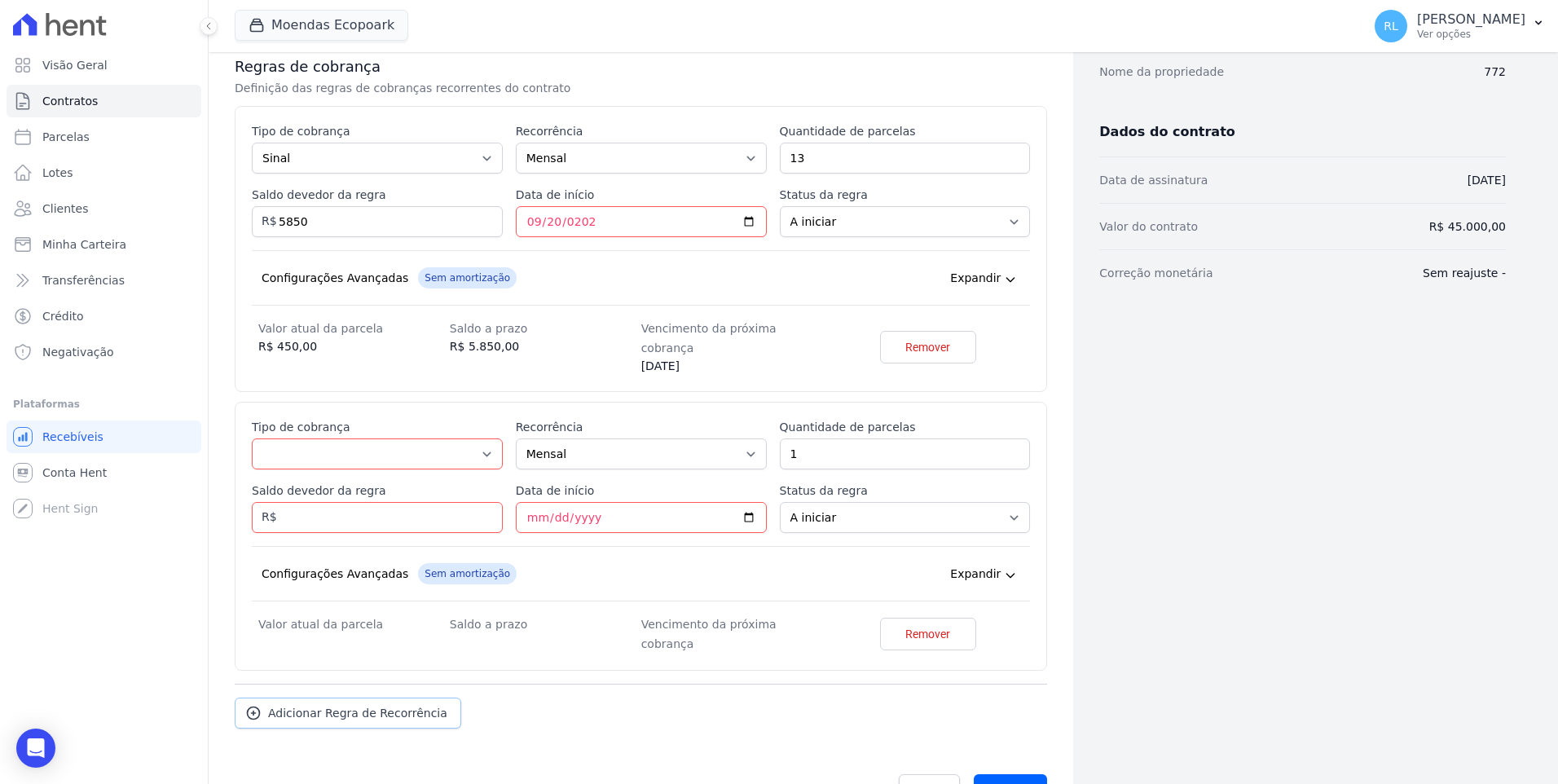
scroll to position [310, 0]
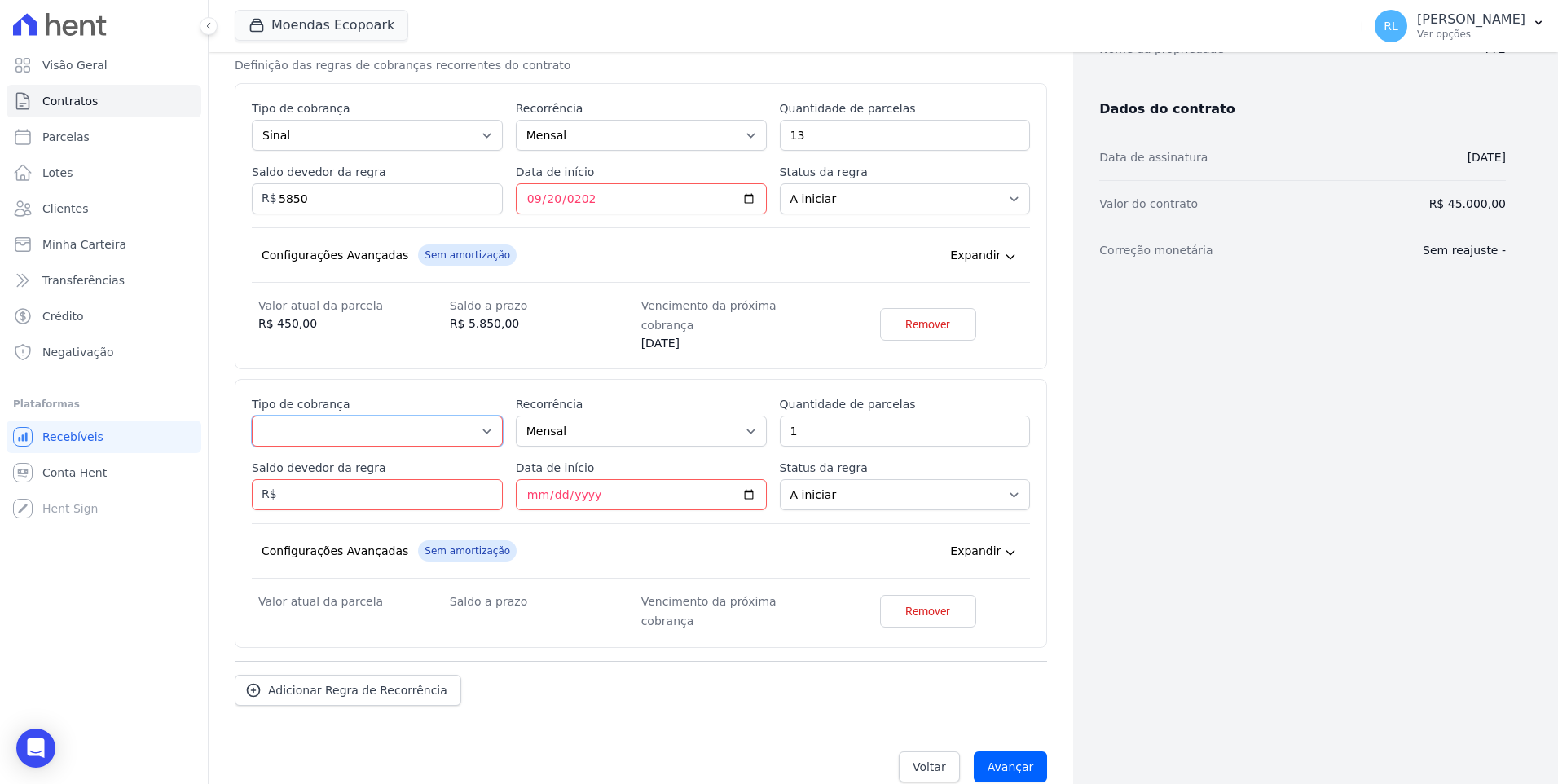
click at [353, 415] on select "Parcela Normal Entrada Sinal Intercalada Chaves Pré-chaves Pós-chaves Impostos …" at bounding box center [376, 431] width 251 height 31
select select "standard"
click at [251, 415] on select "Parcela Normal Entrada Sinal Intercalada Chaves Pré-chaves Pós-chaves Impostos …" at bounding box center [376, 431] width 251 height 31
drag, startPoint x: 819, startPoint y: 421, endPoint x: 754, endPoint y: 411, distance: 65.8
click at [754, 411] on div "Esse tipo de parcela não entra no saldo devedor do contrato. Tipo de cobrança P…" at bounding box center [641, 513] width 778 height 234
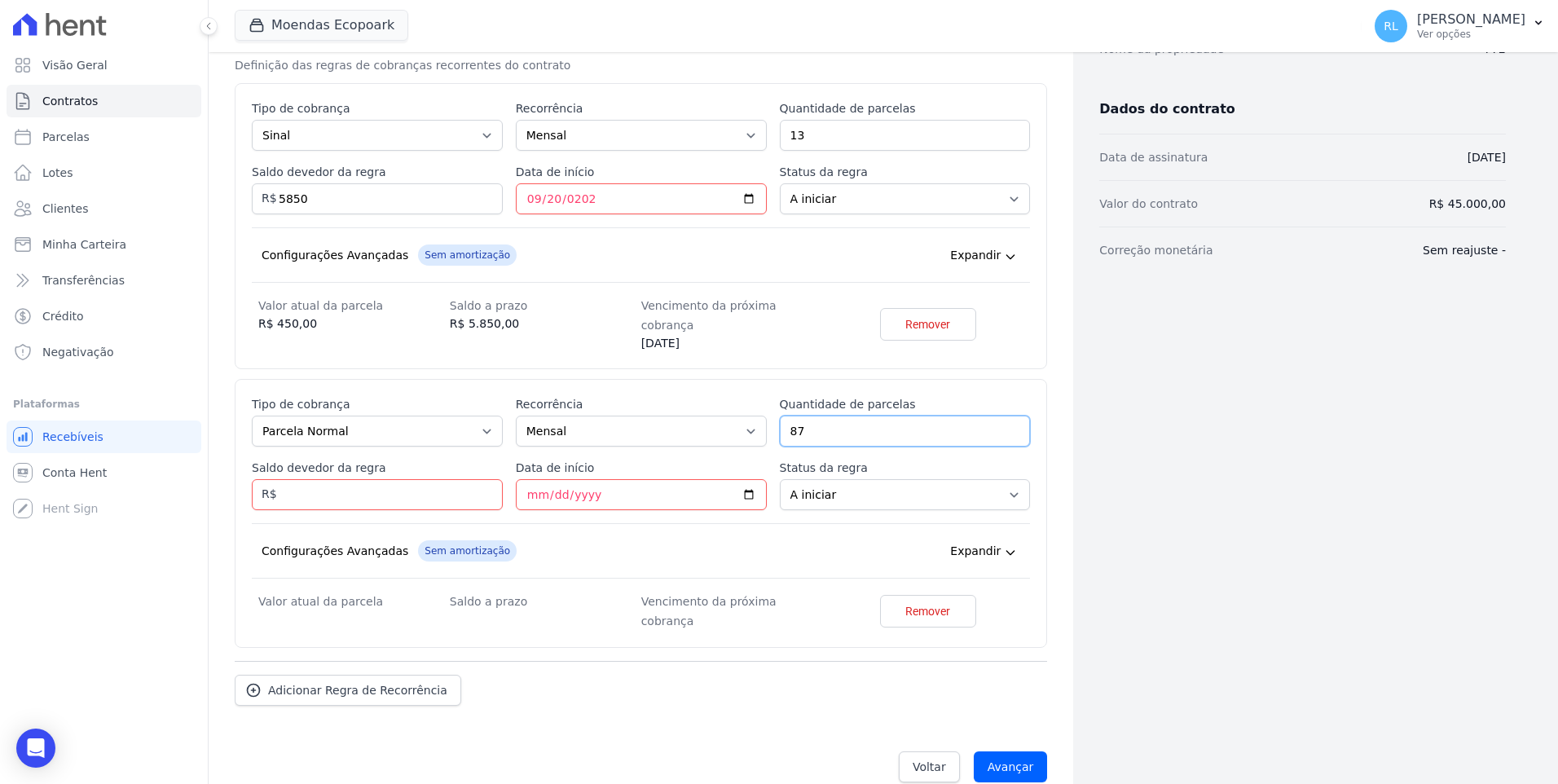
type input "87"
click at [385, 479] on input "Saldo devedor da regra" at bounding box center [376, 494] width 251 height 31
type input "39150"
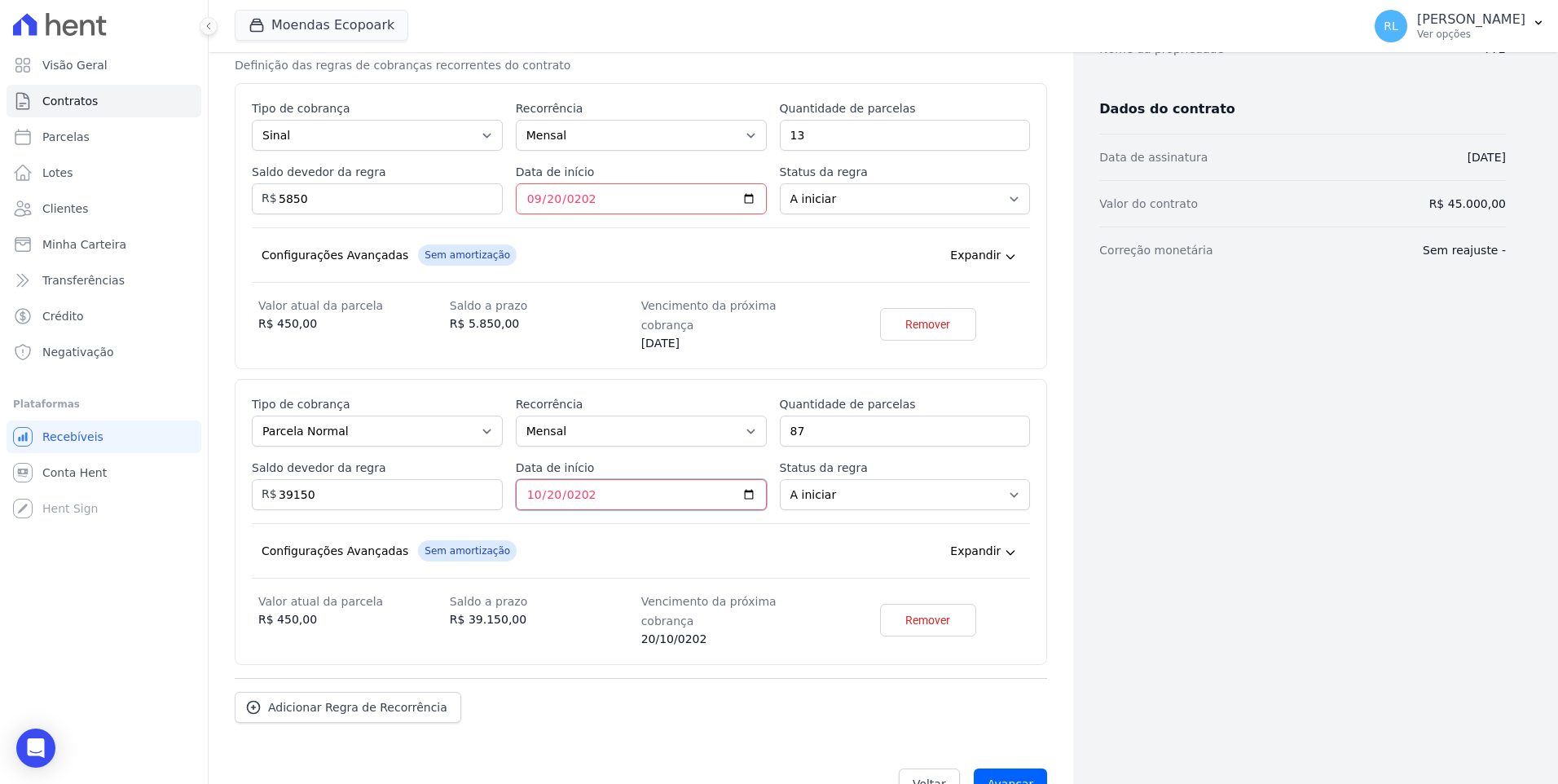
type input "2026-10-20"
click at [1000, 764] on input "Avançar" at bounding box center [1010, 780] width 74 height 31
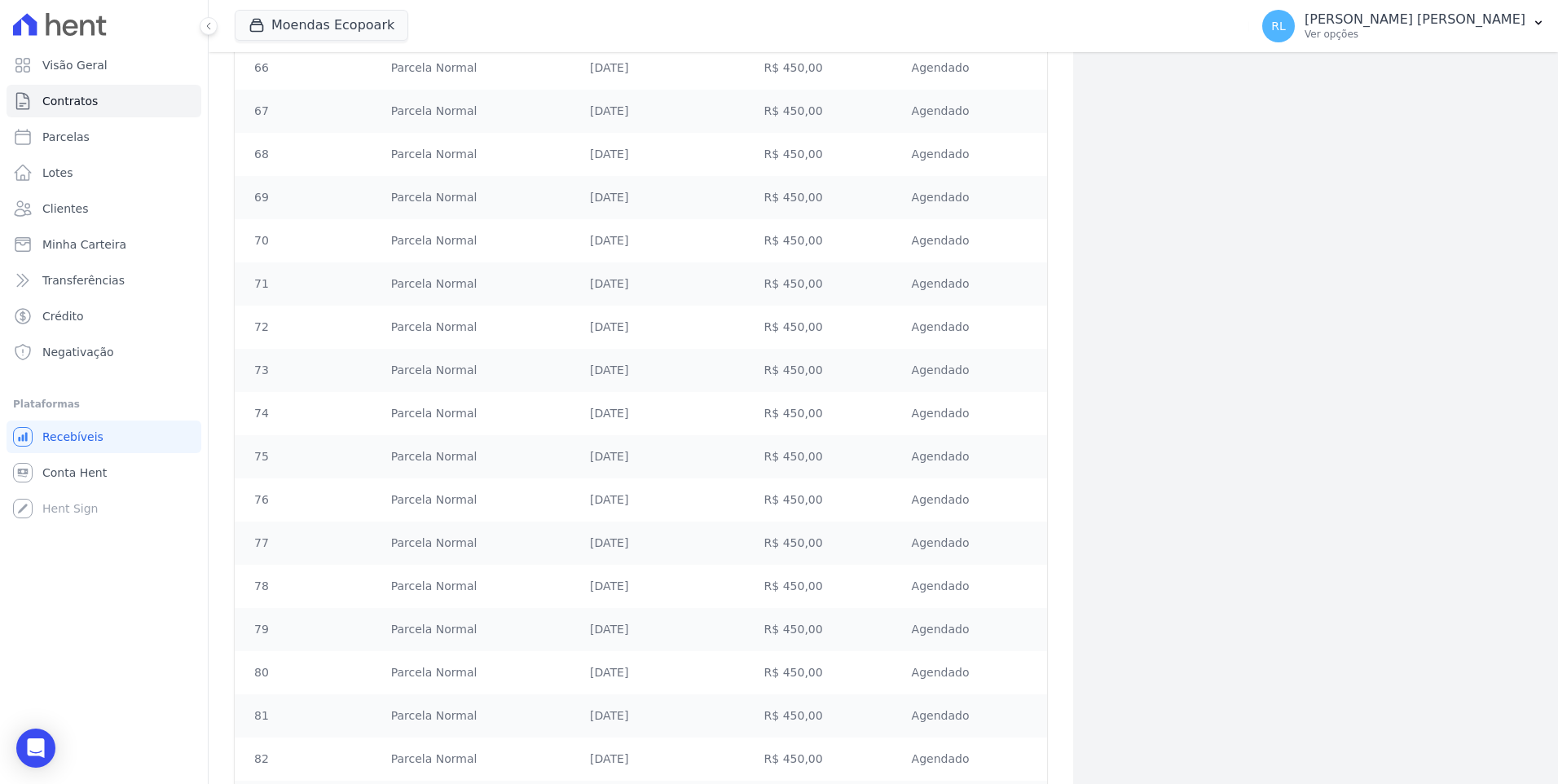
scroll to position [3992, 0]
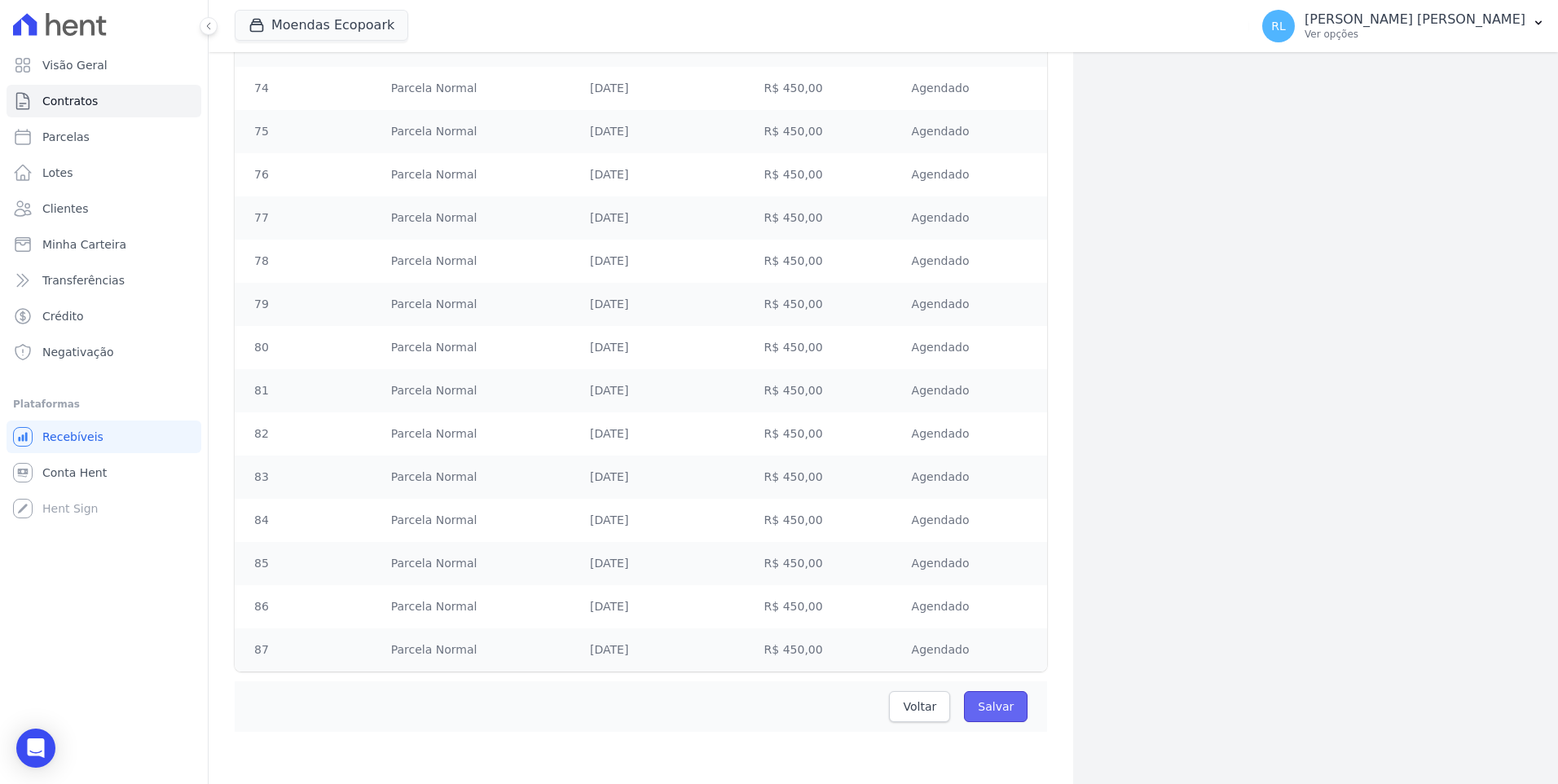
click at [1015, 697] on input "Salvar" at bounding box center [996, 707] width 64 height 31
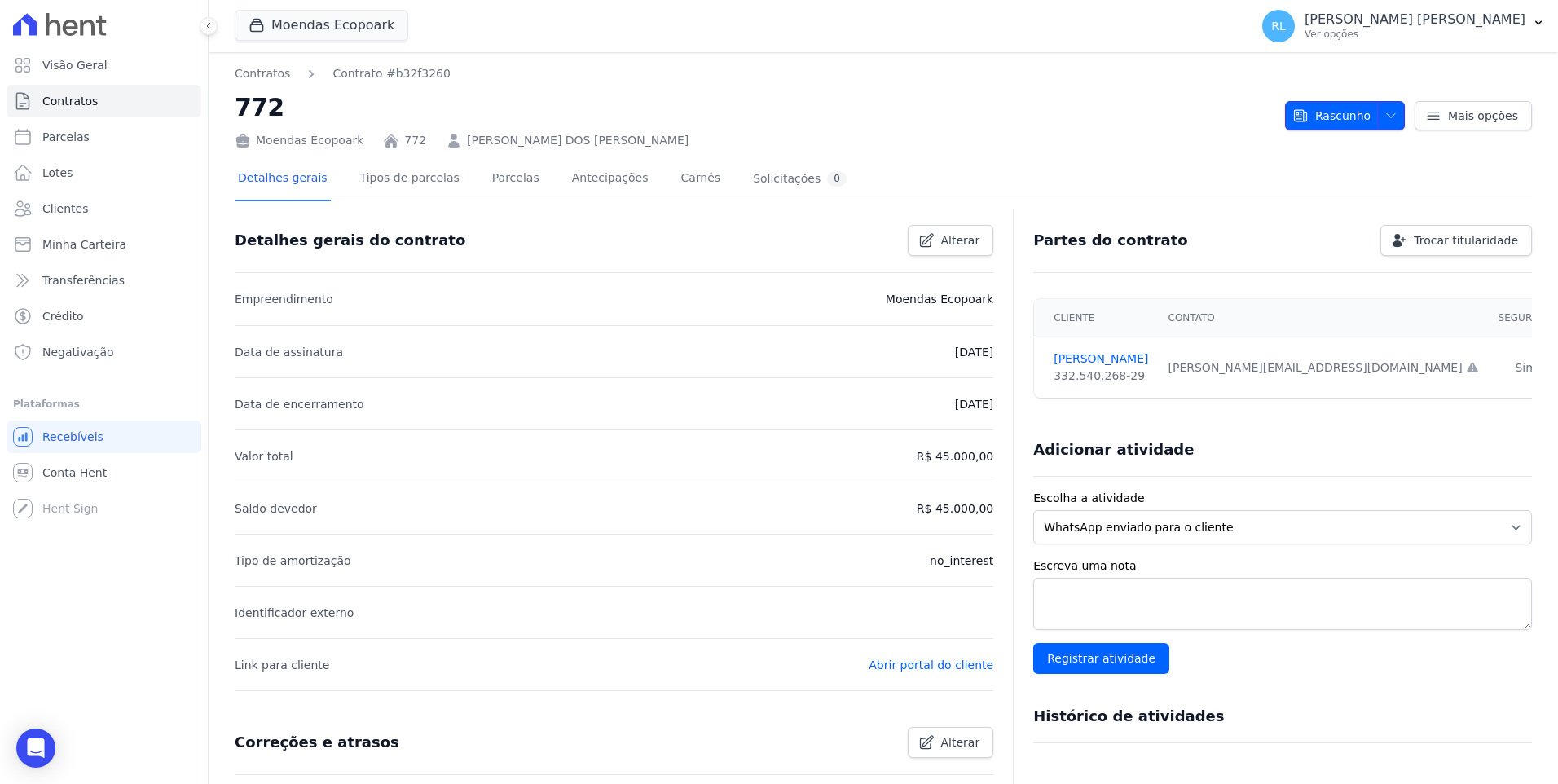
click at [1341, 114] on span "Rascunho" at bounding box center [1332, 116] width 78 height 30
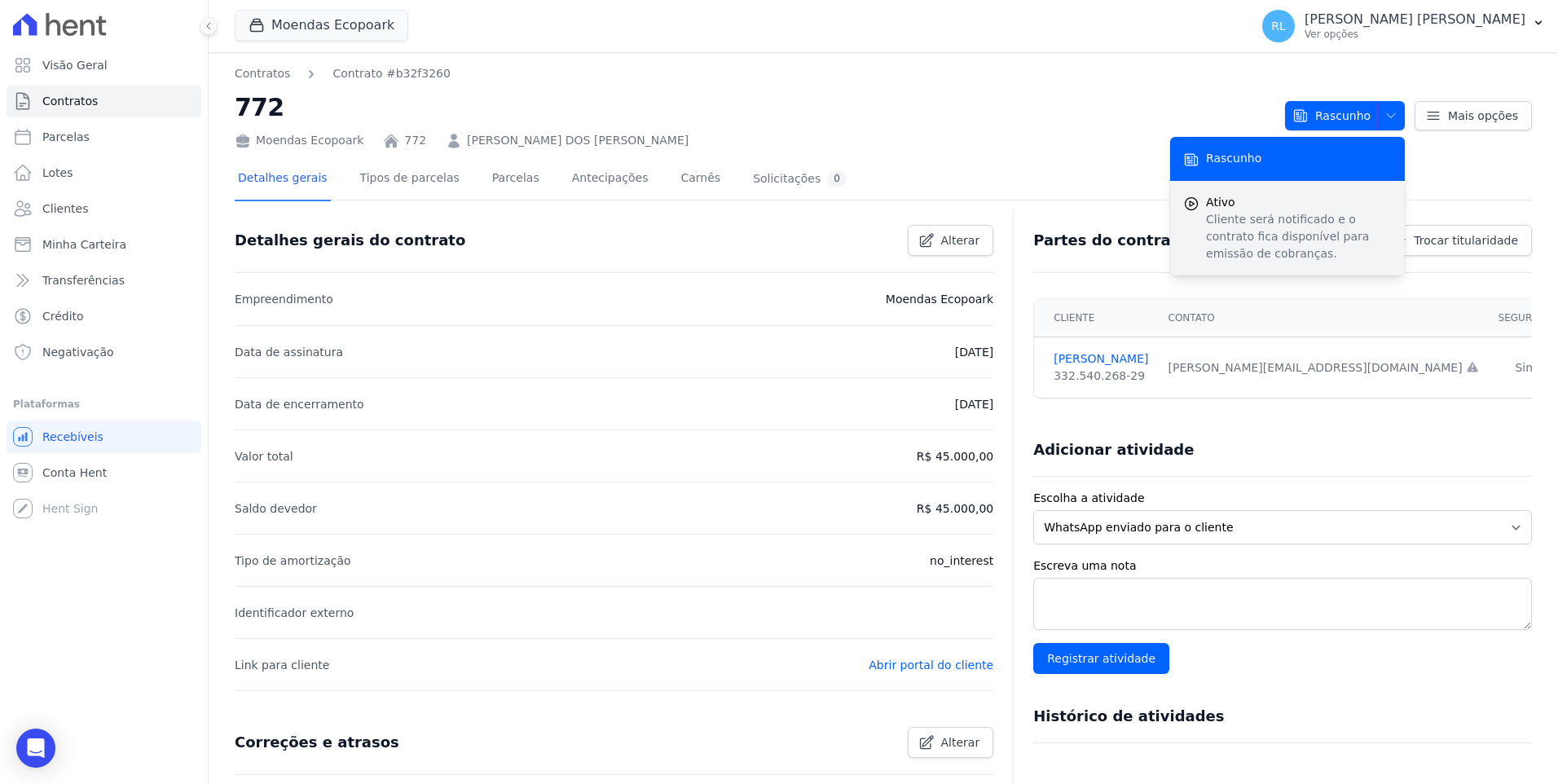
click at [1268, 220] on p "Cliente será notificado e o contrato fica disponível para emissão de cobranças." at bounding box center [1299, 236] width 186 height 51
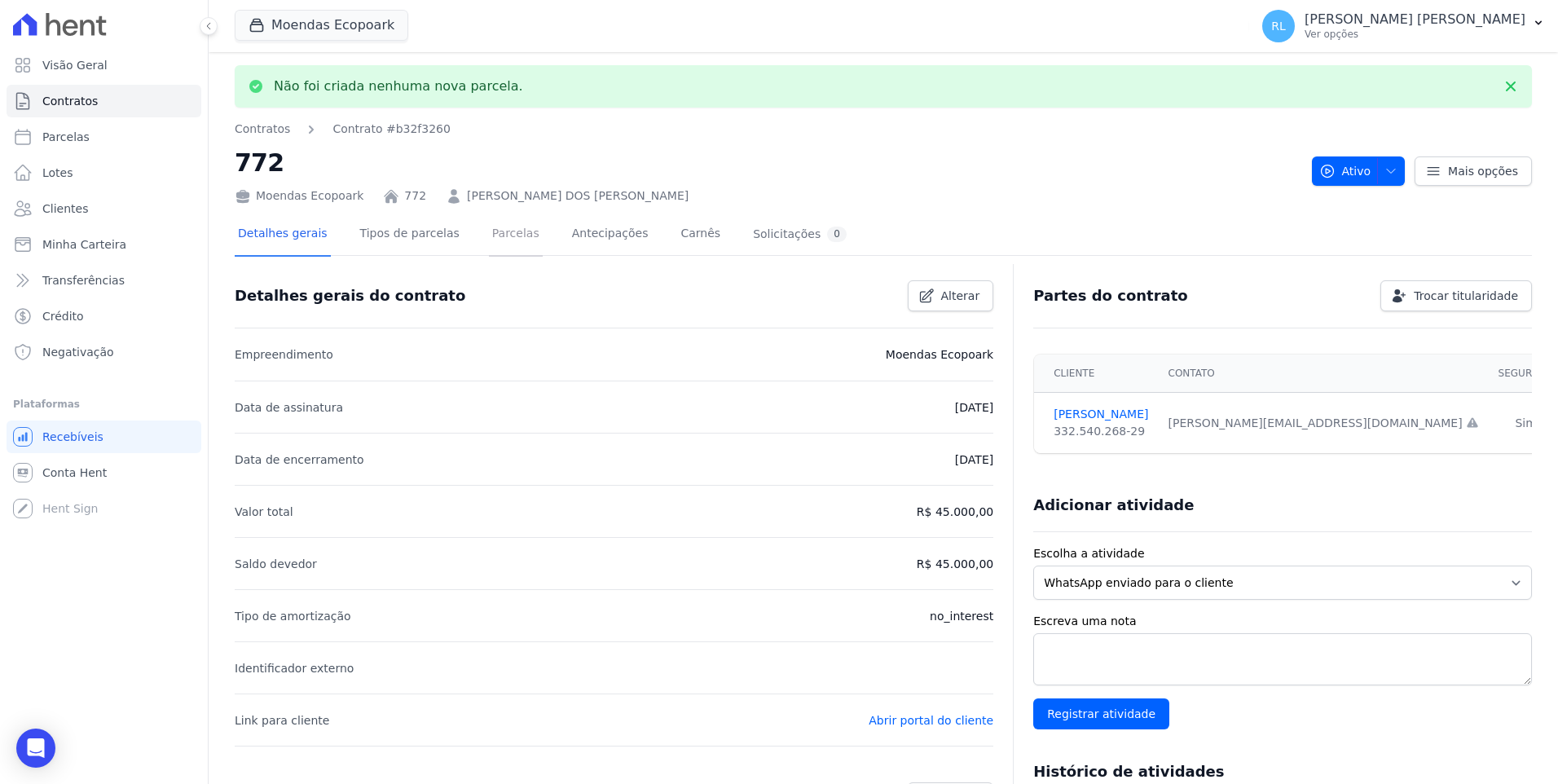
click at [494, 243] on link "Parcelas" at bounding box center [516, 234] width 54 height 43
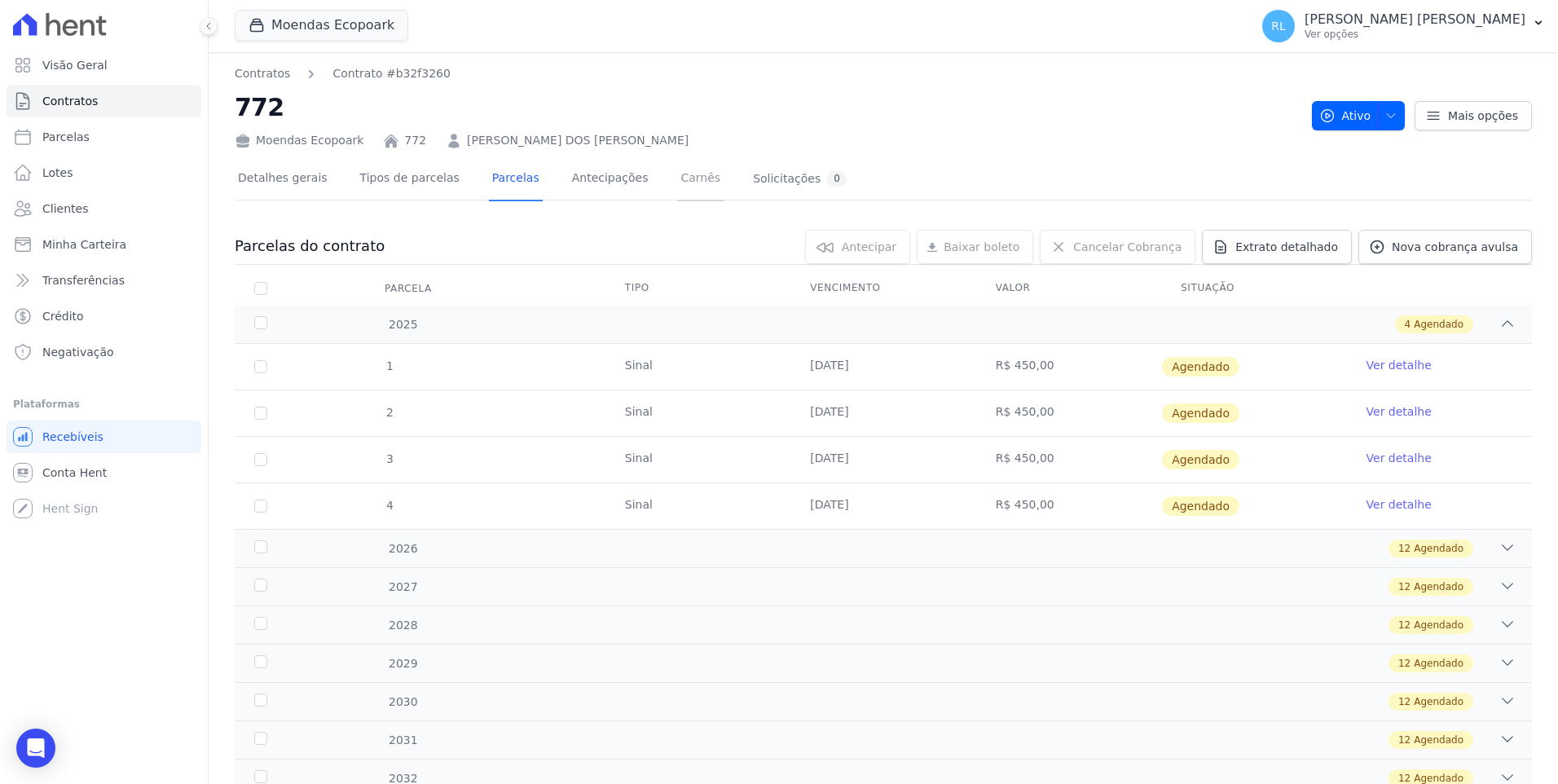
click at [677, 186] on link "Carnês" at bounding box center [700, 179] width 47 height 43
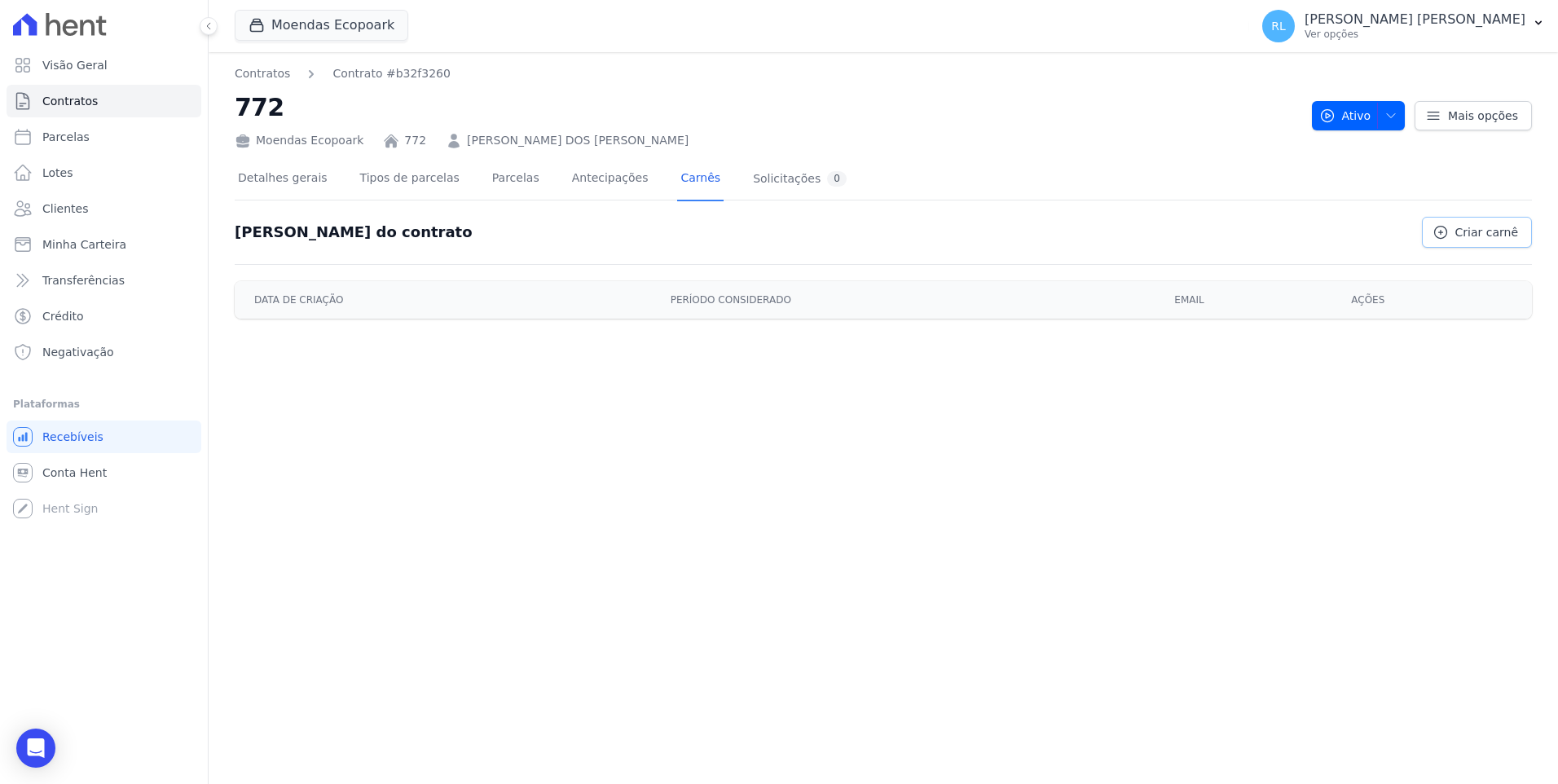
click at [1477, 233] on span "Criar carnê" at bounding box center [1487, 232] width 63 height 16
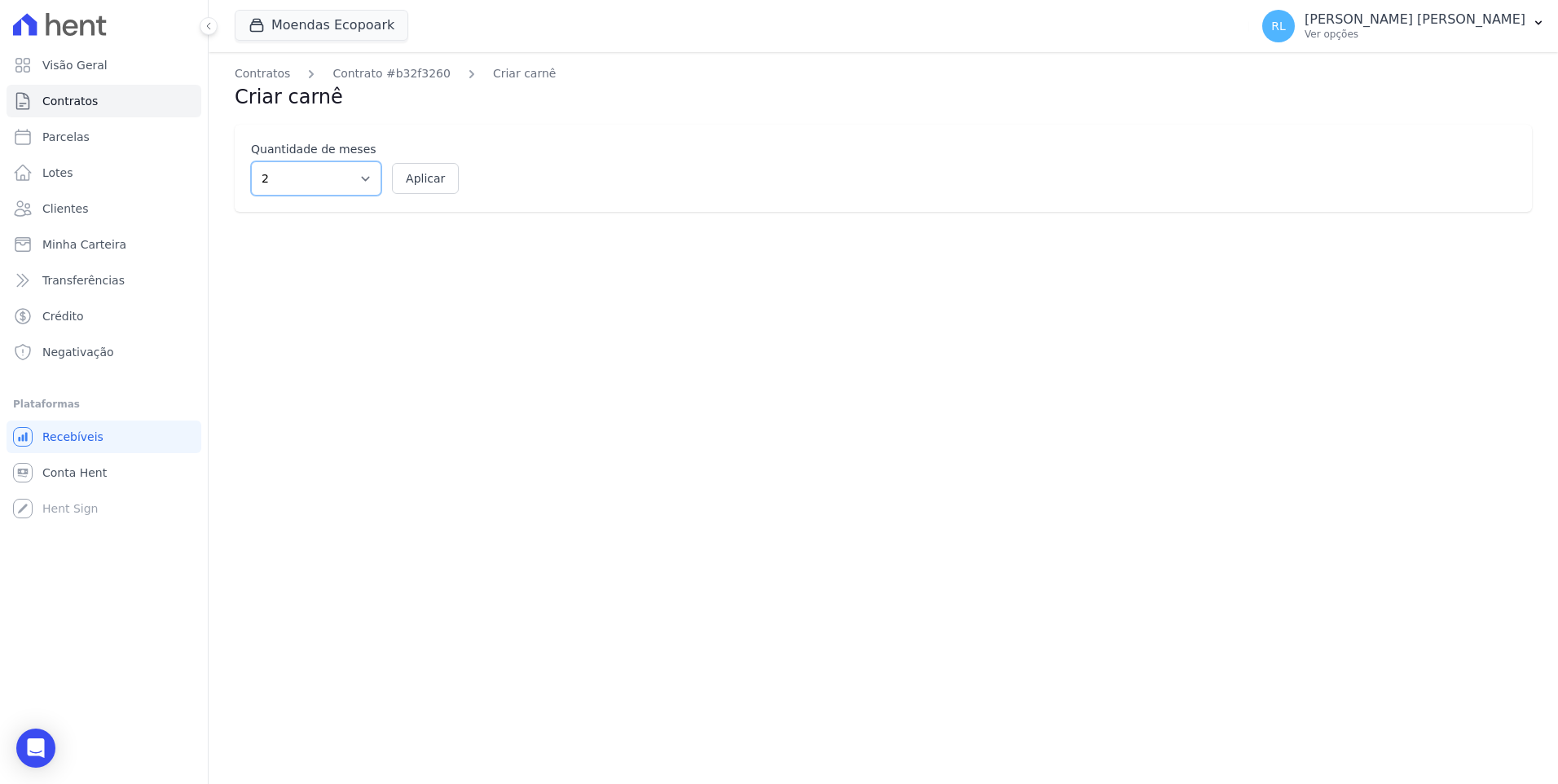
click at [346, 183] on select "2 3 4 5 6 7 8 9 10 11 12" at bounding box center [315, 178] width 130 height 34
select select "12"
click at [251, 161] on select "2 3 4 5 6 7 8 9 10 11 12" at bounding box center [315, 178] width 130 height 34
click at [420, 173] on button "Aplicar" at bounding box center [425, 178] width 67 height 31
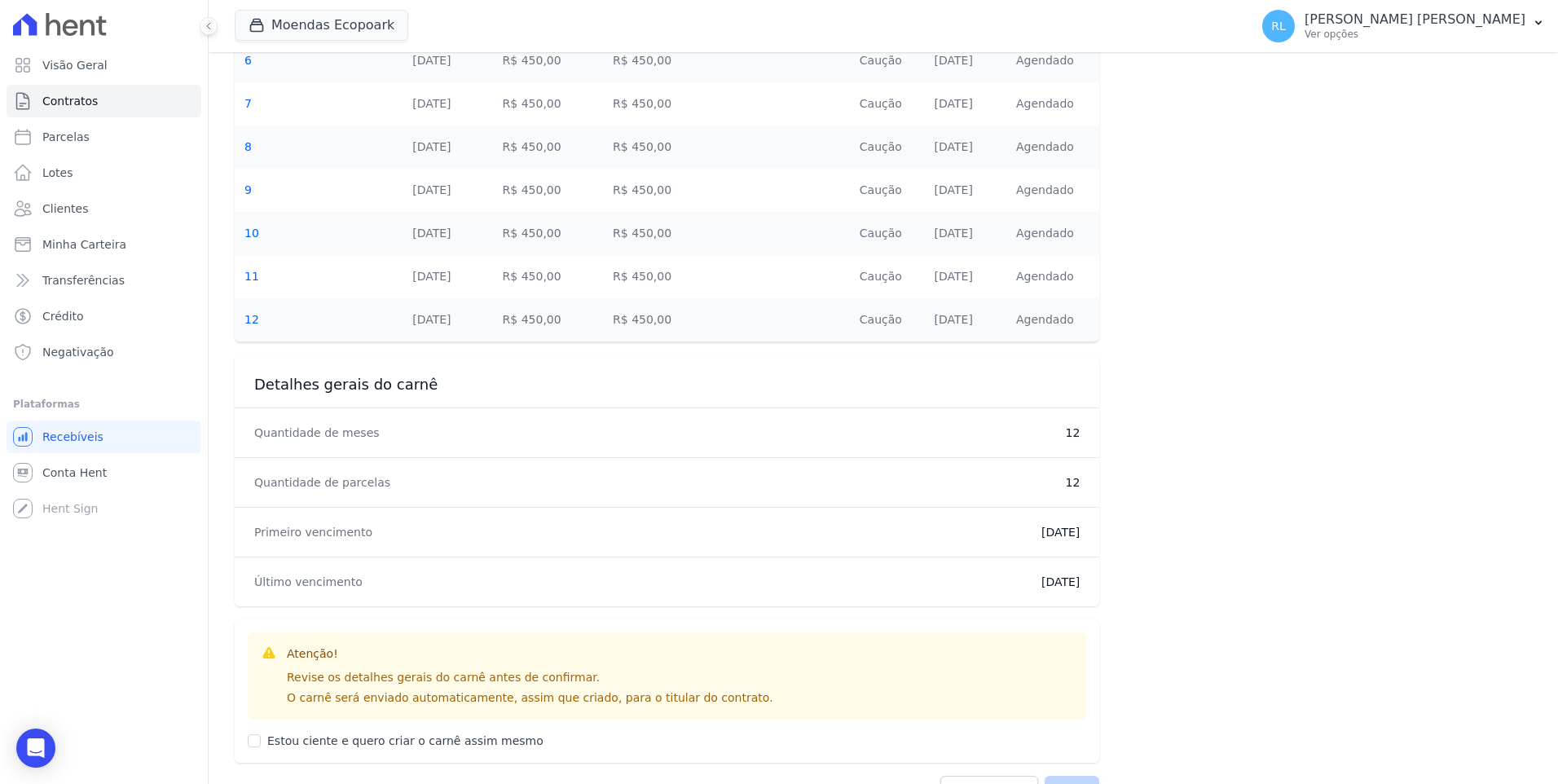
scroll to position [733, 0]
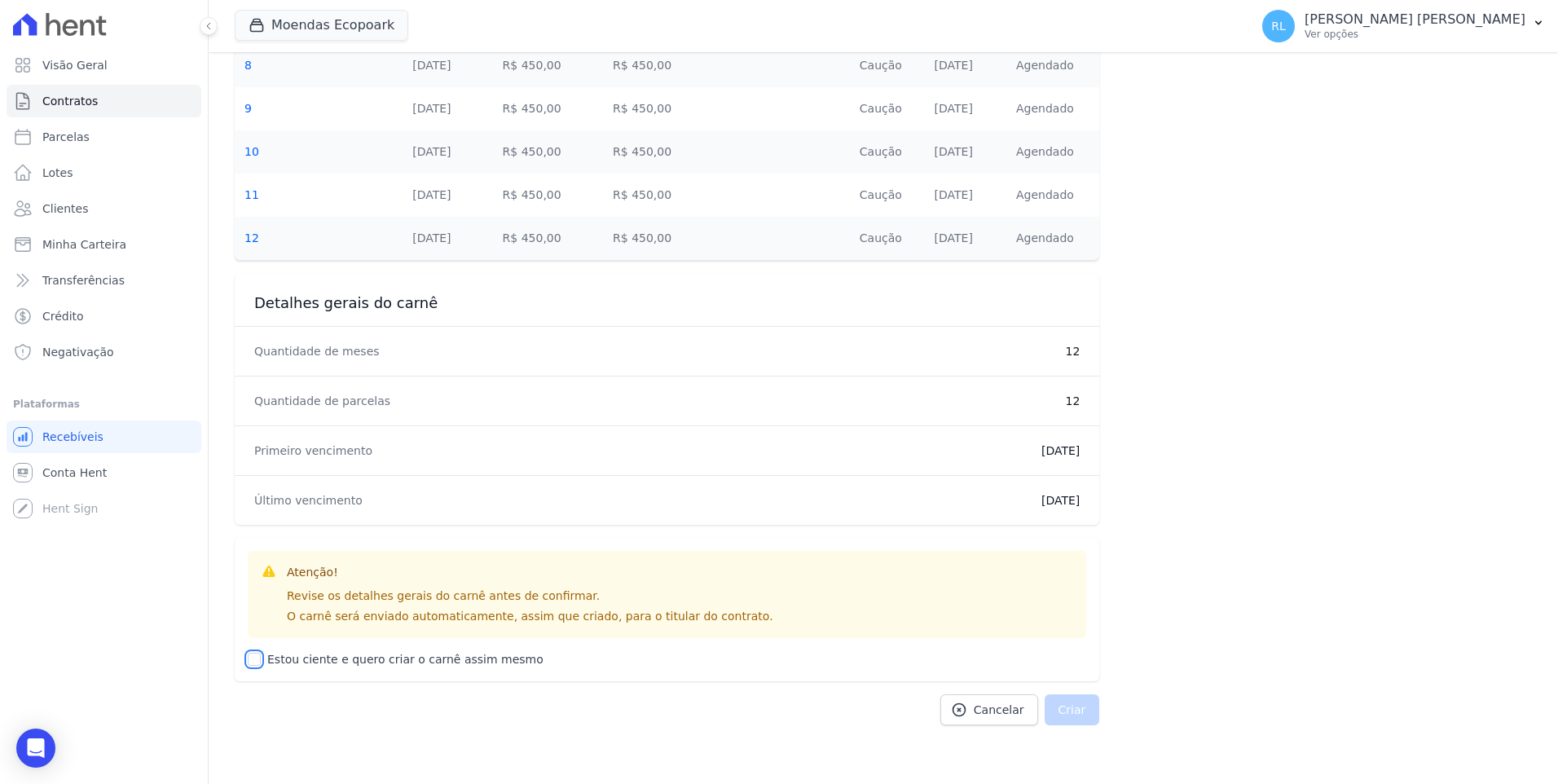
click at [254, 664] on input "Estou ciente e quero criar o carnê assim mesmo" at bounding box center [254, 658] width 13 height 13
checkbox input "true"
click at [1071, 710] on button "Criar" at bounding box center [1072, 709] width 55 height 31
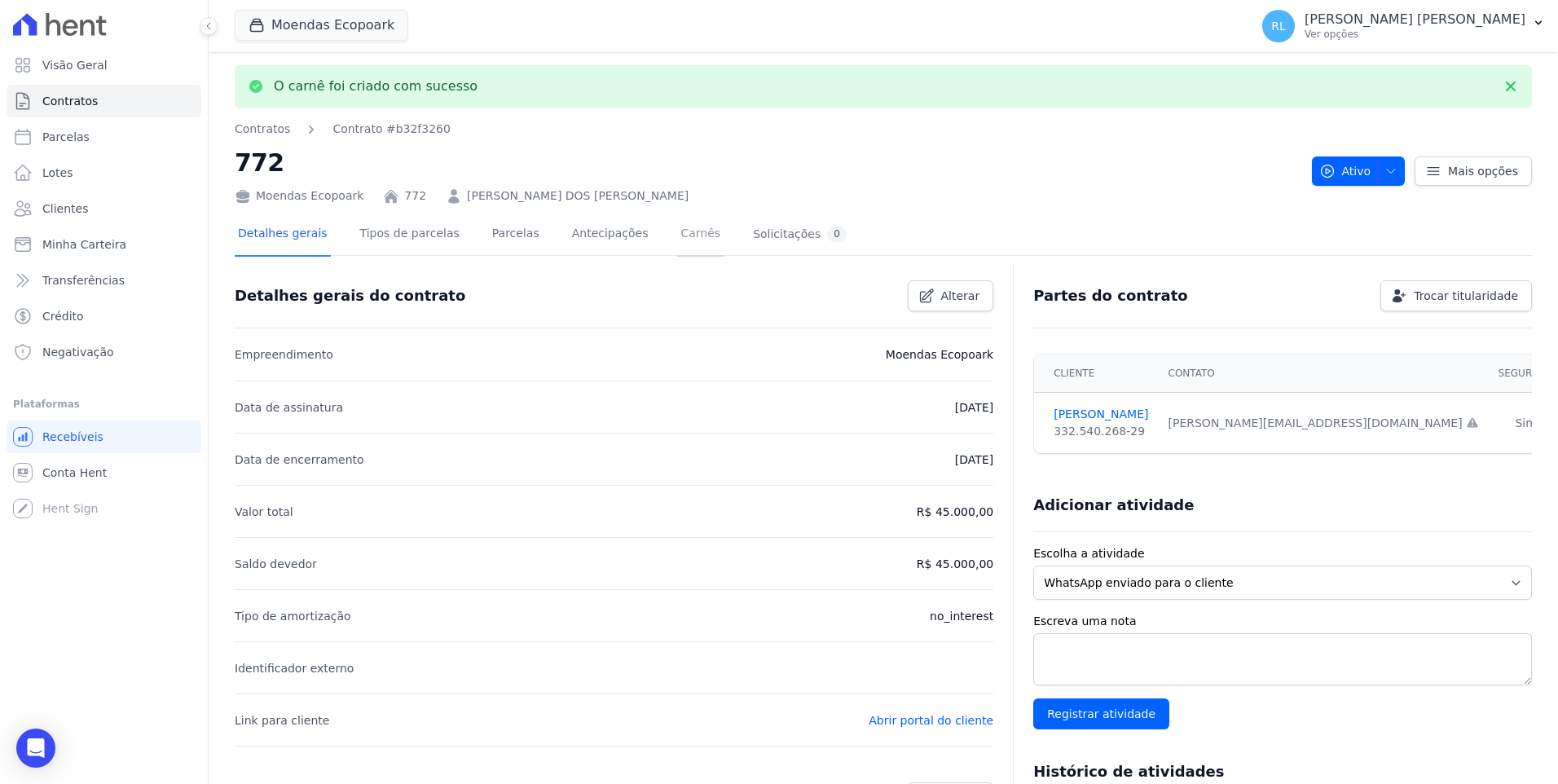
click at [677, 240] on link "Carnês" at bounding box center [700, 234] width 47 height 43
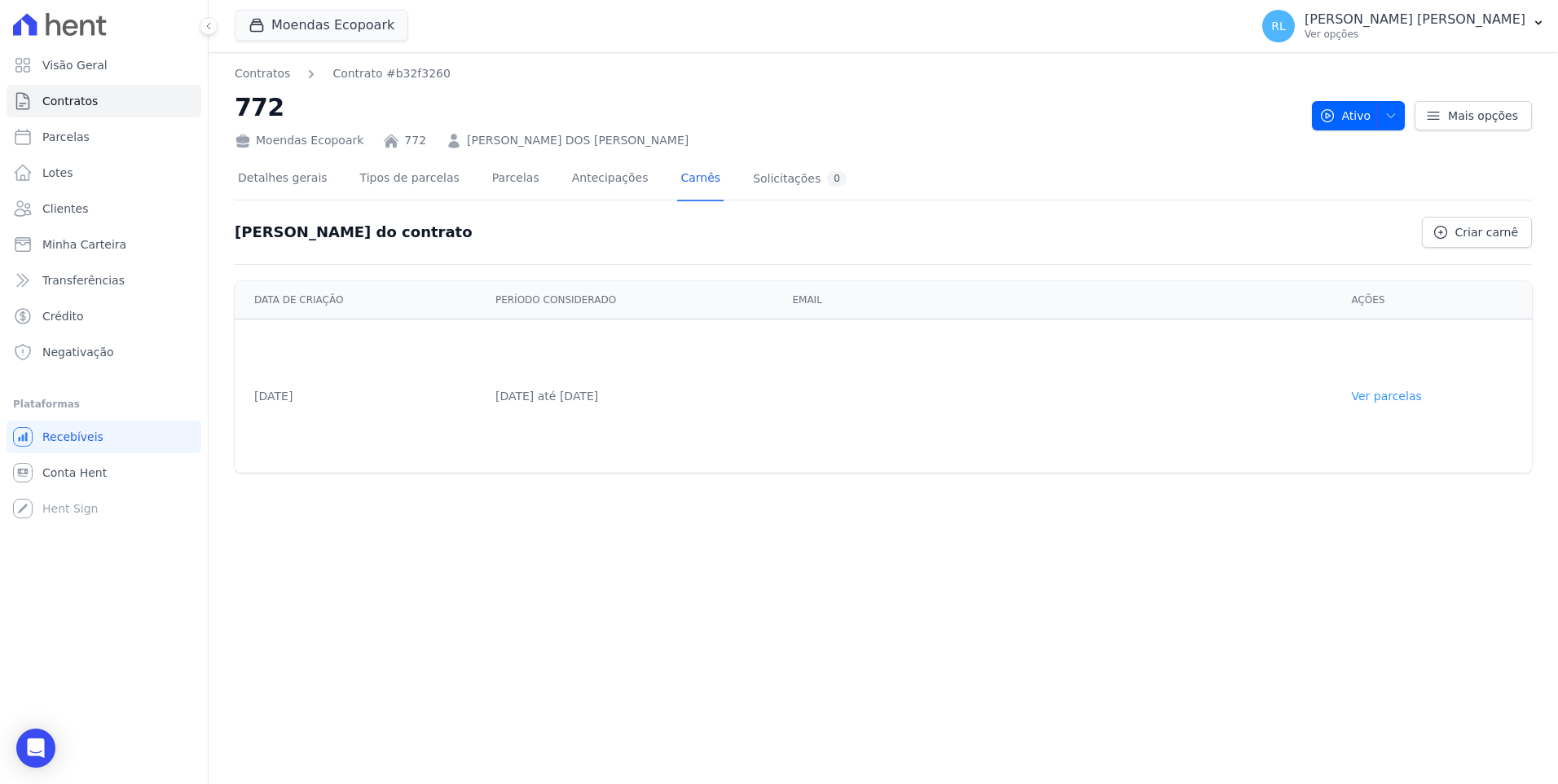
click at [1380, 391] on link "Ver parcelas" at bounding box center [1386, 396] width 71 height 13
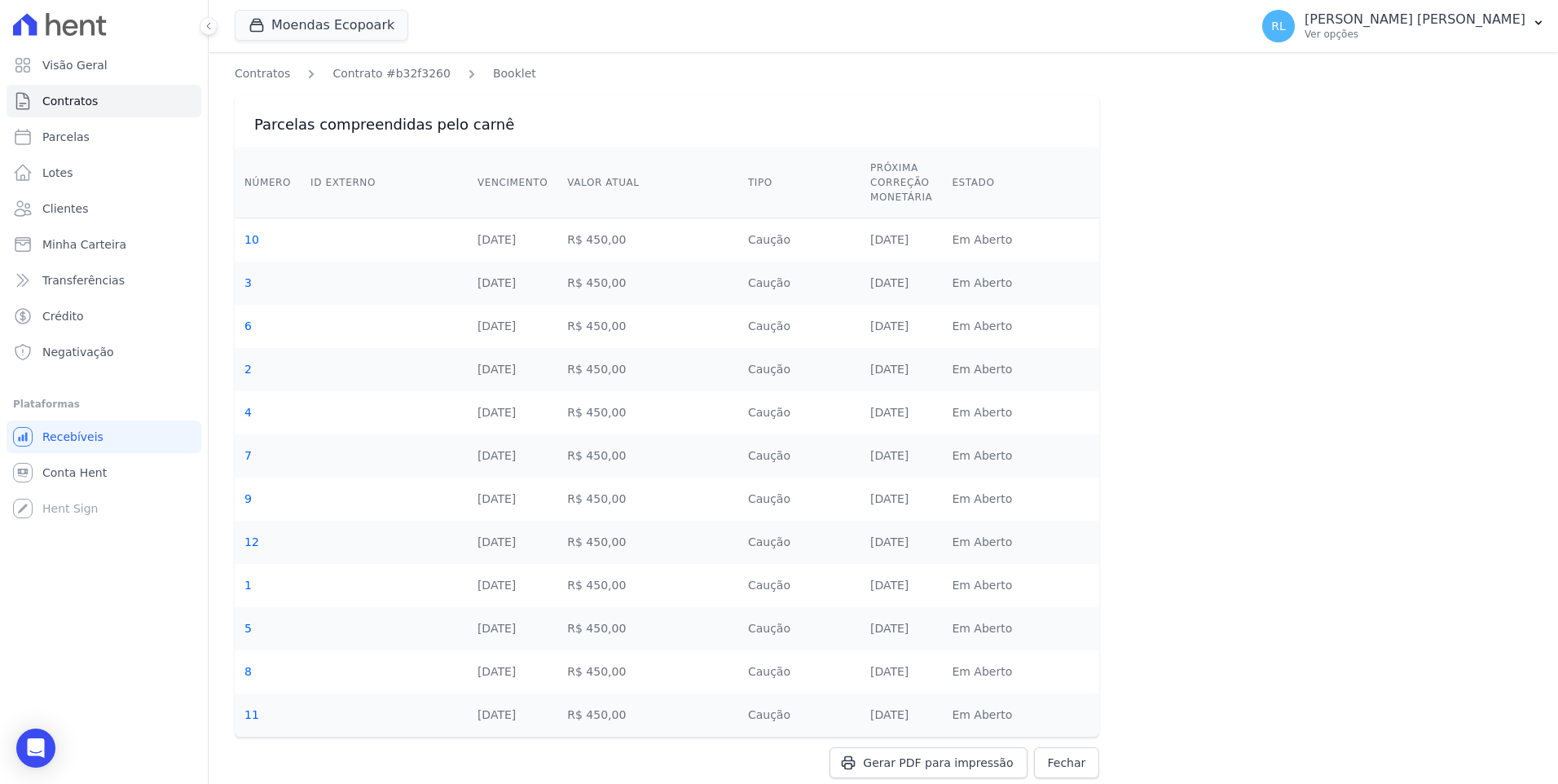
scroll to position [40, 0]
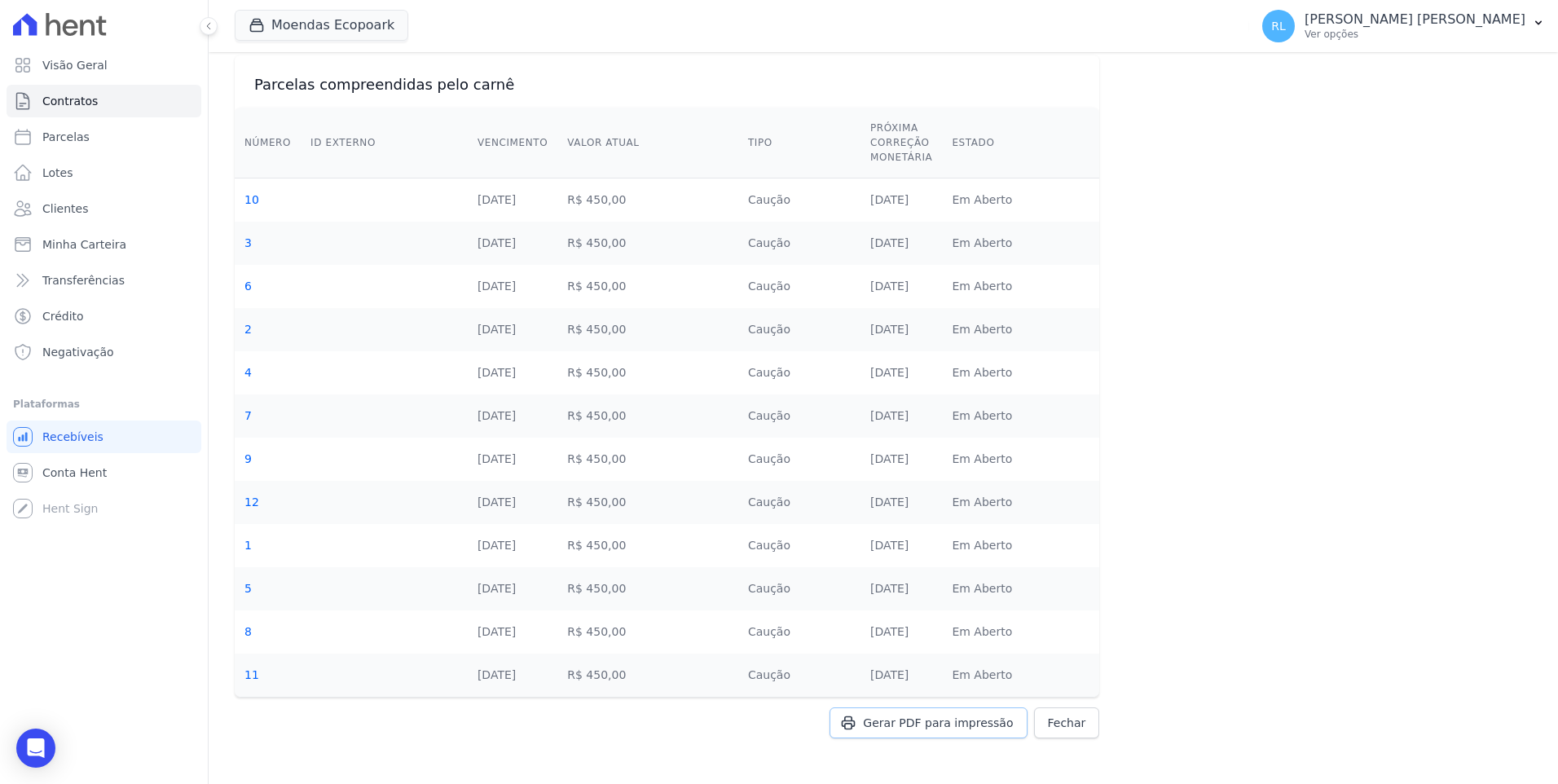
click at [997, 725] on span "Gerar PDF para impressão" at bounding box center [938, 722] width 150 height 16
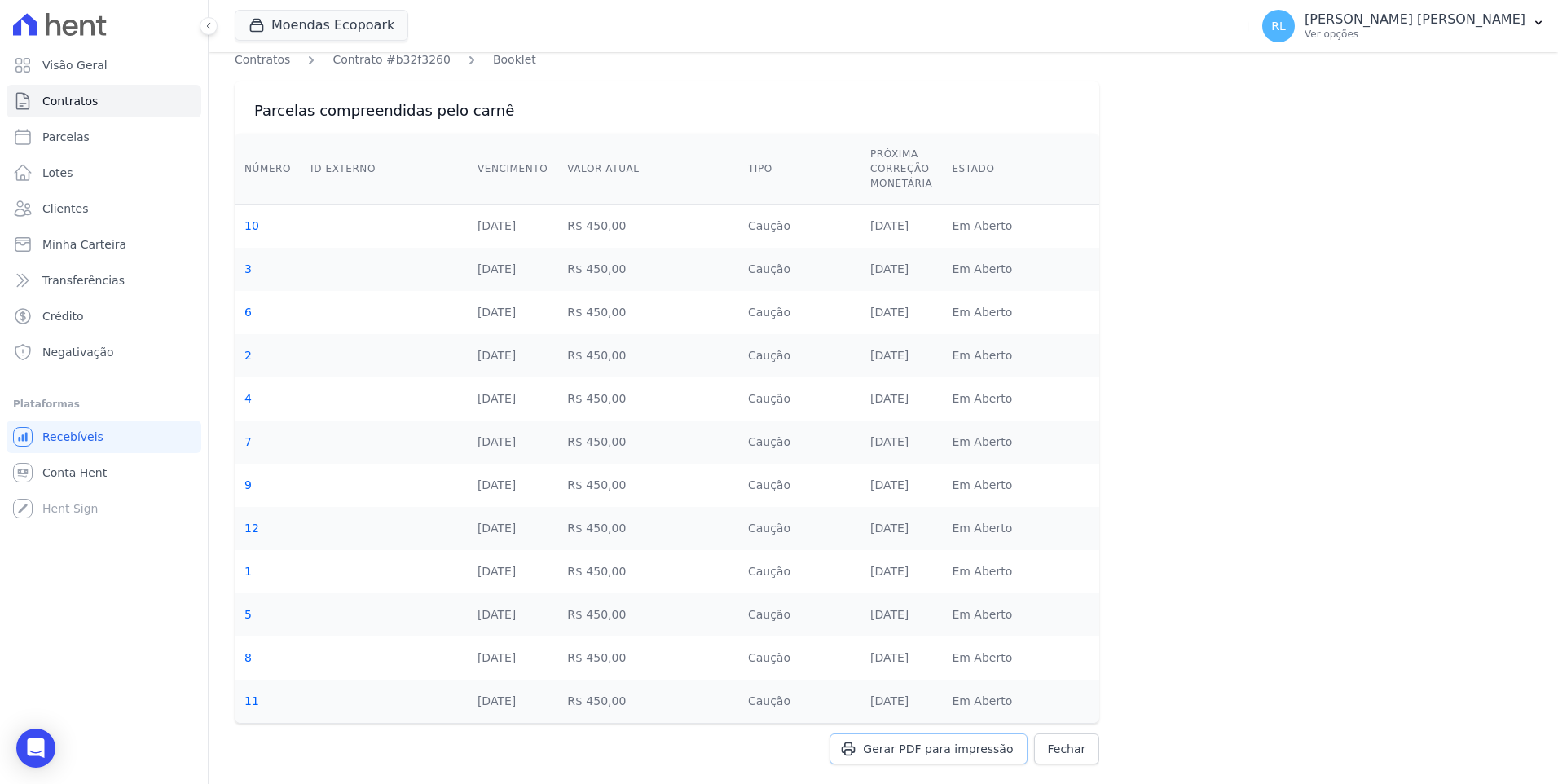
scroll to position [0, 0]
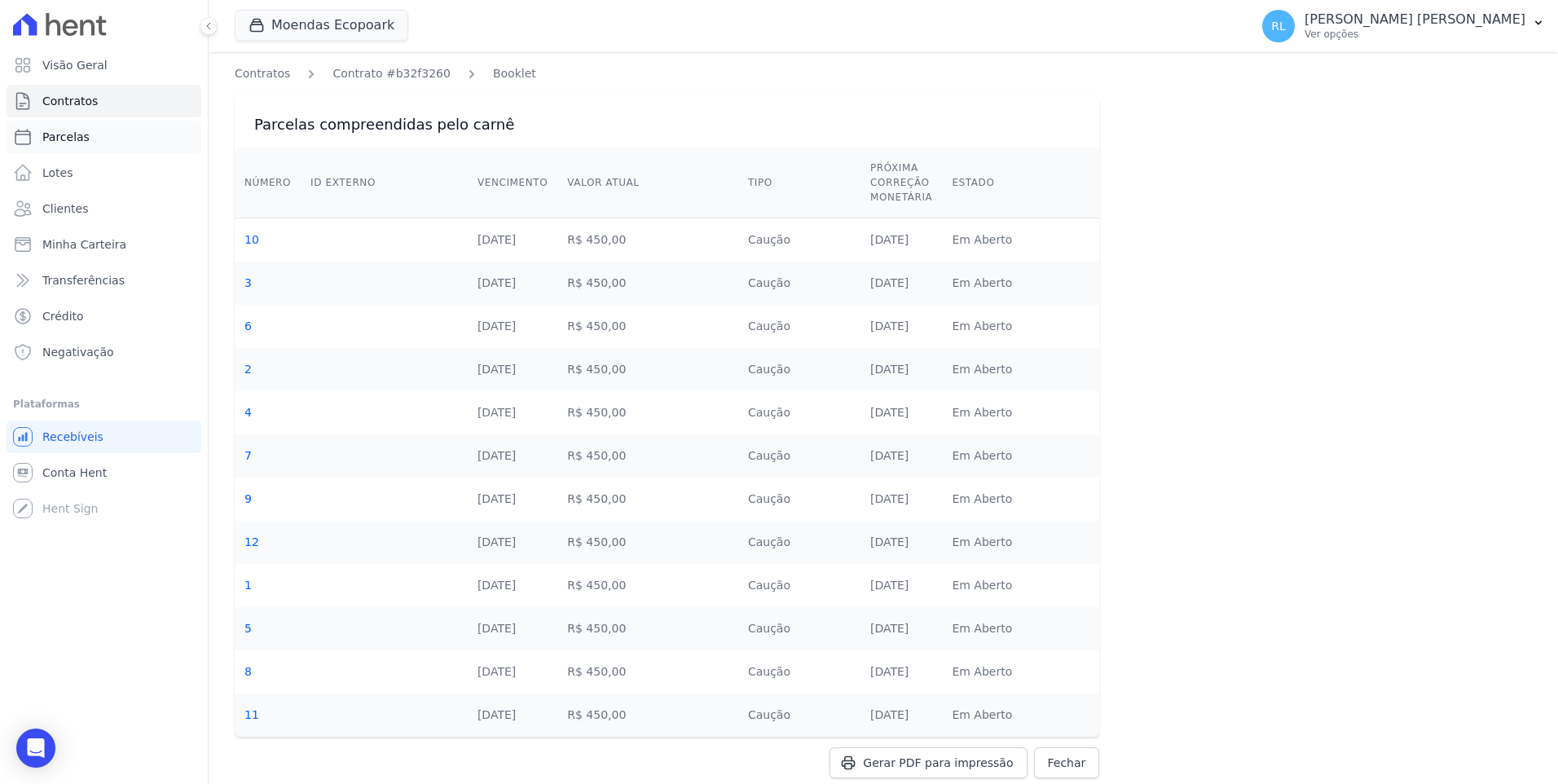
click at [98, 144] on link "Parcelas" at bounding box center [104, 137] width 195 height 32
select select
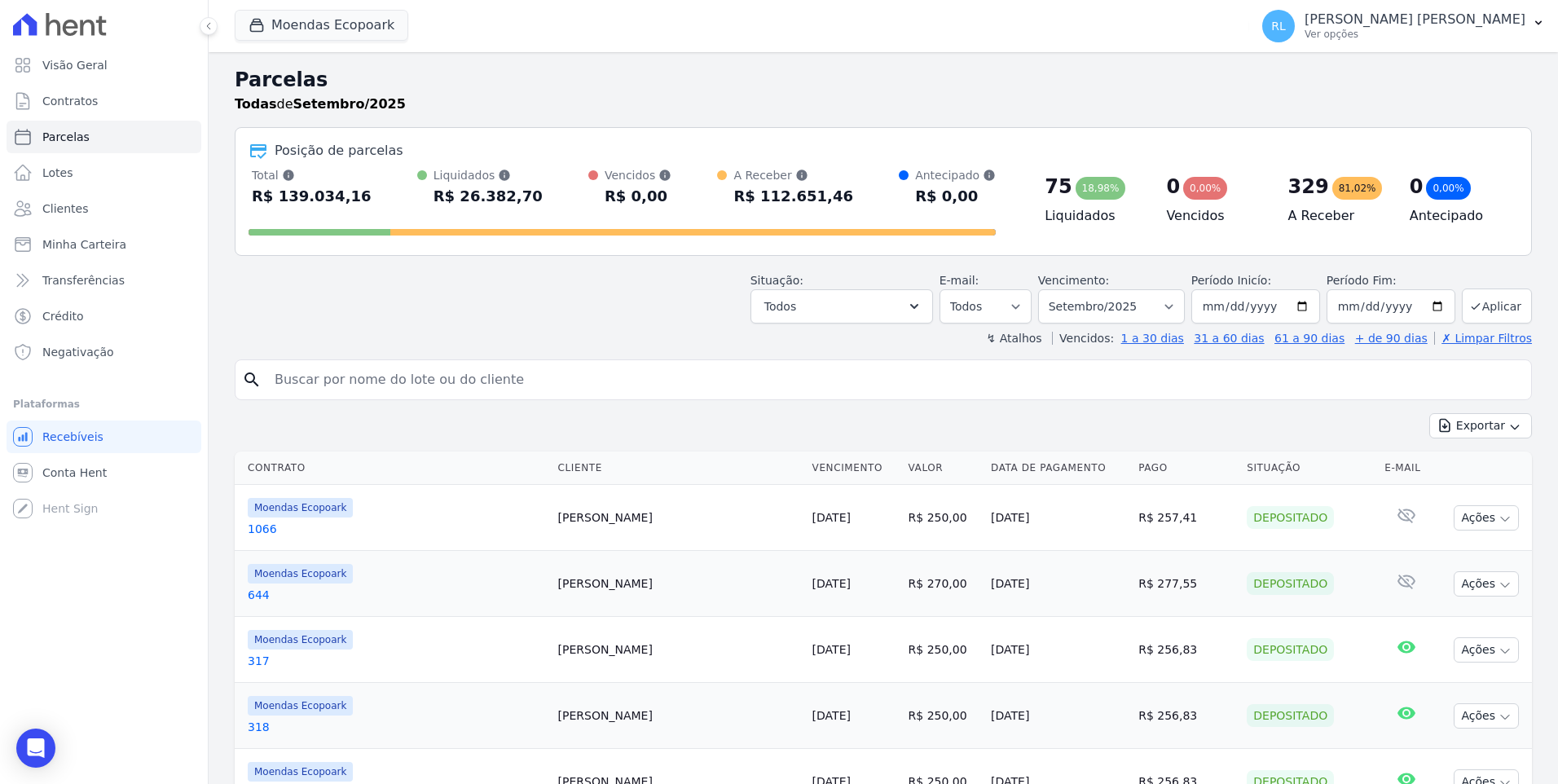
click at [330, 379] on input "search" at bounding box center [895, 380] width 1260 height 32
type input "811"
select select
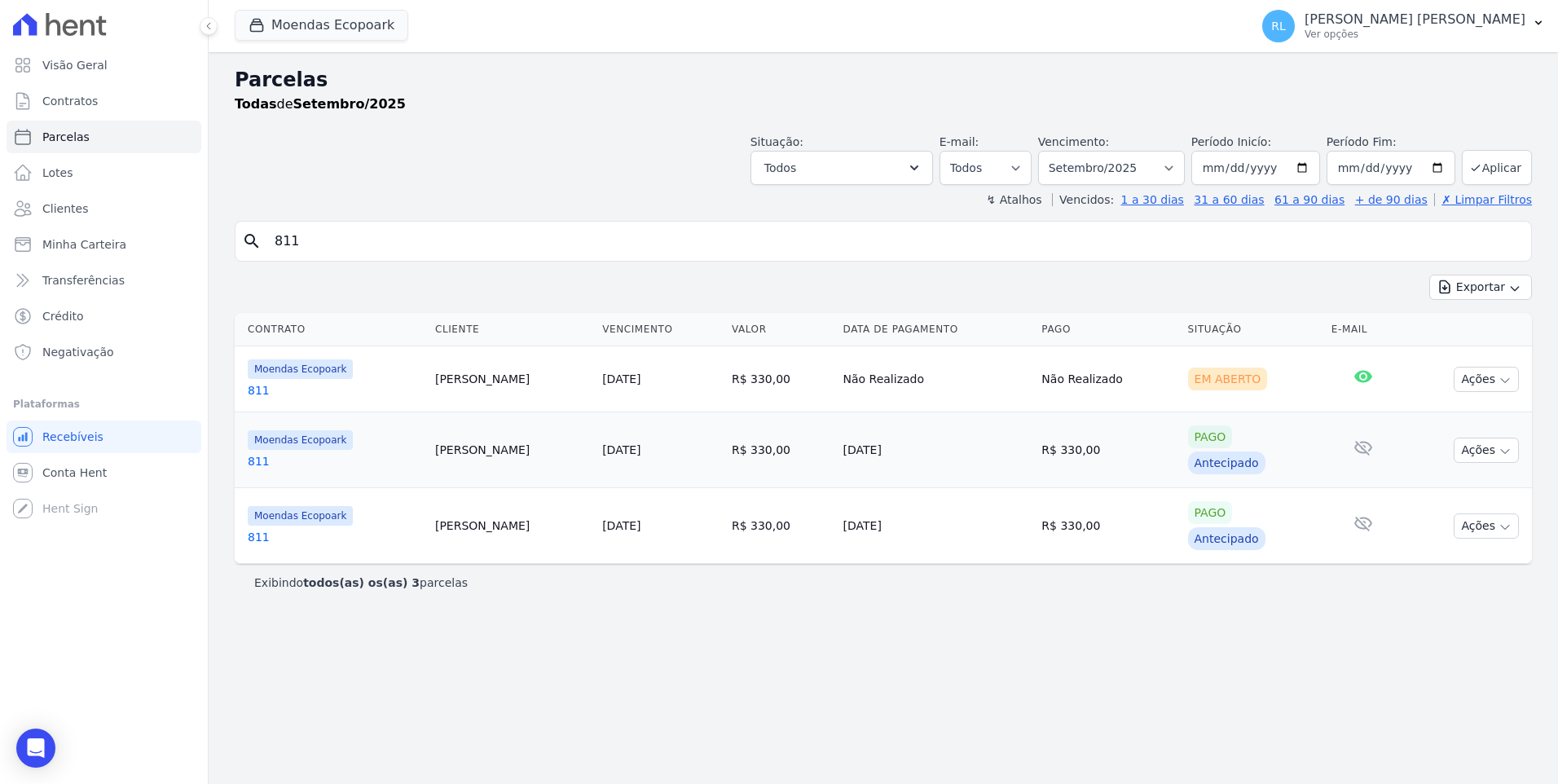
click at [255, 389] on link "811" at bounding box center [335, 390] width 174 height 16
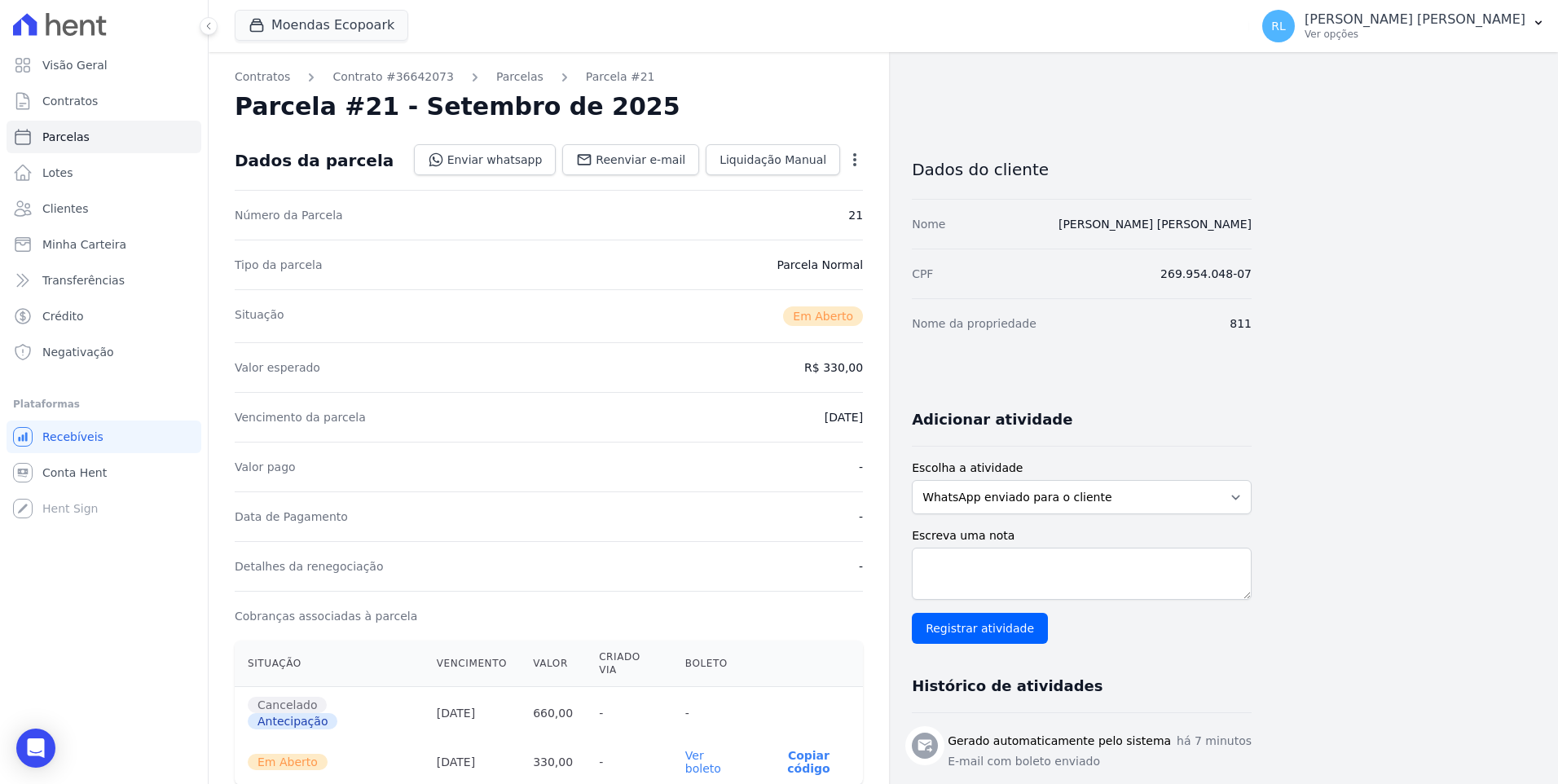
drag, startPoint x: 1170, startPoint y: 274, endPoint x: 1258, endPoint y: 277, distance: 88.1
click at [1258, 277] on div "Contratos Contrato #36642073 Parcelas Parcela #21 Parcela #21 - Setembro de 202…" at bounding box center [871, 615] width 1324 height 1126
copy dd "269.954.048-07"
click at [1539, 25] on icon "button" at bounding box center [1538, 22] width 13 height 13
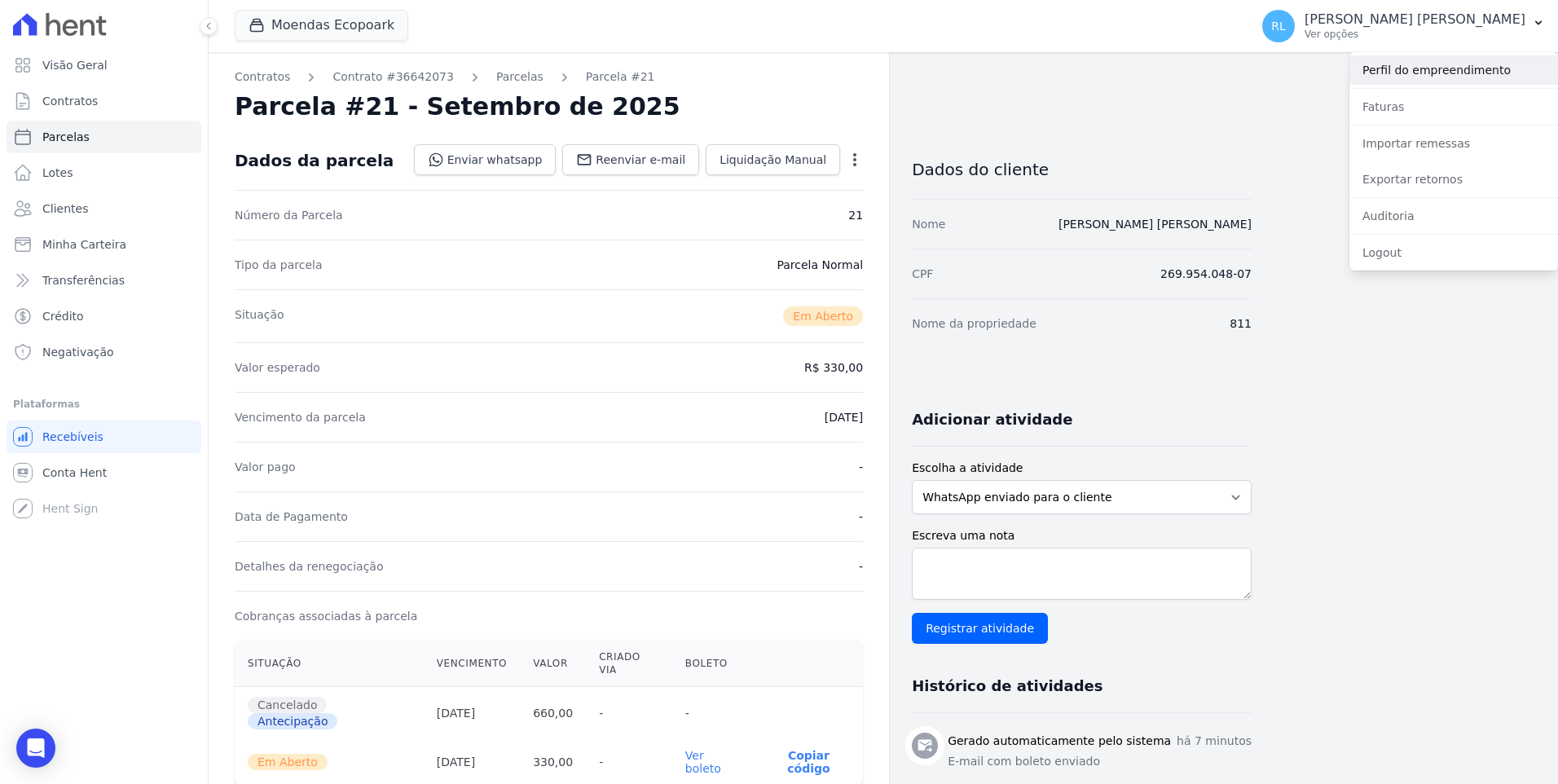
click at [1436, 71] on link "Perfil do empreendimento" at bounding box center [1454, 70] width 209 height 30
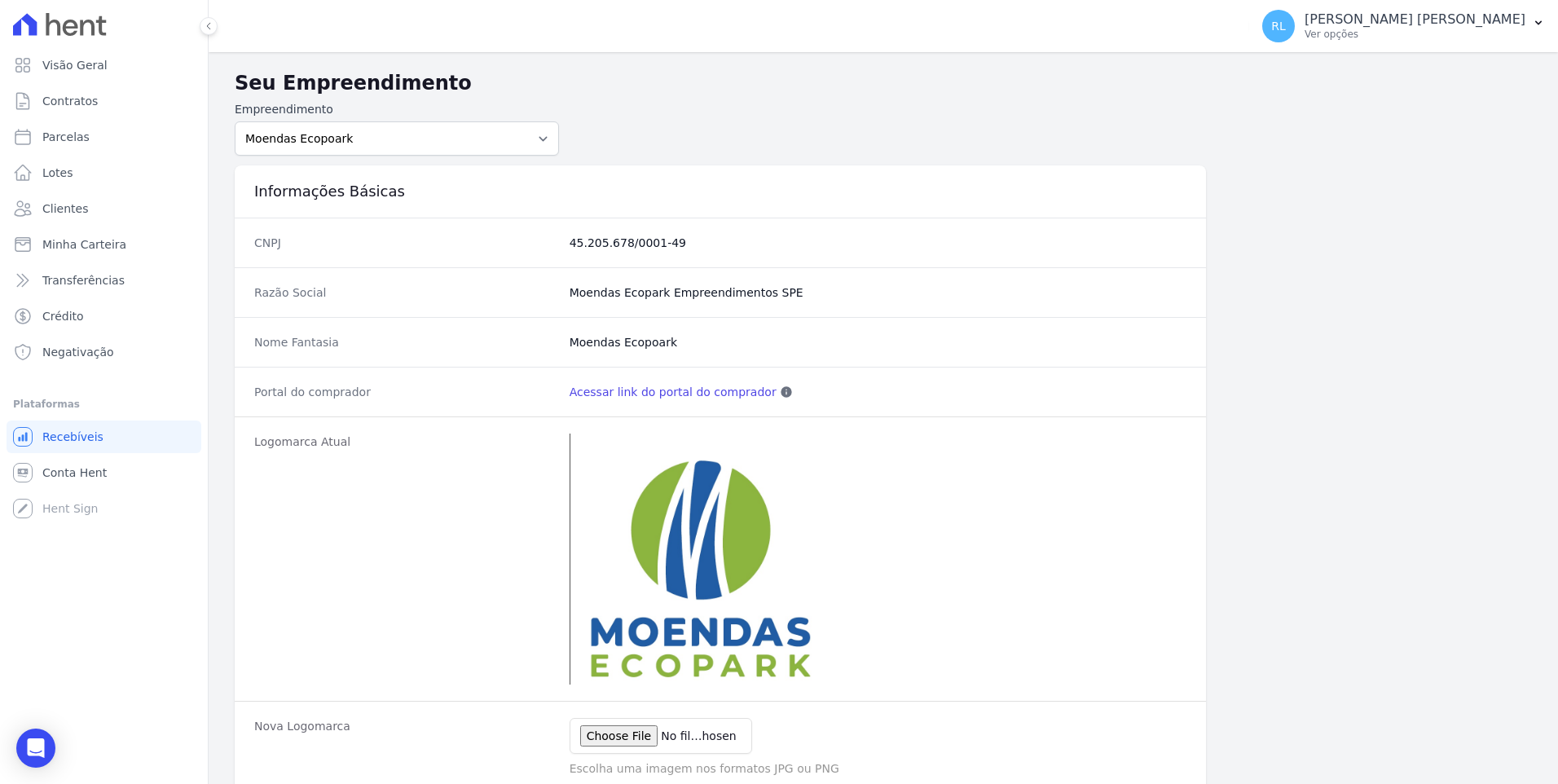
click at [627, 392] on link "Acessar link do portal do comprador" at bounding box center [674, 392] width 207 height 16
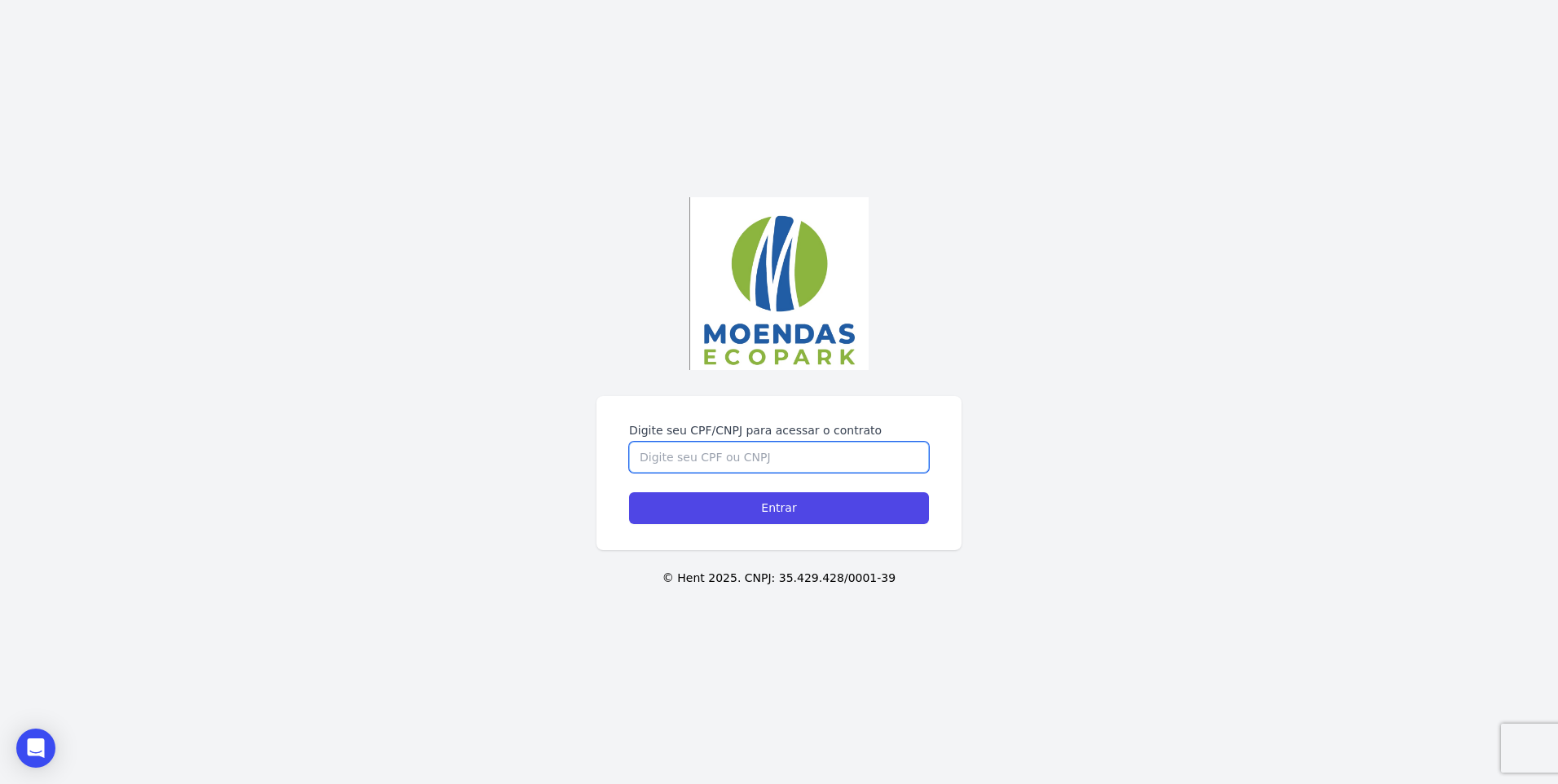
click at [667, 449] on input "Digite seu CPF/CNPJ para acessar o contrato" at bounding box center [779, 457] width 300 height 31
paste input "269.954.048-07"
type input "269.954.048-07"
click at [629, 492] on input "Entrar" at bounding box center [779, 507] width 300 height 31
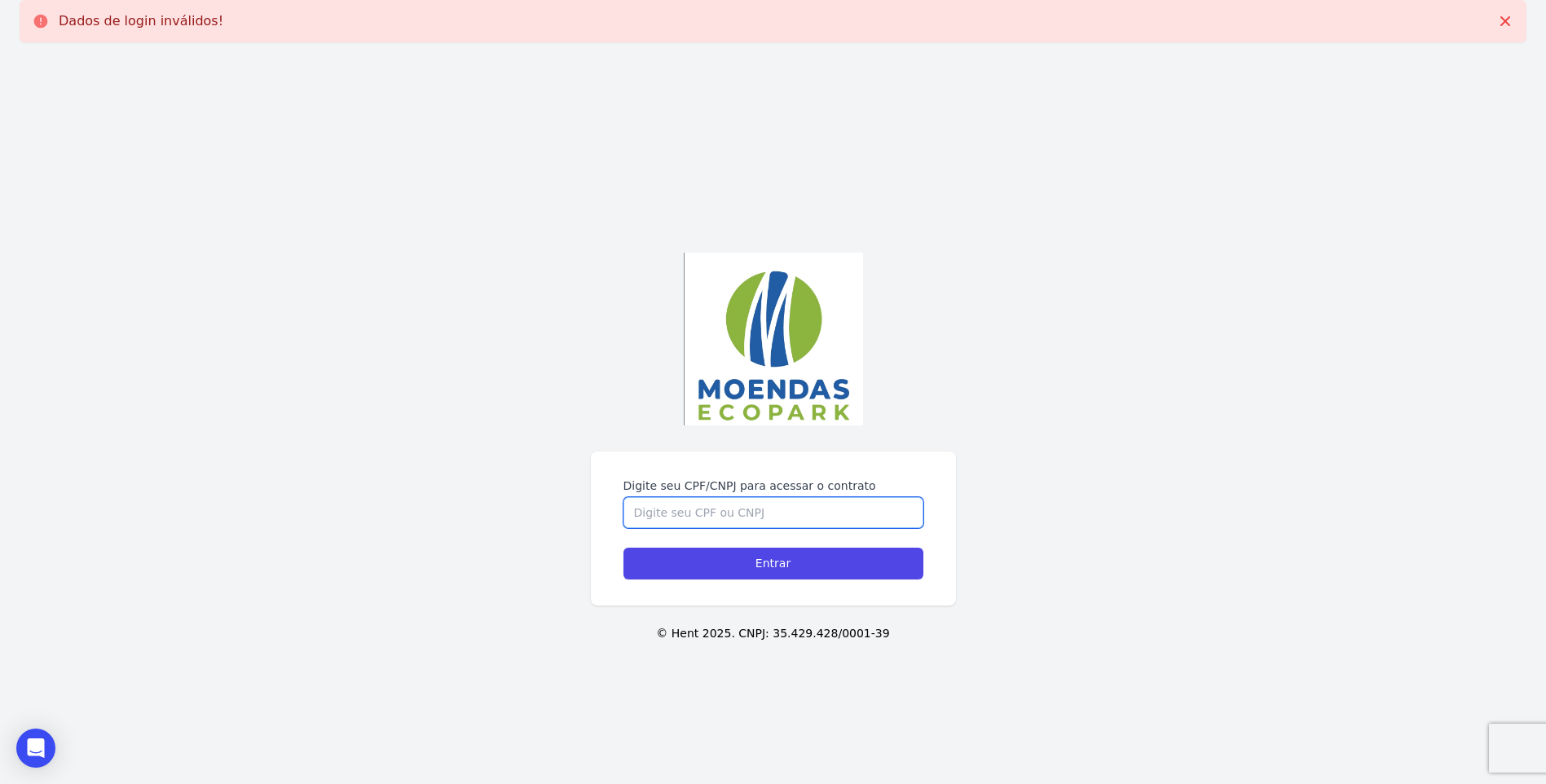
click at [691, 513] on input "Digite seu CPF/CNPJ para acessar o contrato" at bounding box center [773, 512] width 300 height 31
paste input "269.954.048-07"
click at [656, 514] on input "269.954.048-07" at bounding box center [773, 512] width 300 height 31
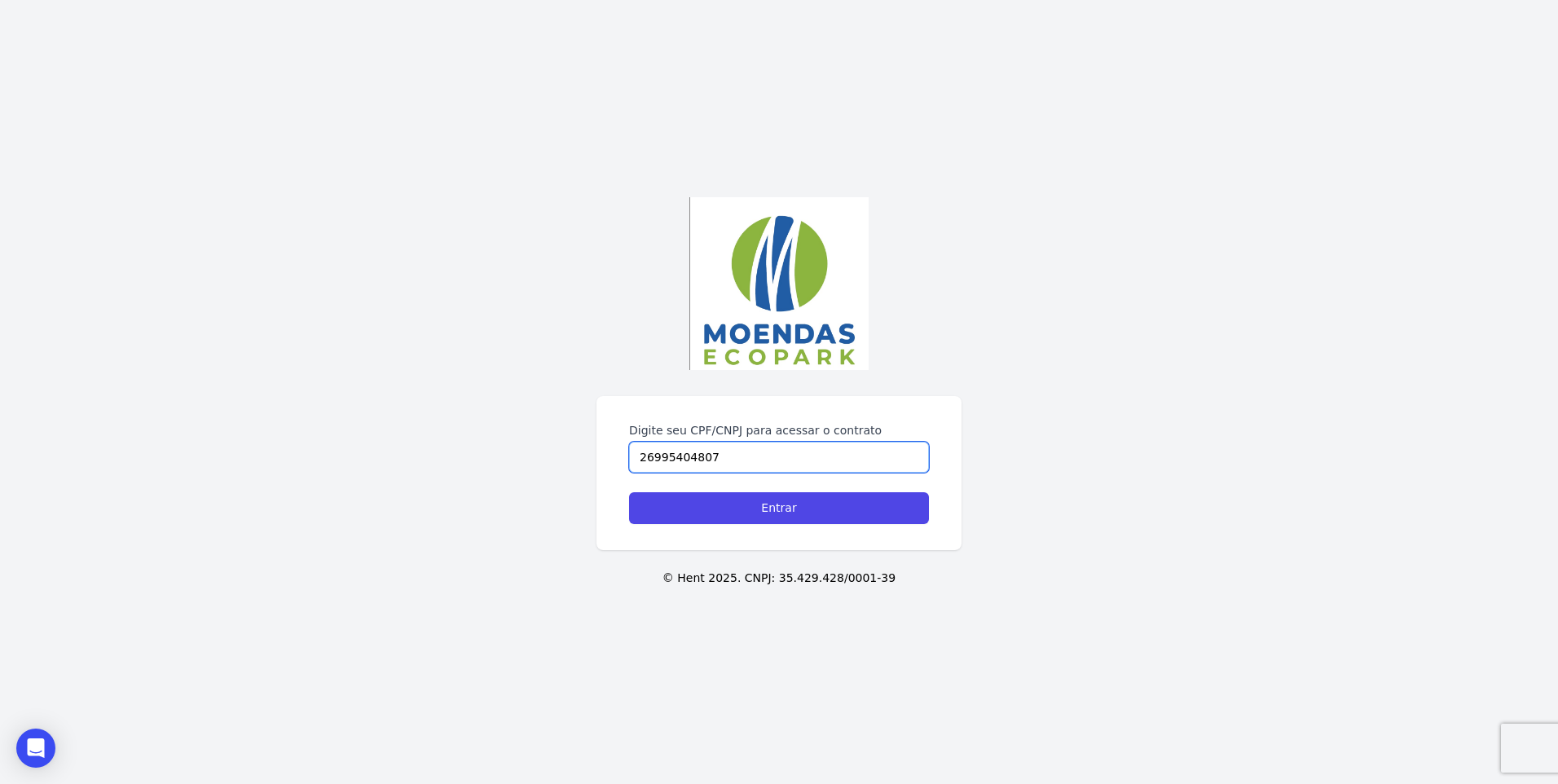
type input "26995404807"
click at [629, 492] on input "Entrar" at bounding box center [779, 507] width 300 height 31
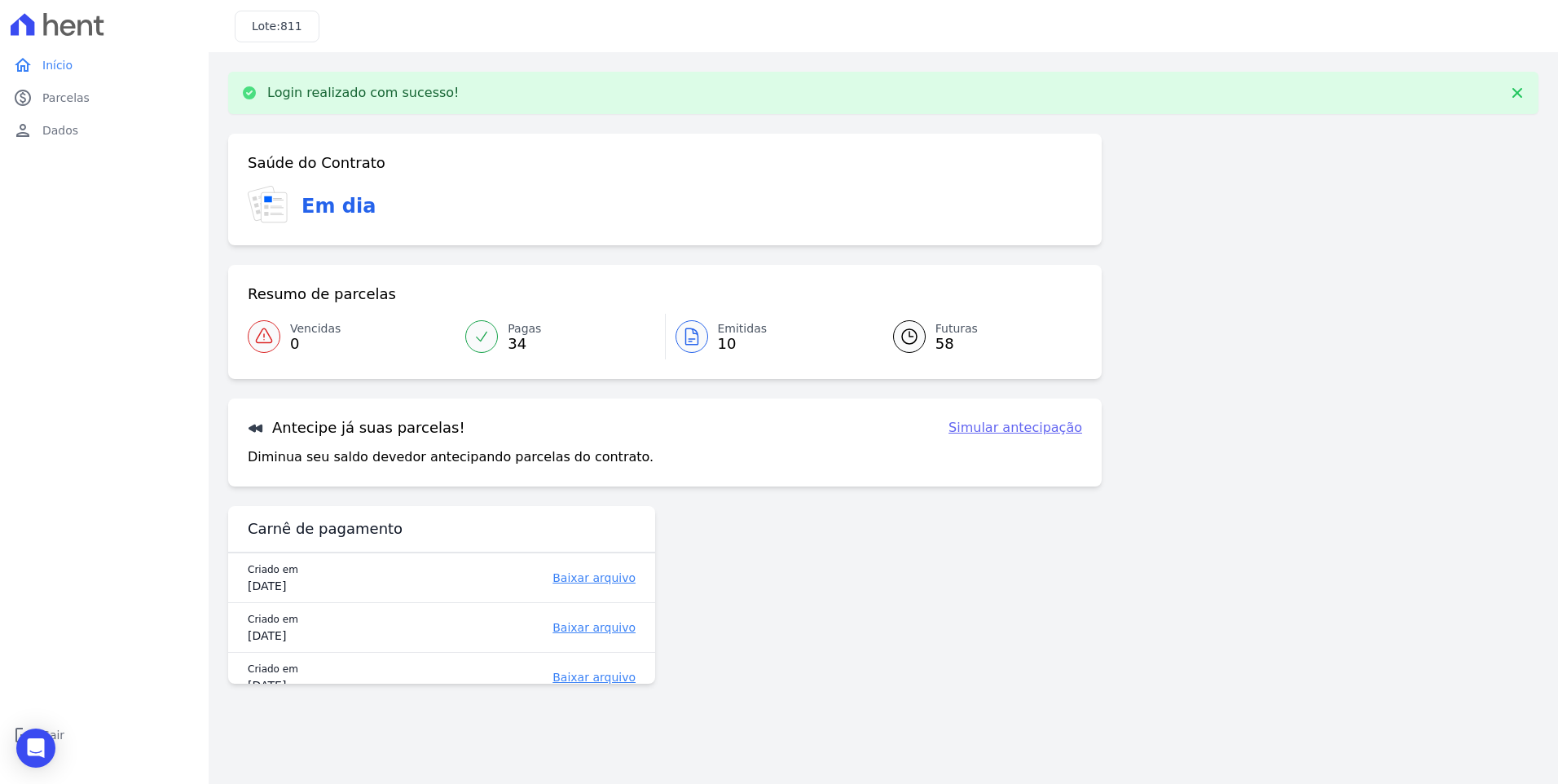
scroll to position [19, 0]
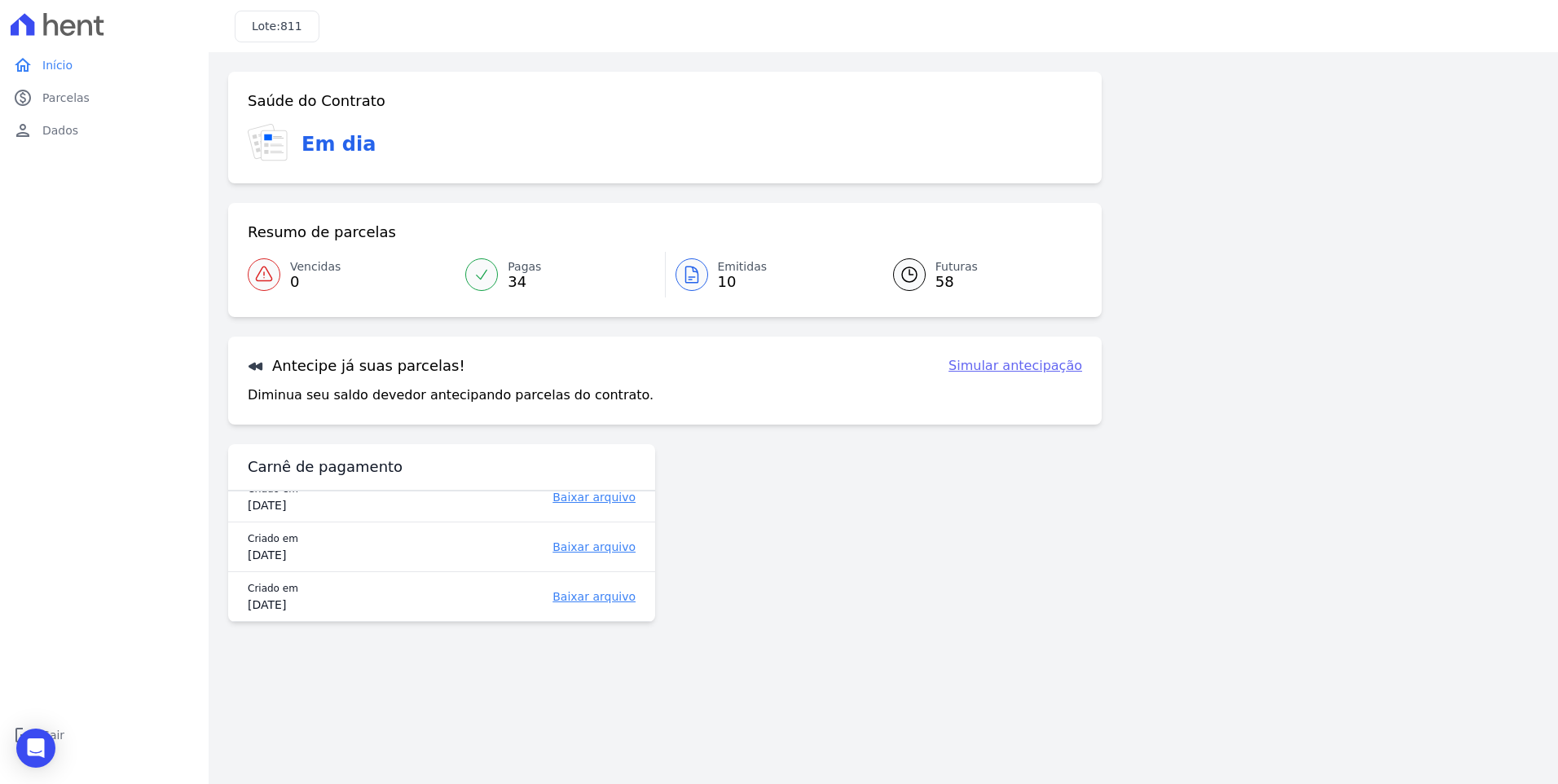
click at [265, 25] on h3 "Lote: 811" at bounding box center [276, 26] width 50 height 17
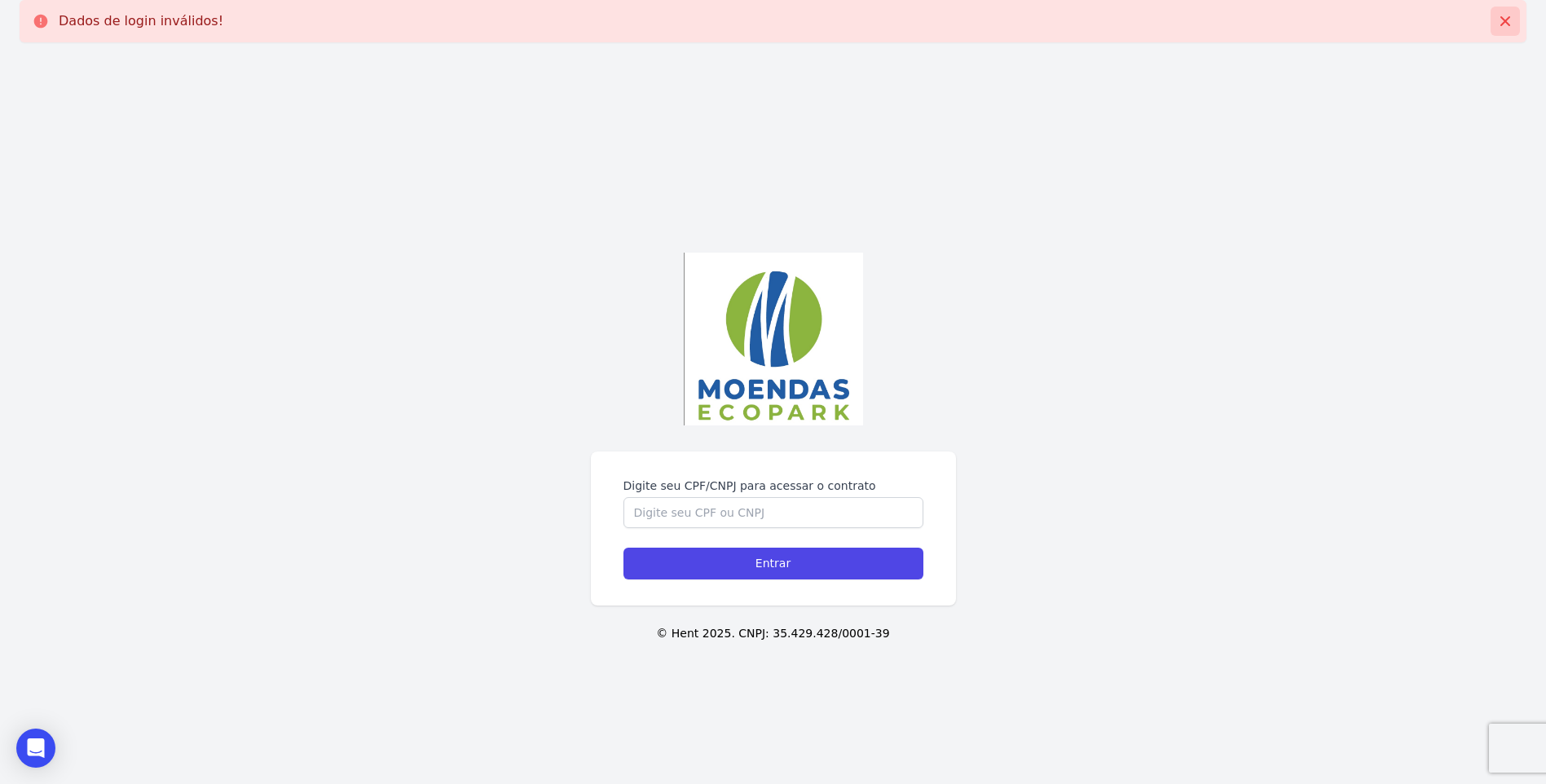
click at [1508, 29] on icon at bounding box center [1504, 20] width 16 height 16
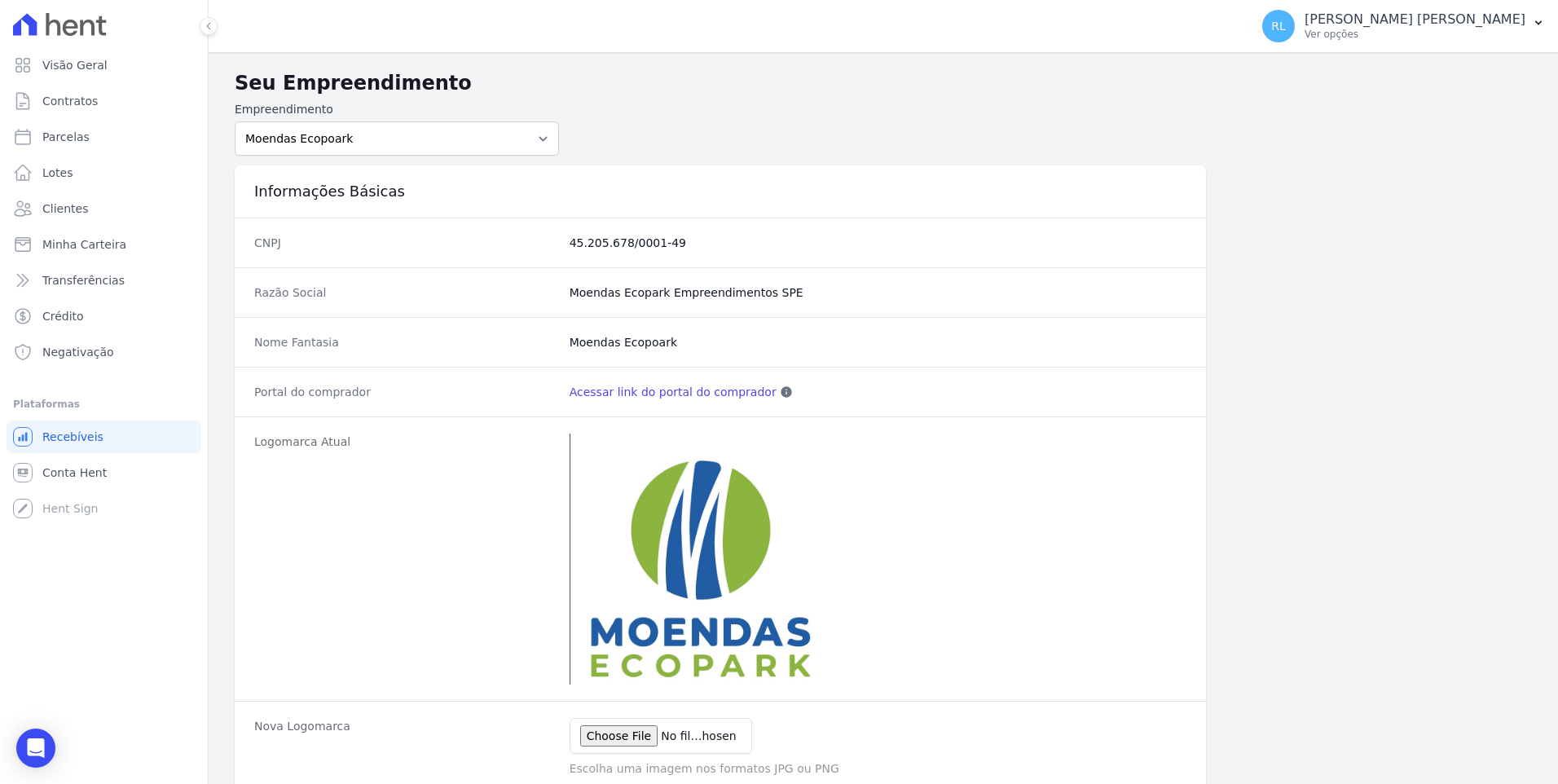
click at [693, 392] on link "Acessar link do portal do comprador" at bounding box center [674, 392] width 207 height 16
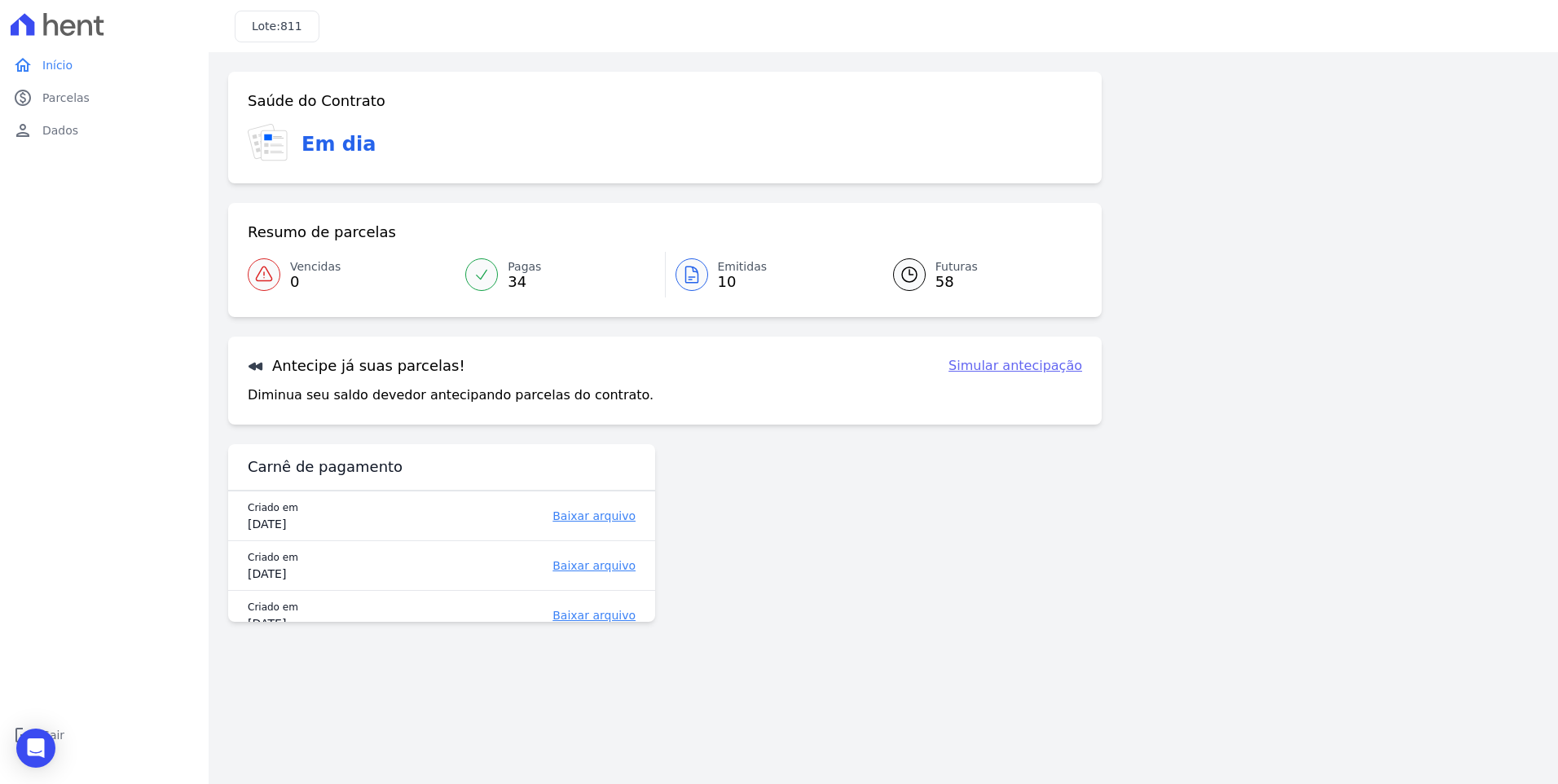
drag, startPoint x: 1084, startPoint y: 689, endPoint x: 1053, endPoint y: 693, distance: 31.3
click at [1080, 690] on main "Confirme os seus contatos Email [EMAIL_ADDRESS][DOMAIN_NAME] Phone [PHONE_NUMBE…" at bounding box center [883, 418] width 1350 height 732
click at [275, 34] on h3 "Lote: 811" at bounding box center [276, 26] width 50 height 17
click at [267, 25] on h3 "Lote: 811" at bounding box center [276, 26] width 50 height 17
click at [63, 105] on span "Parcelas" at bounding box center [66, 98] width 48 height 16
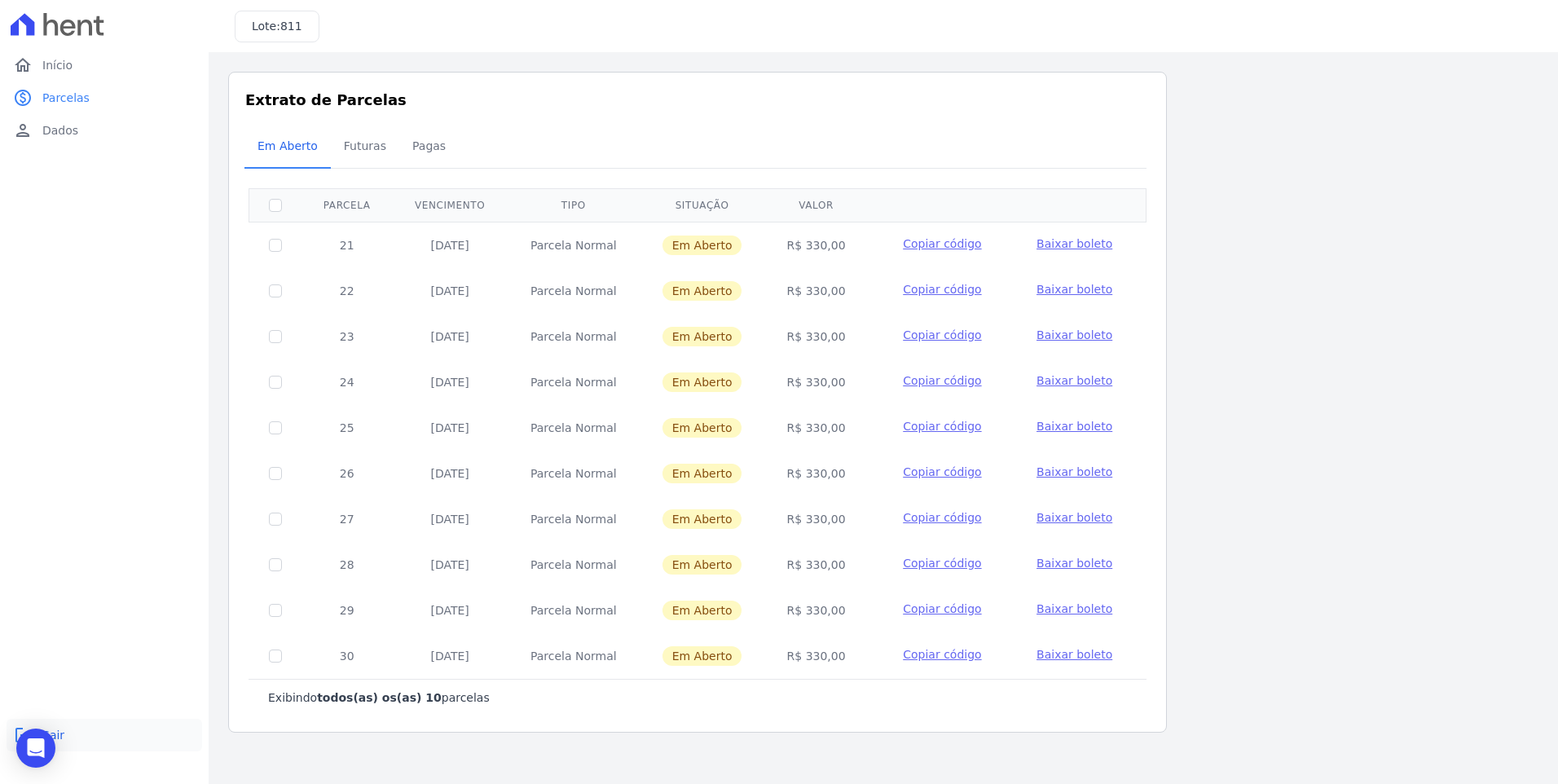
click at [59, 736] on span "Sair" at bounding box center [54, 735] width 22 height 16
